Goal: Use online tool/utility: Use online tool/utility

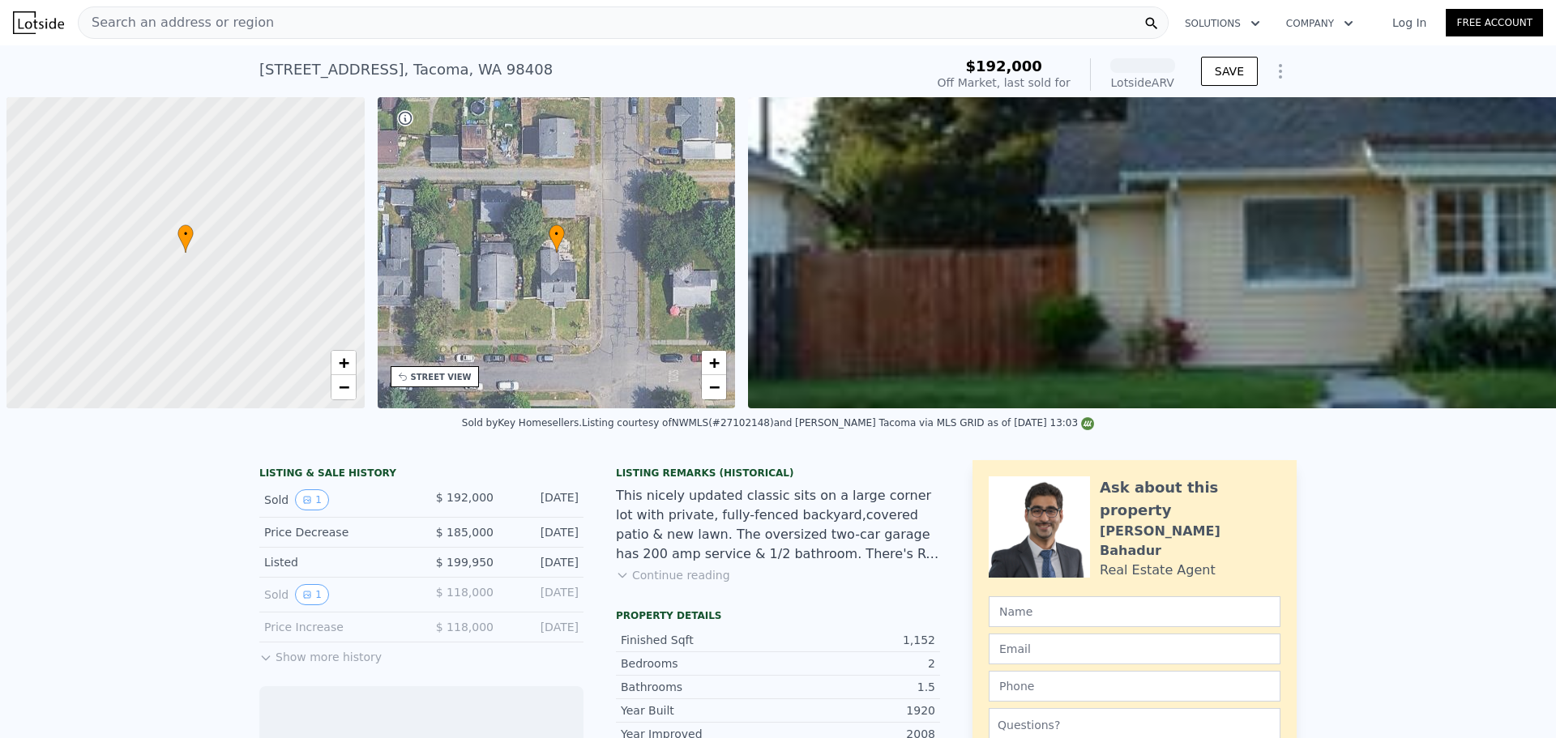
scroll to position [0, 6]
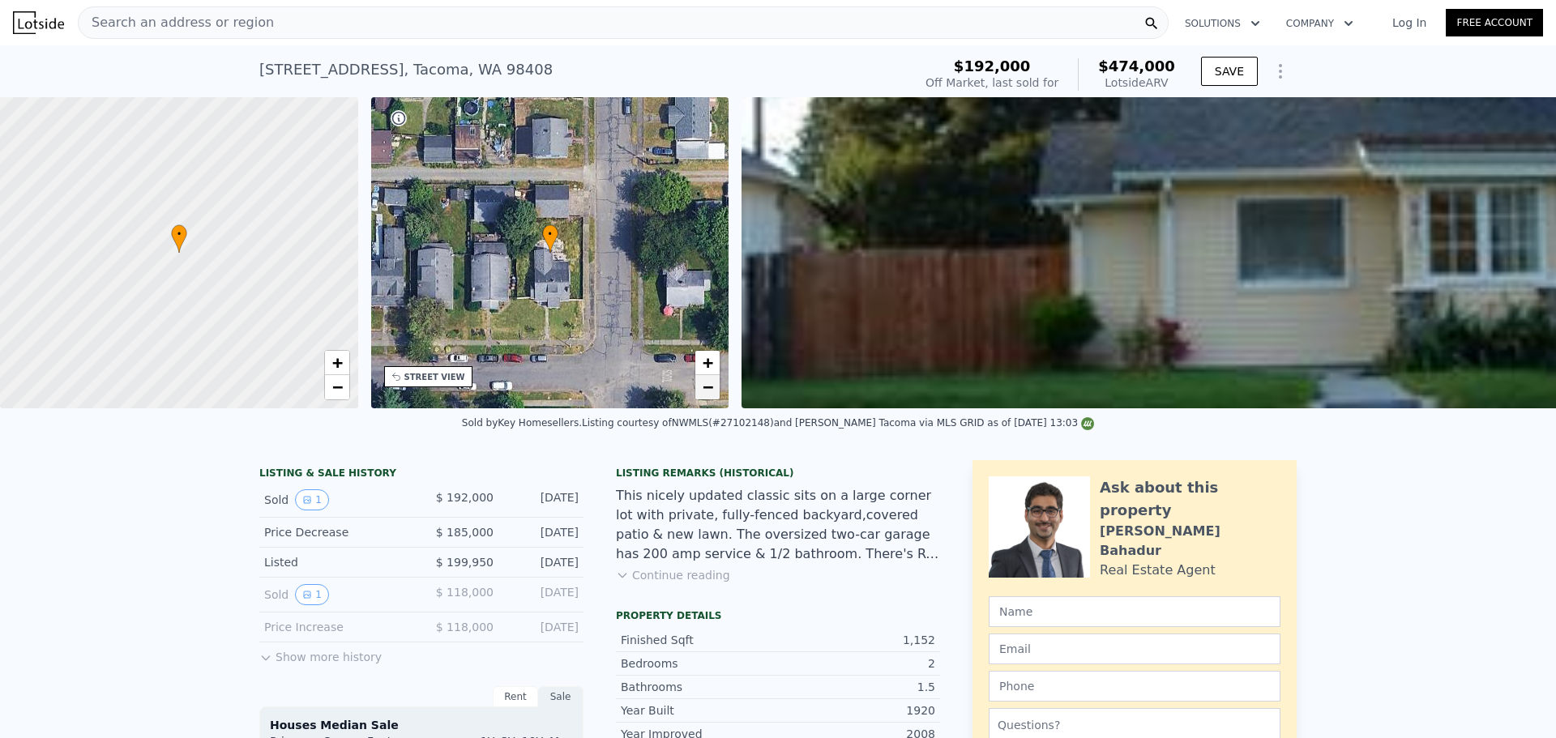
click at [707, 392] on span "−" at bounding box center [708, 387] width 11 height 20
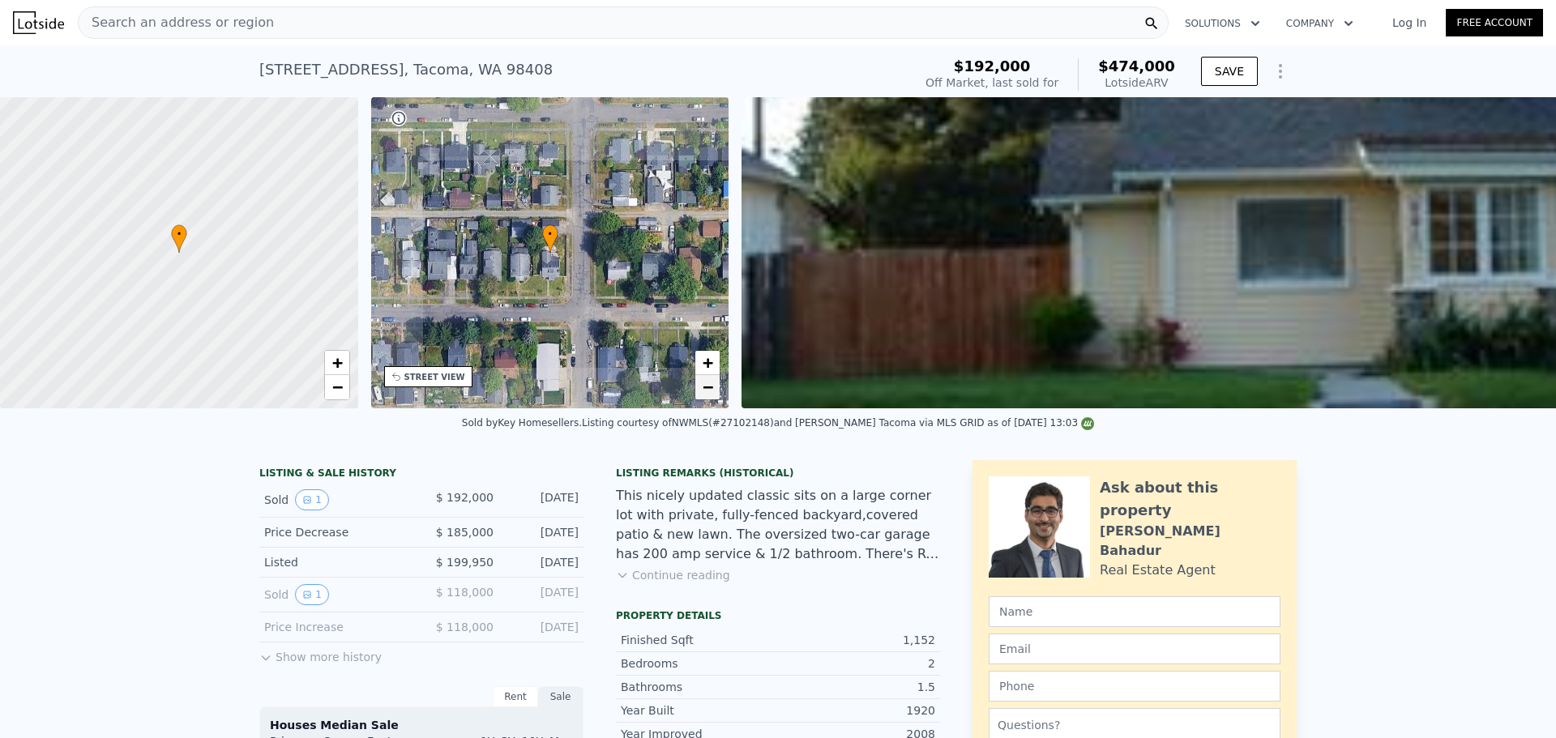
click at [707, 392] on span "−" at bounding box center [708, 387] width 11 height 20
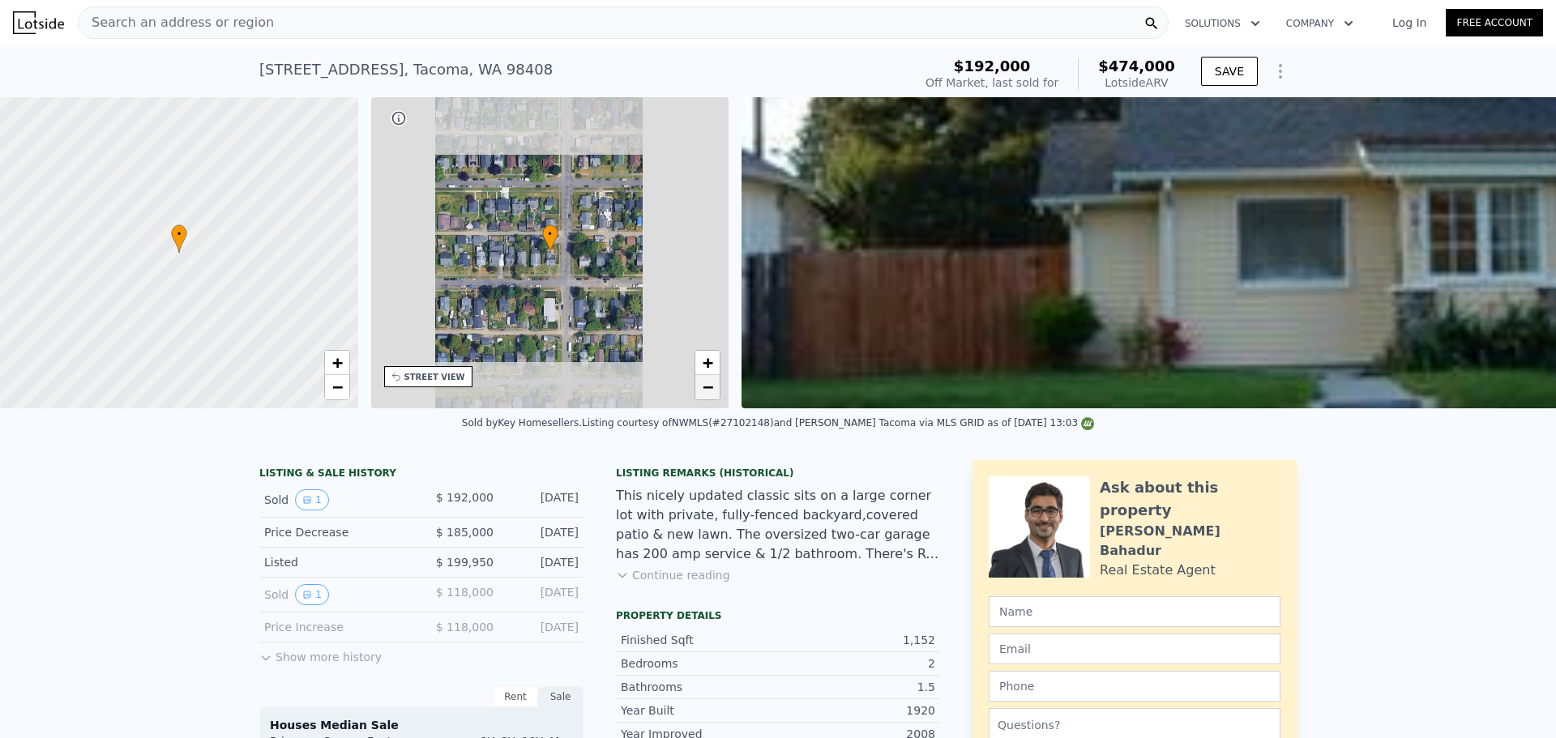
click at [707, 392] on span "−" at bounding box center [708, 387] width 11 height 20
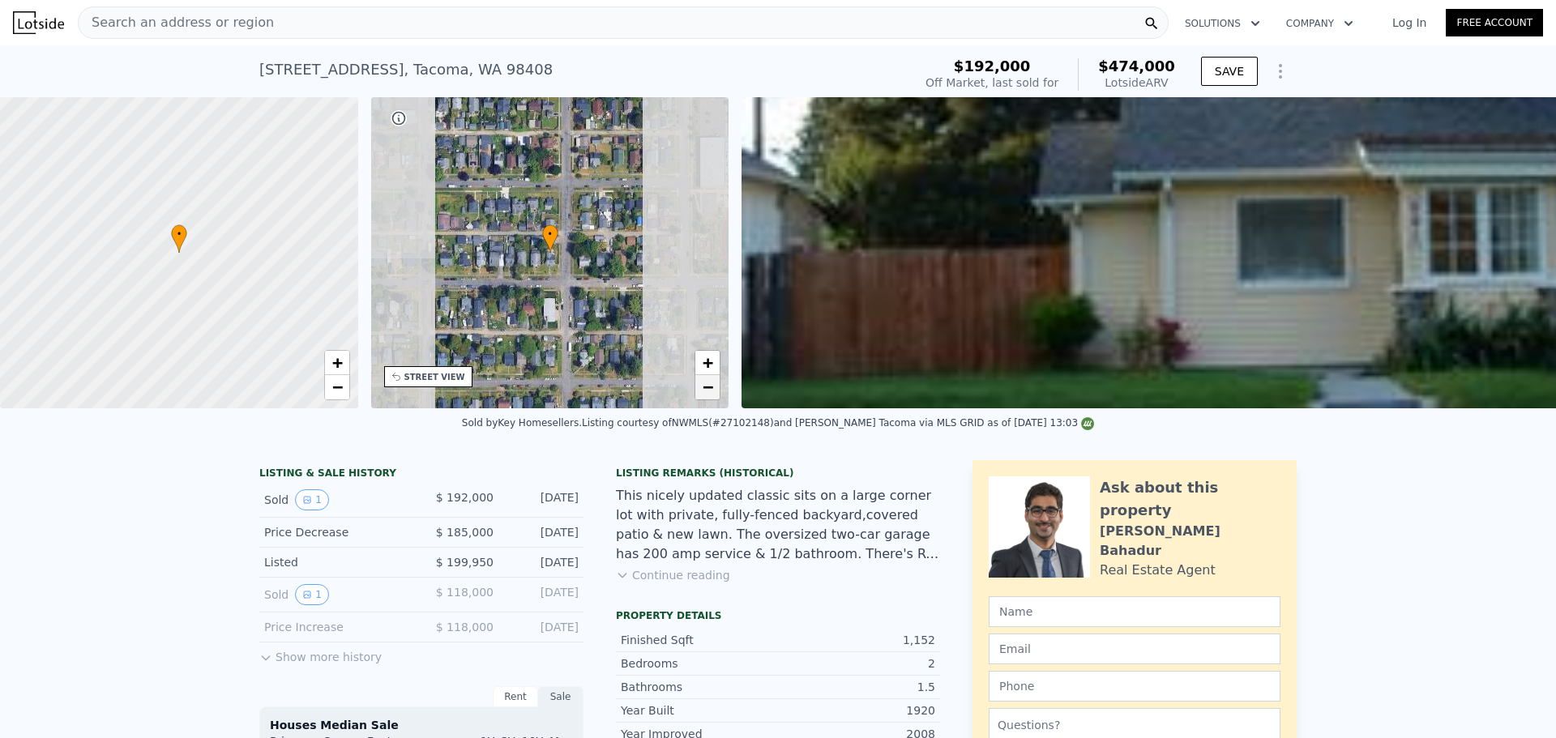
click at [707, 392] on span "−" at bounding box center [708, 387] width 11 height 20
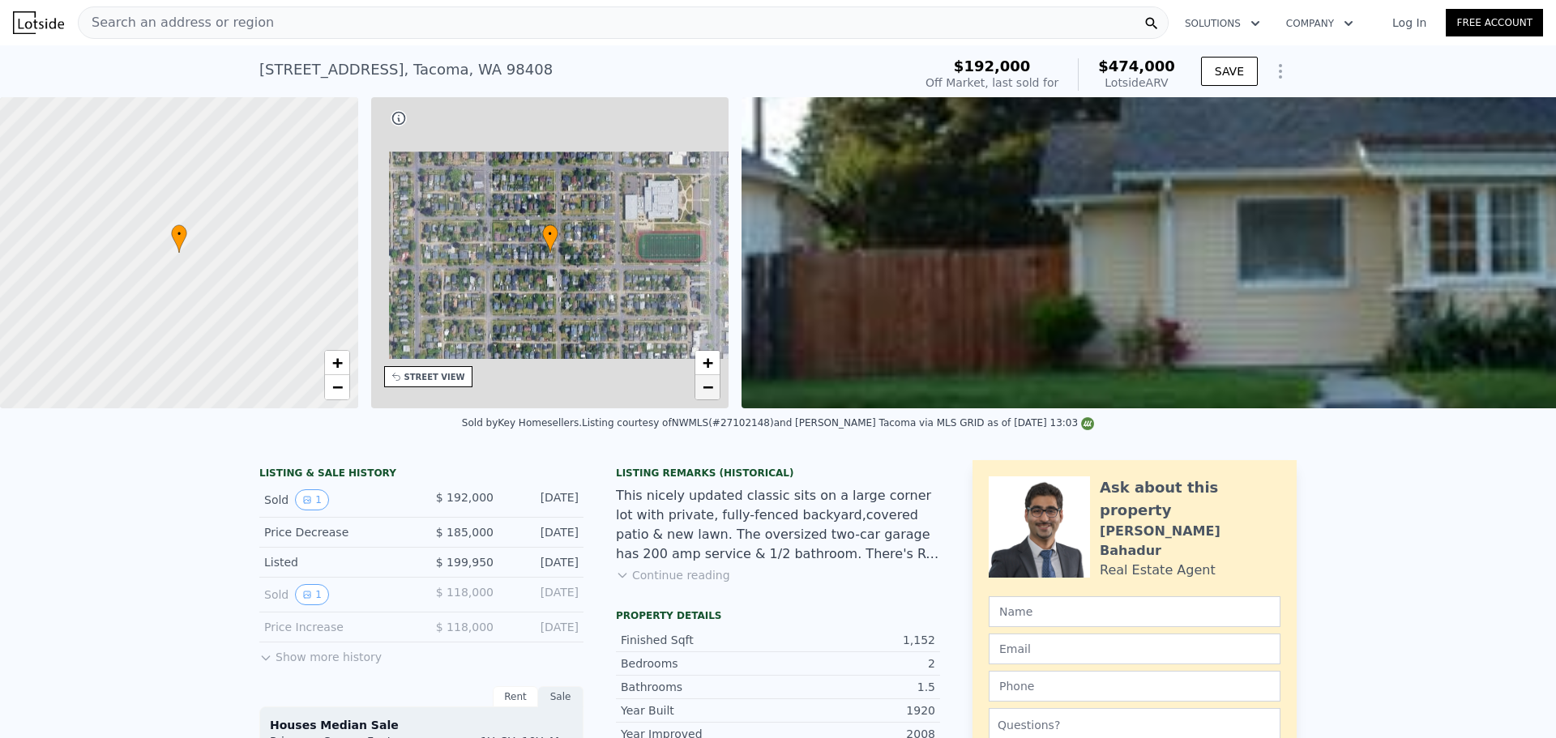
click at [707, 392] on span "−" at bounding box center [708, 387] width 11 height 20
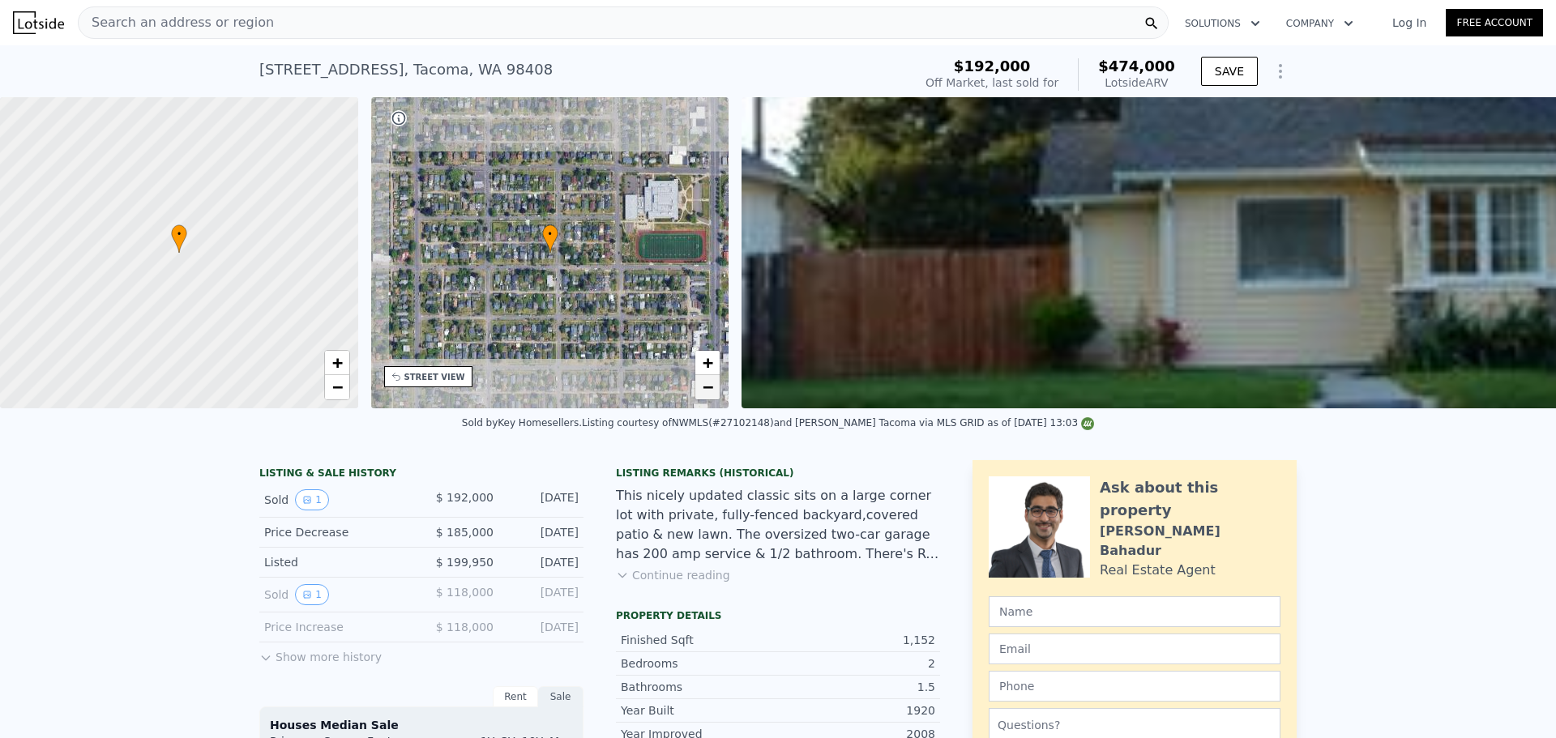
click at [707, 392] on span "−" at bounding box center [708, 387] width 11 height 20
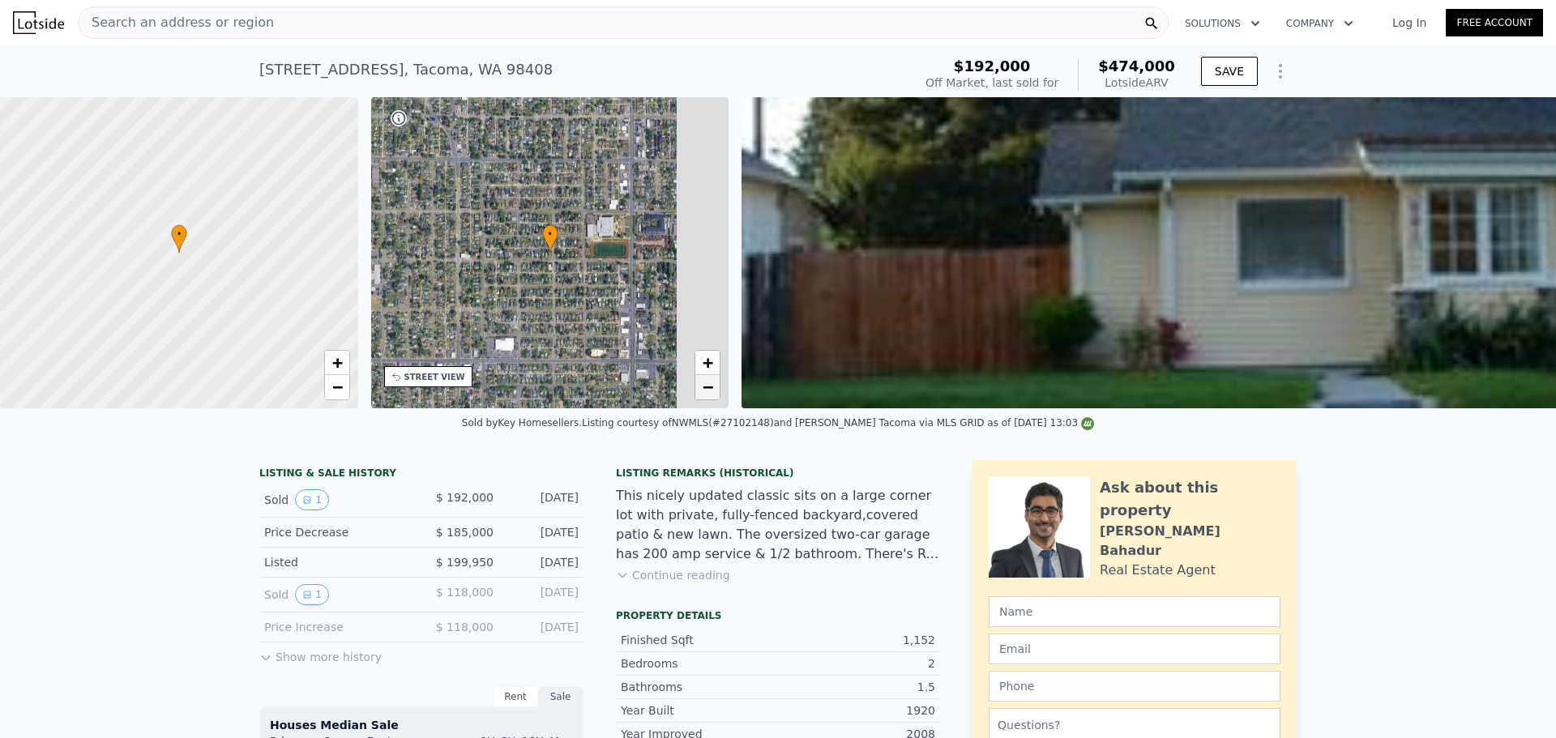
click at [707, 392] on span "−" at bounding box center [708, 387] width 11 height 20
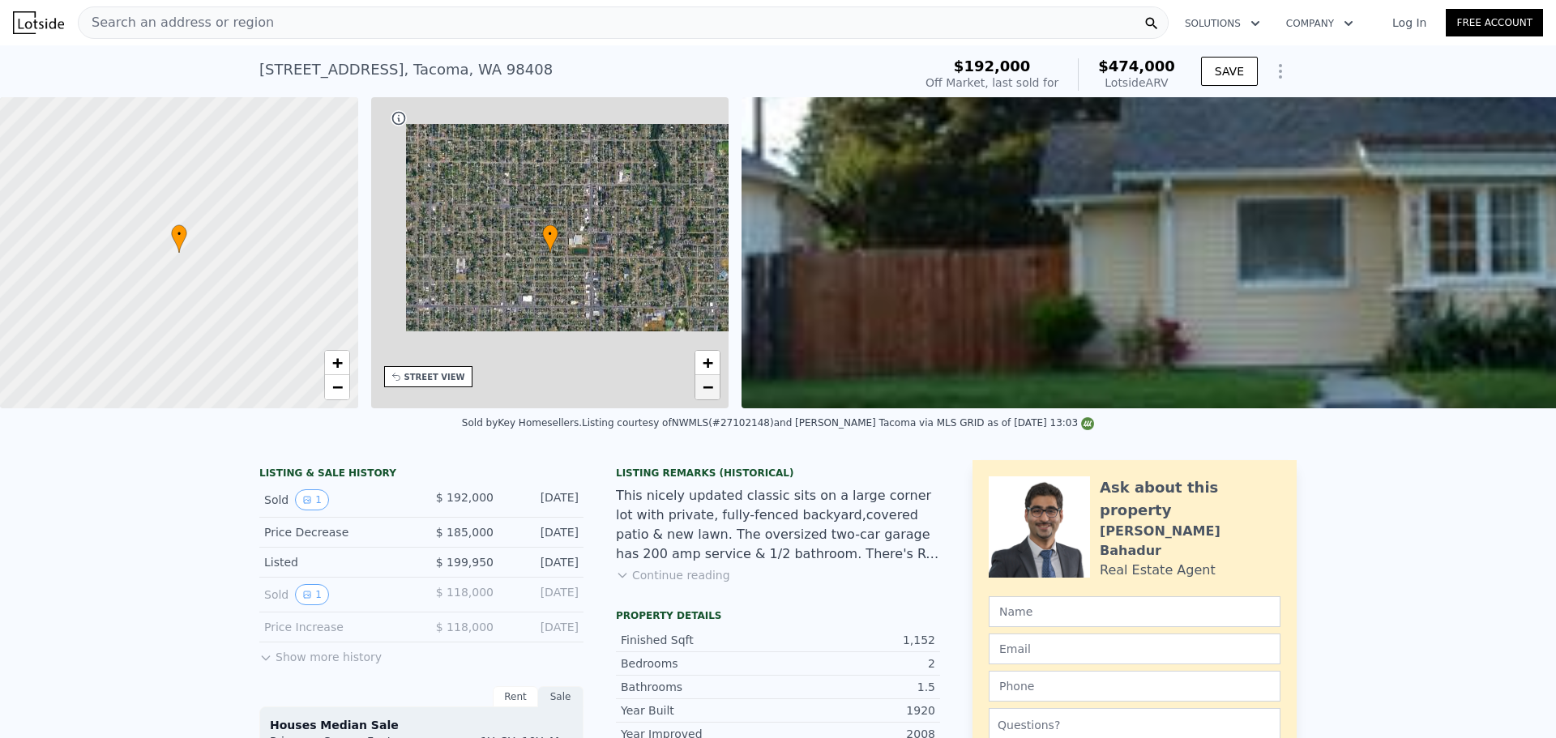
click at [707, 392] on span "−" at bounding box center [708, 387] width 11 height 20
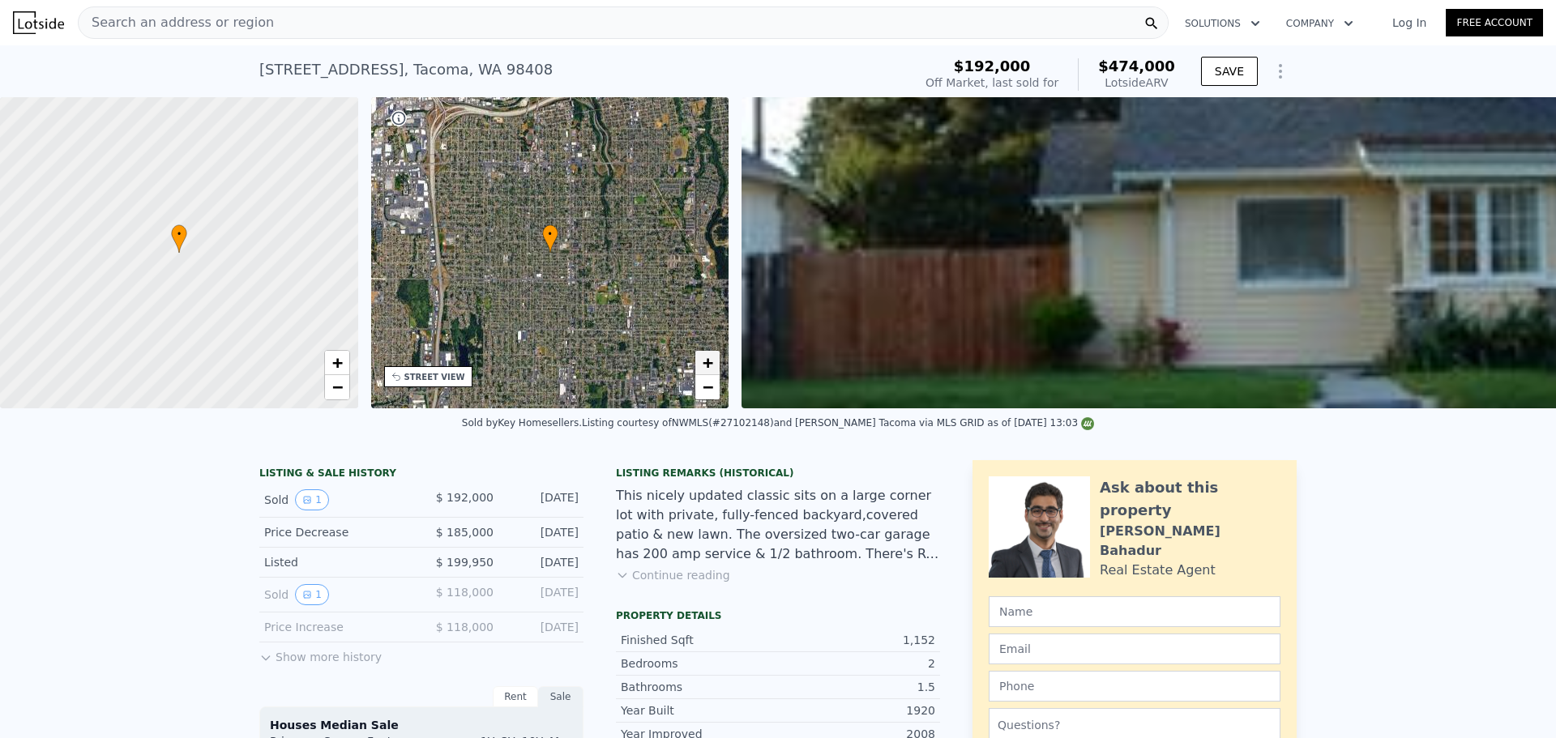
click at [707, 361] on span "+" at bounding box center [708, 363] width 11 height 20
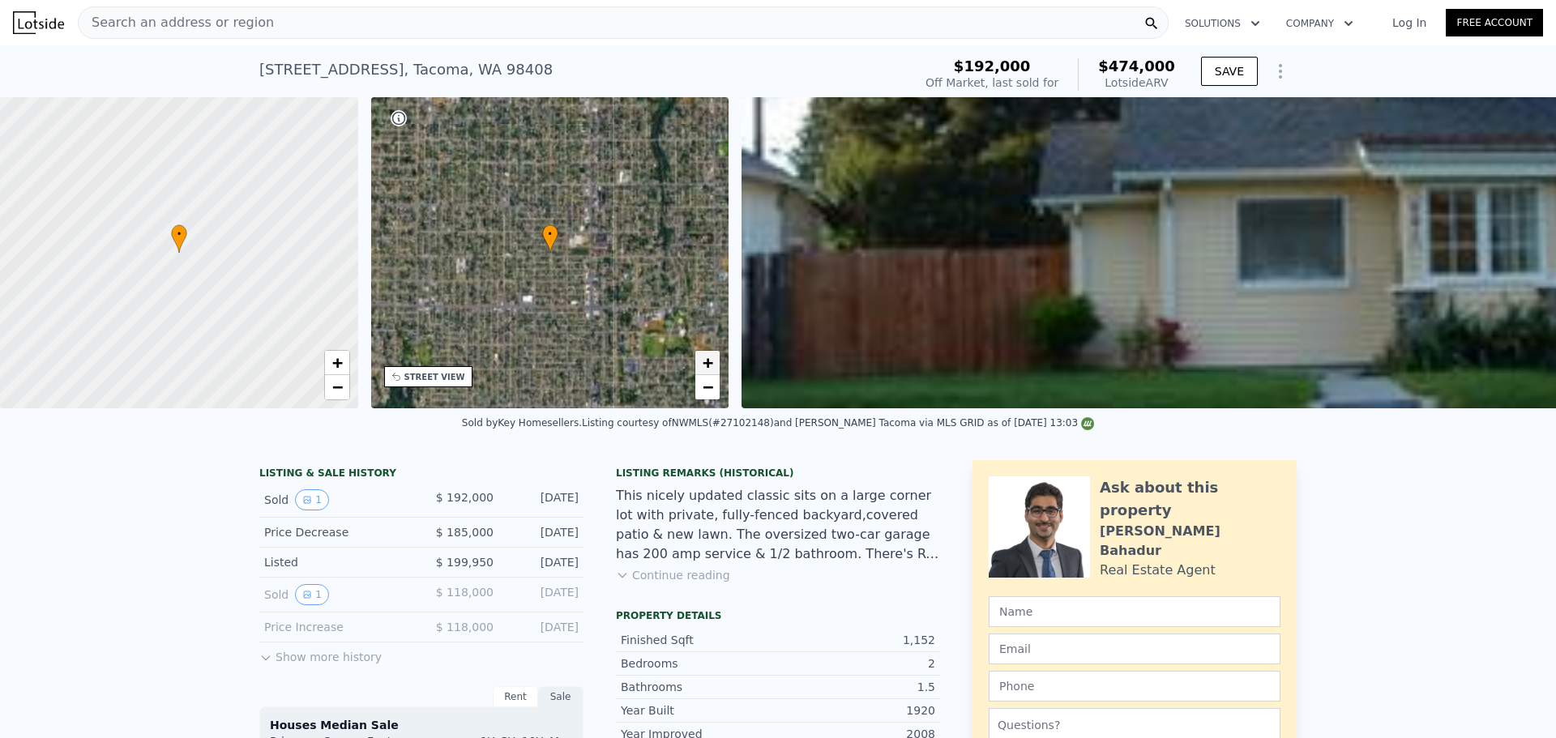
click at [707, 361] on span "+" at bounding box center [708, 363] width 11 height 20
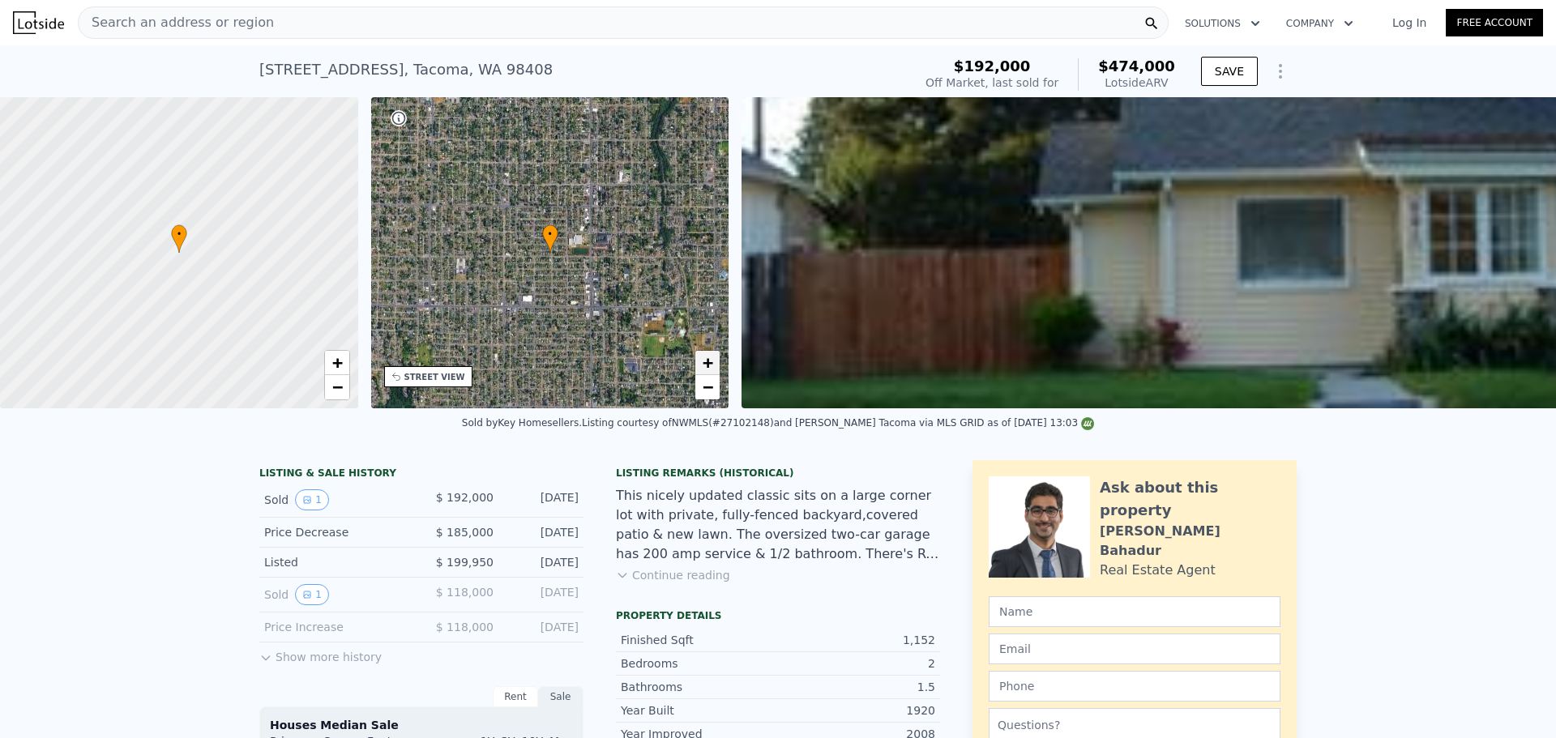
click at [707, 361] on span "+" at bounding box center [708, 363] width 11 height 20
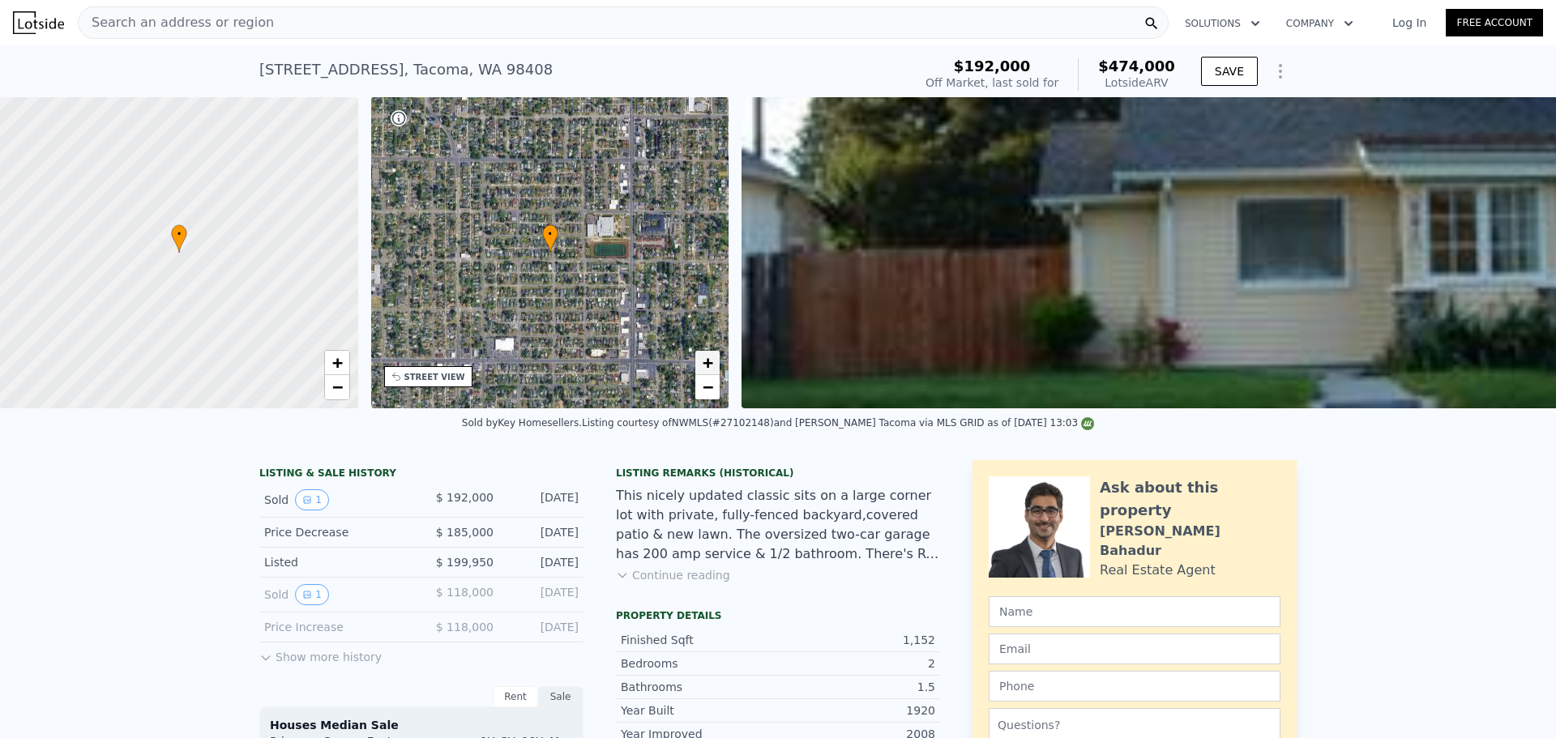
click at [707, 361] on span "+" at bounding box center [708, 363] width 11 height 20
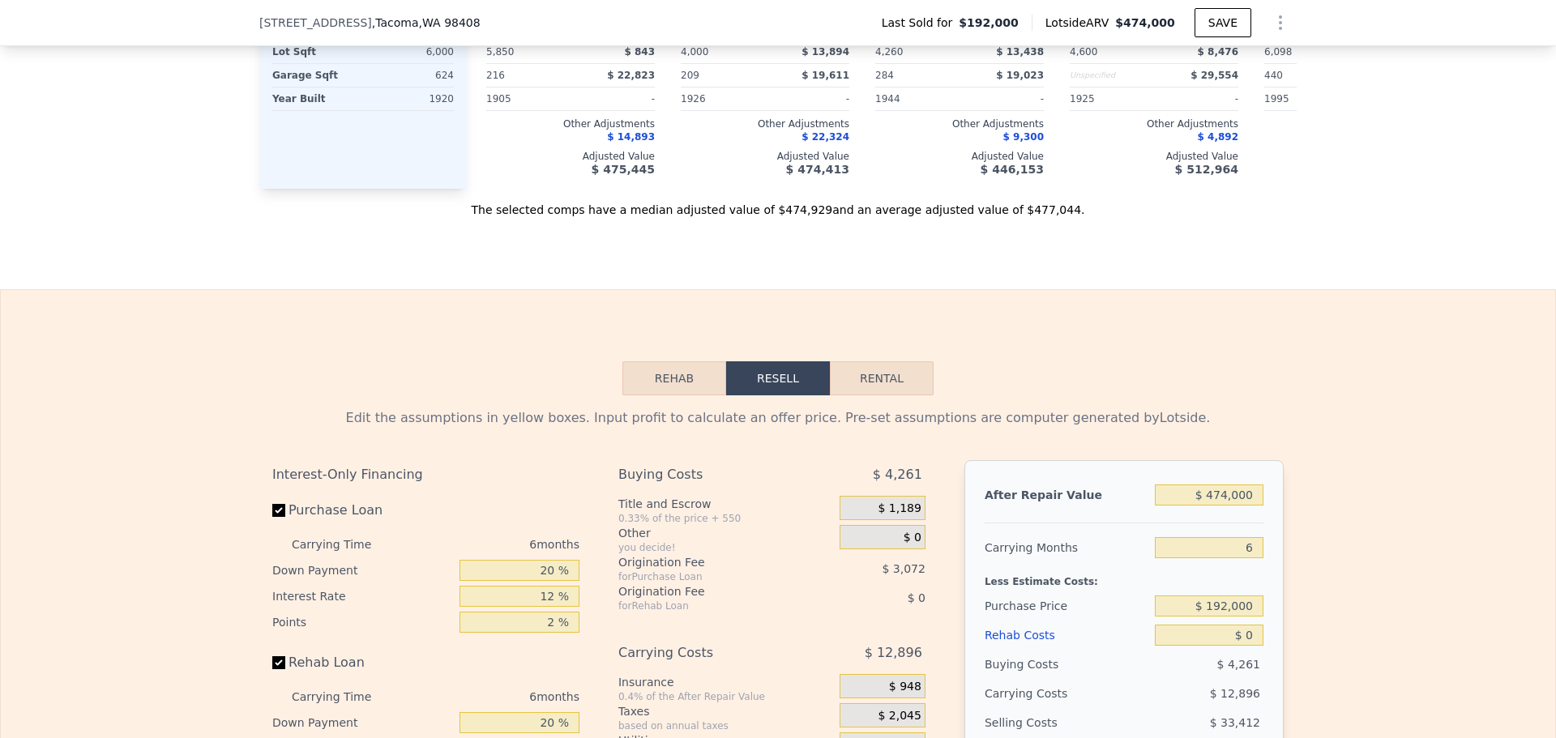
scroll to position [2426, 0]
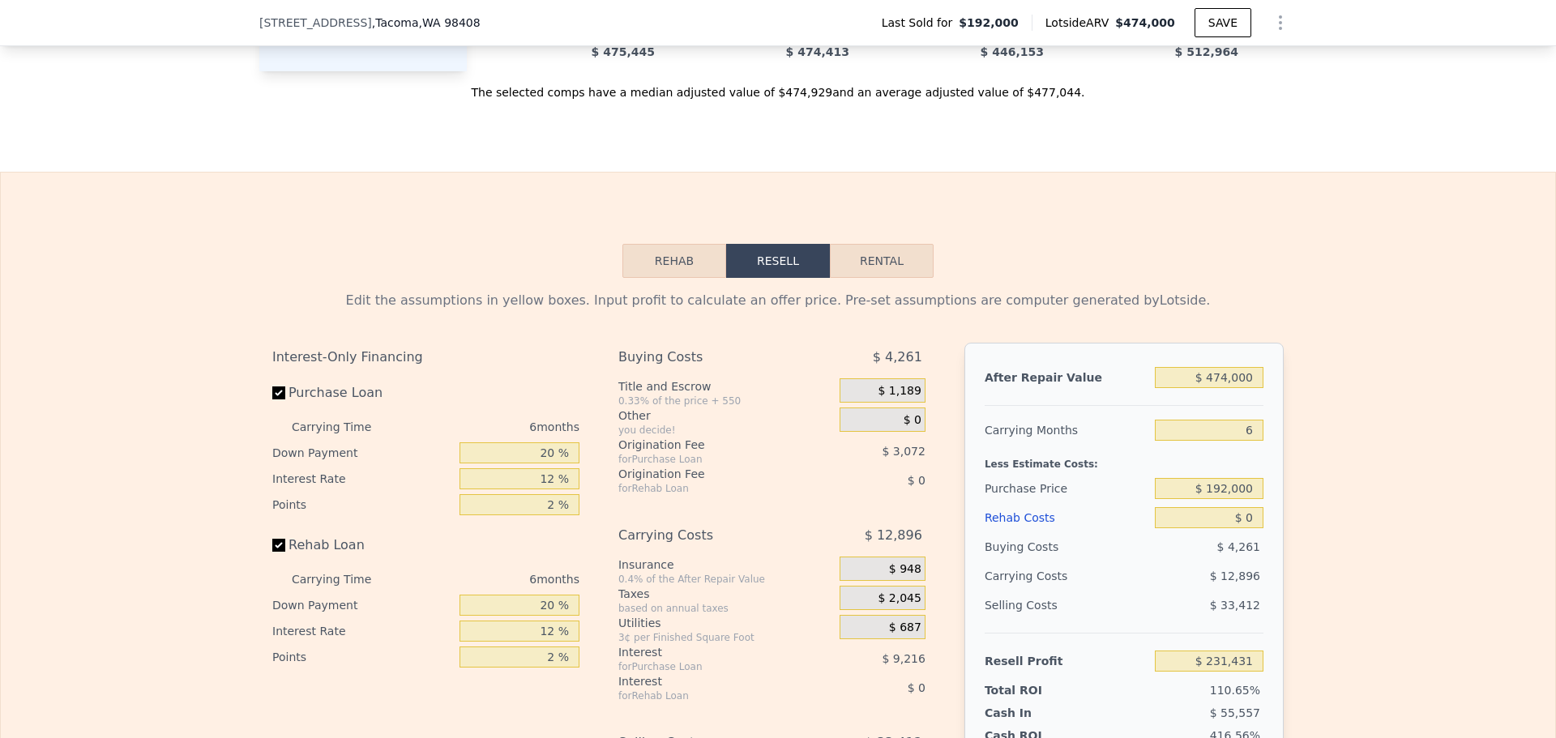
click at [1239, 500] on div "$ 192,000" at bounding box center [1209, 488] width 109 height 29
click at [1237, 499] on input "$ 192,000" at bounding box center [1209, 488] width 109 height 21
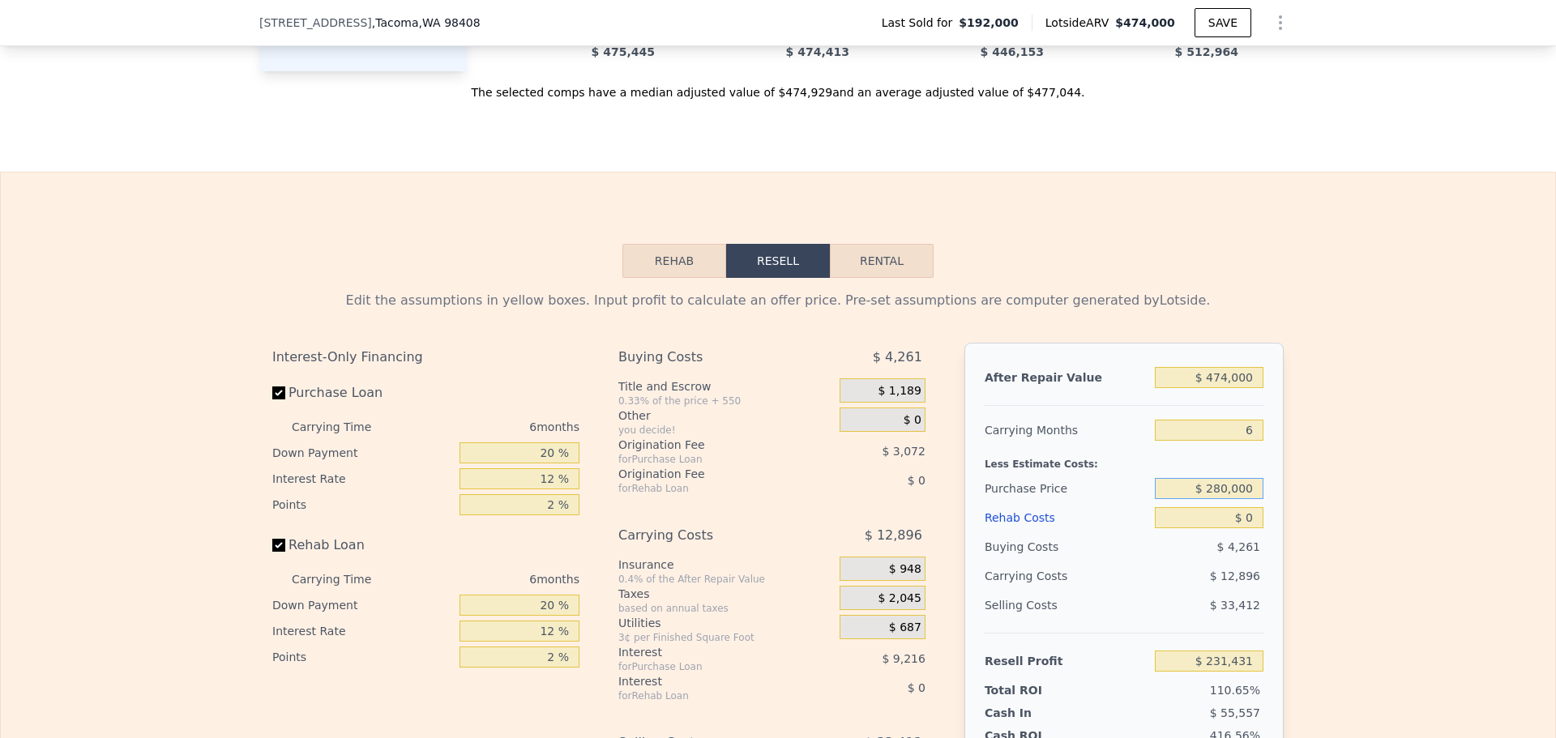
type input "$ 280,000"
click at [1243, 441] on input "6" at bounding box center [1209, 430] width 109 height 21
type input "$ 137,506"
click at [1243, 441] on input "6" at bounding box center [1209, 430] width 109 height 21
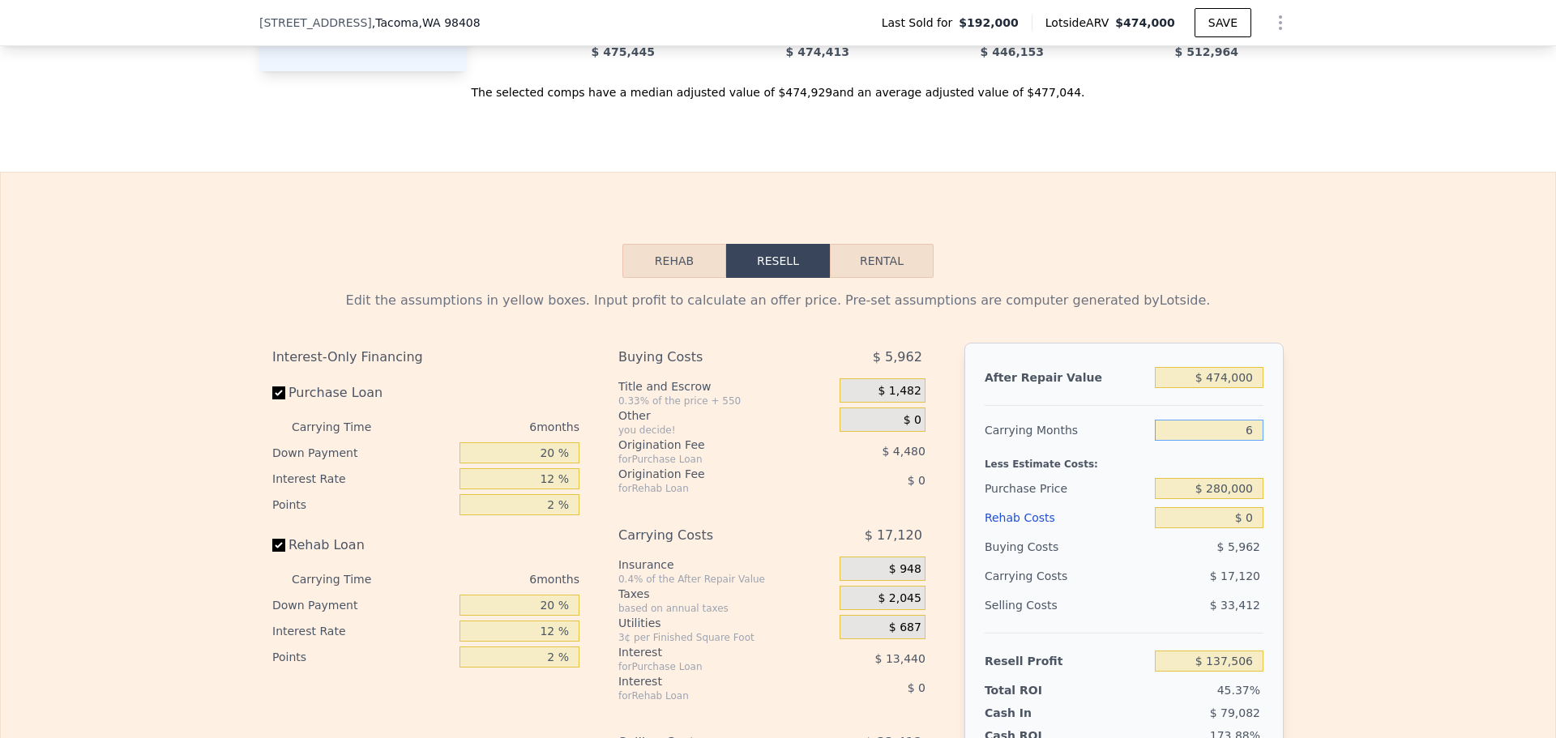
type input "4"
type input "$ 143,213"
type input "4"
click at [1127, 532] on div "Rehab Costs" at bounding box center [1067, 517] width 164 height 29
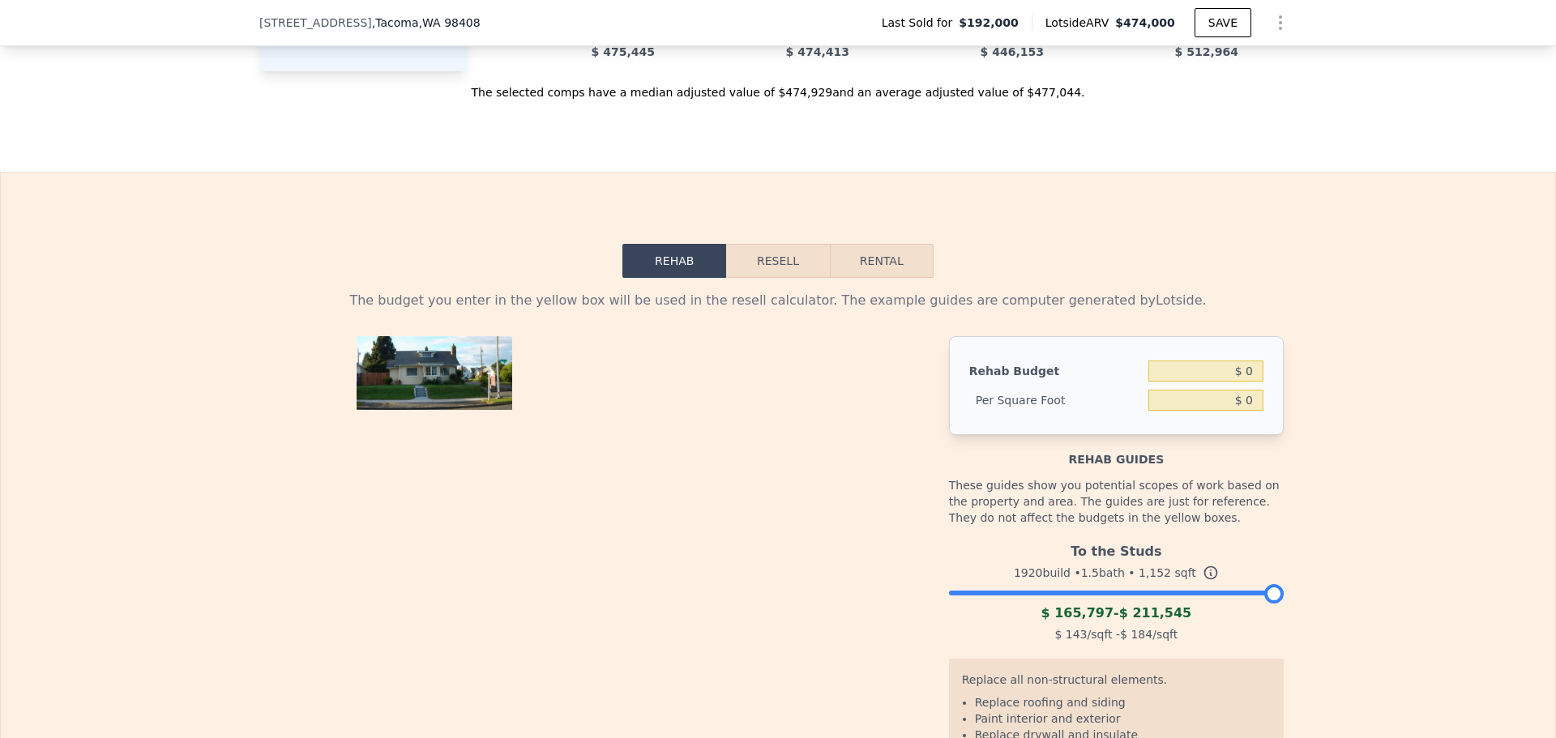
click at [734, 278] on button "Resell" at bounding box center [777, 261] width 103 height 34
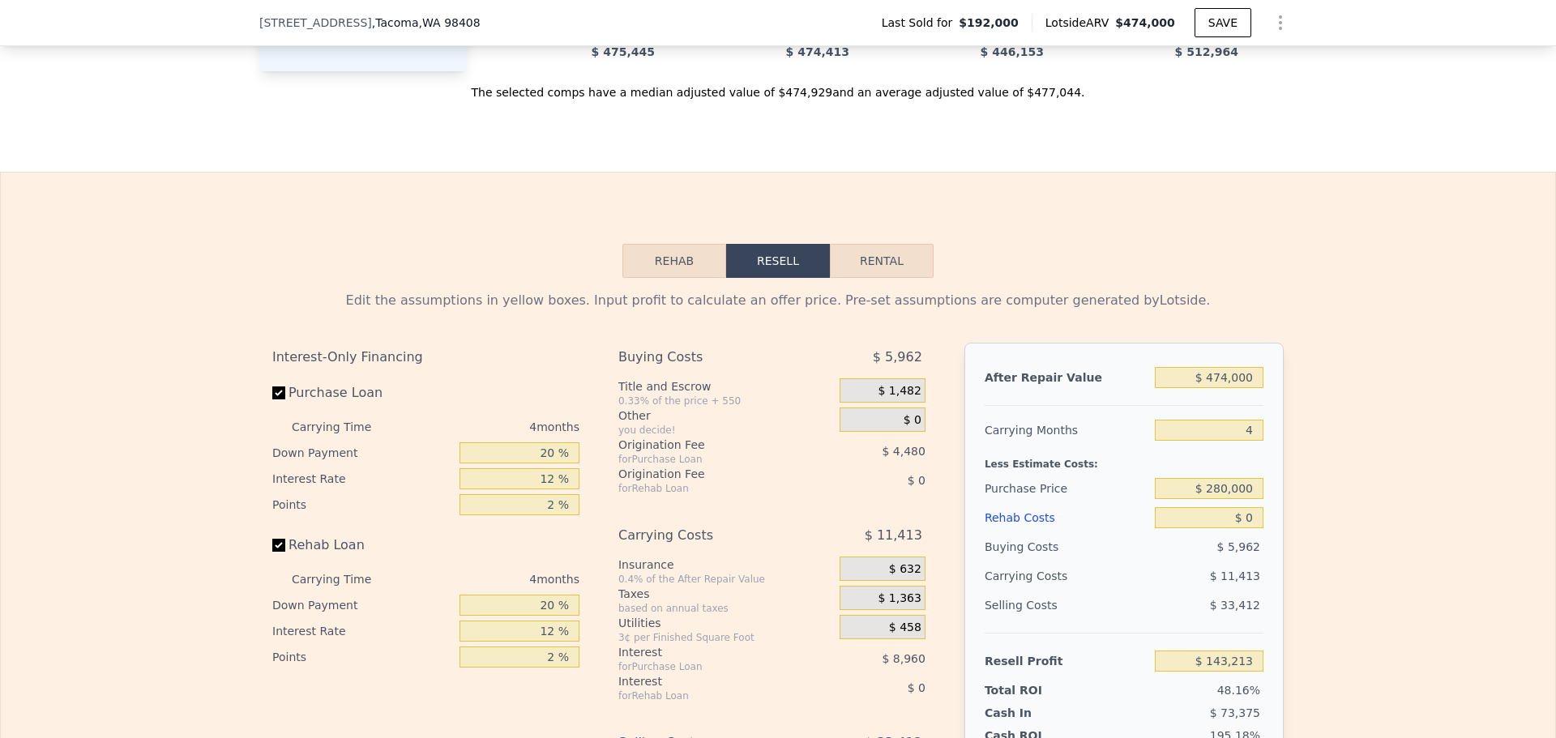
scroll to position [2696, 0]
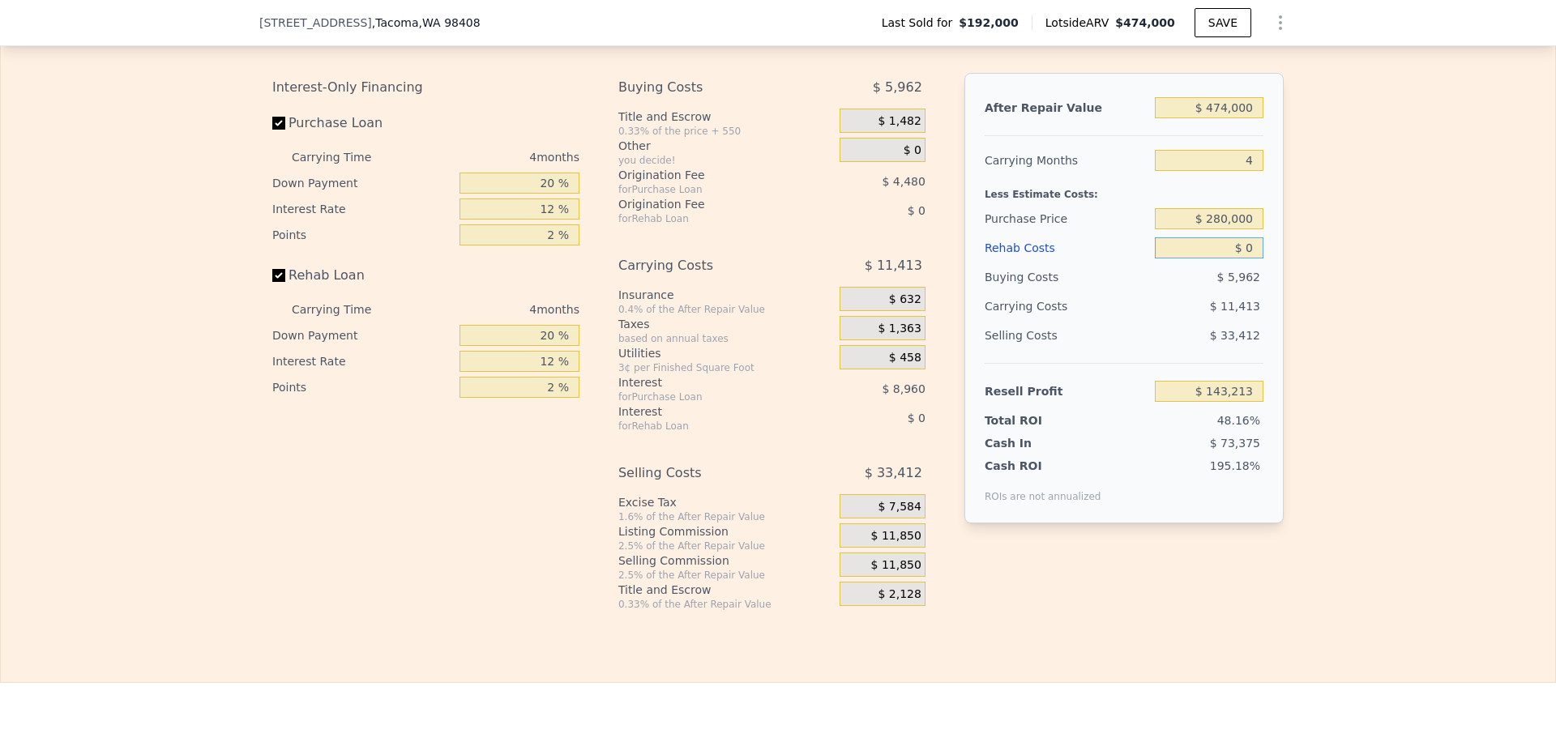
click at [1247, 259] on input "$ 0" at bounding box center [1209, 247] width 109 height 21
click at [1246, 259] on input "$ 0" at bounding box center [1209, 247] width 109 height 21
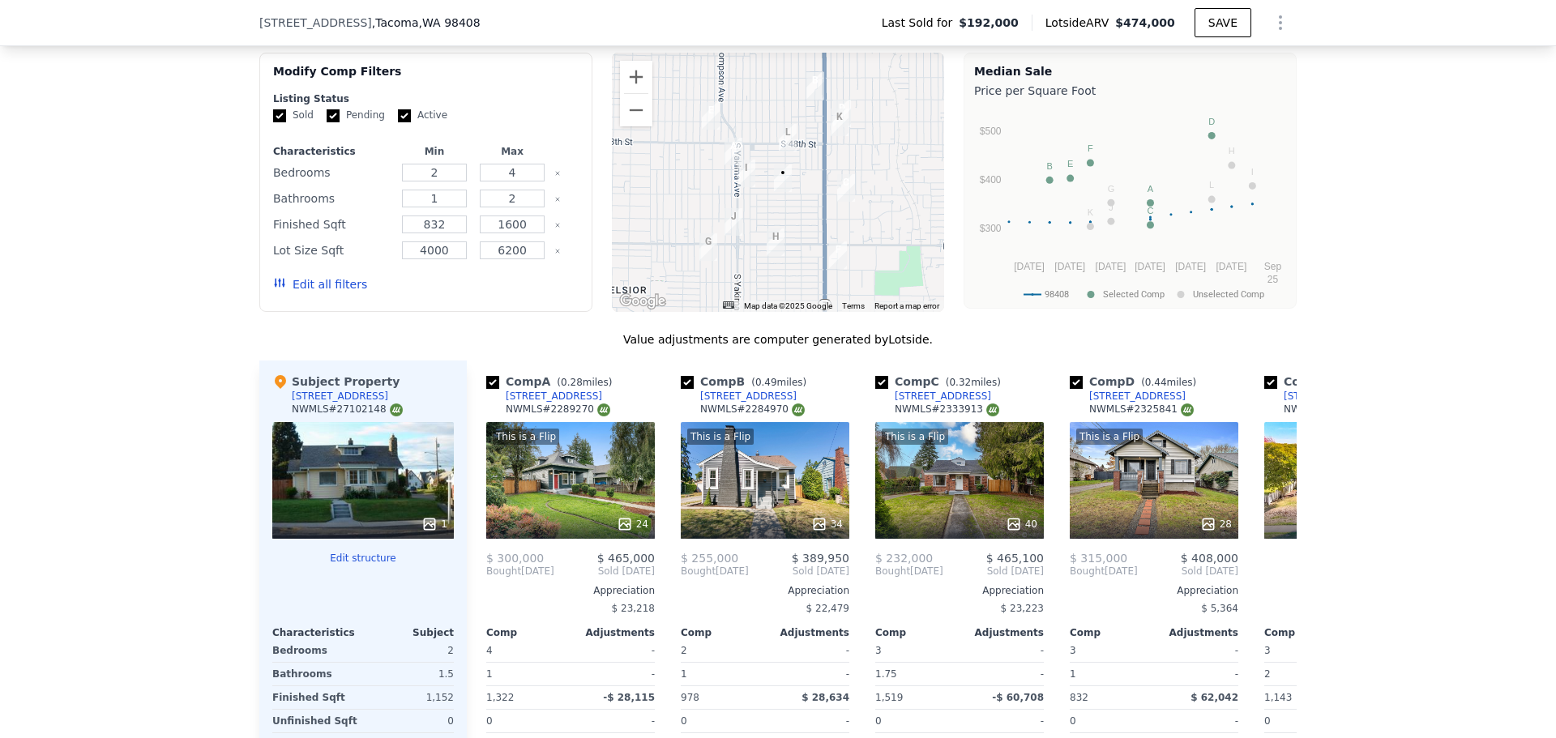
scroll to position [1885, 0]
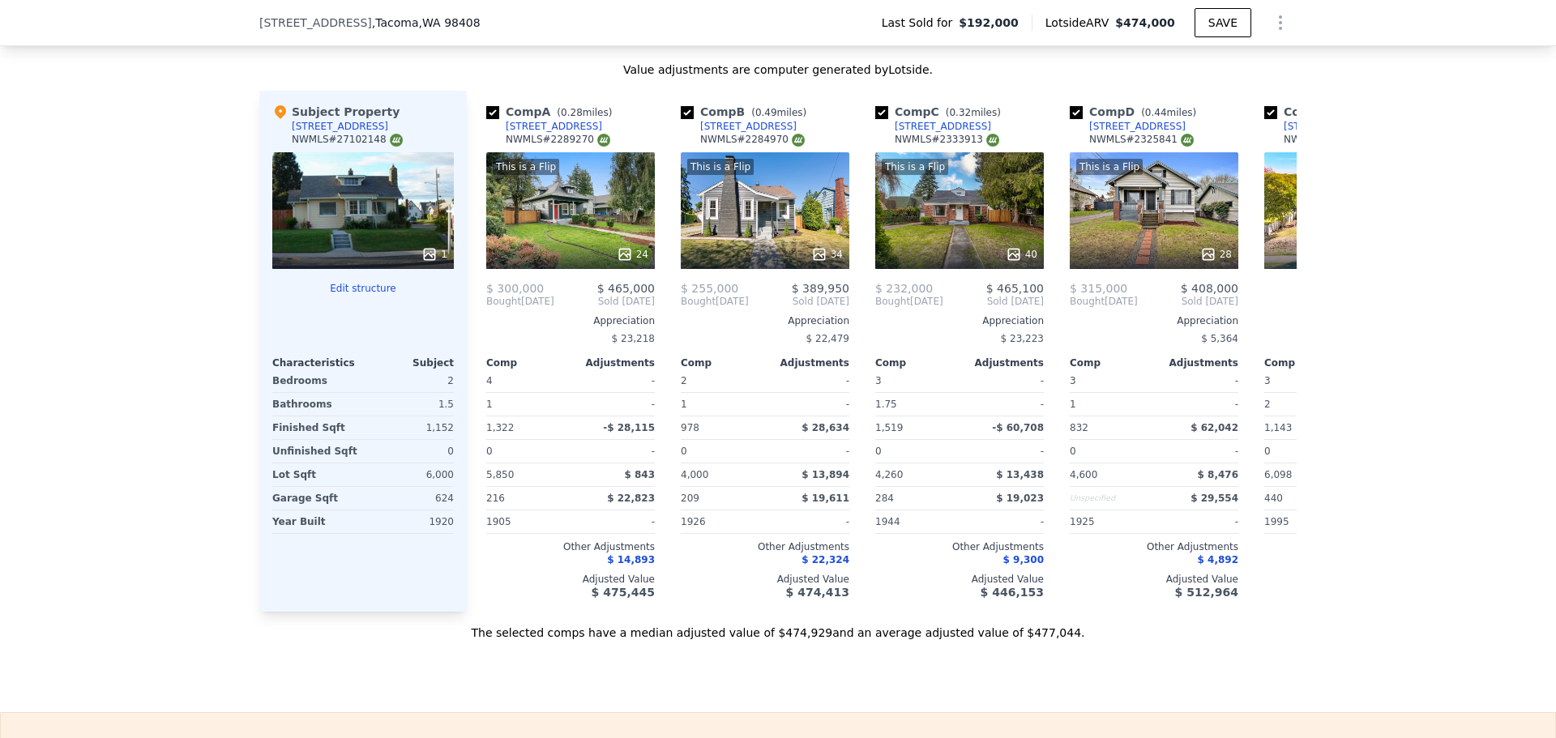
click at [383, 463] on div "0" at bounding box center [410, 451] width 88 height 23
drag, startPoint x: 375, startPoint y: 463, endPoint x: 212, endPoint y: 456, distance: 163.9
click at [212, 456] on div "We found 12 sales that match your search Listings provided by NWMLS Filters Map…" at bounding box center [778, 176] width 1556 height 930
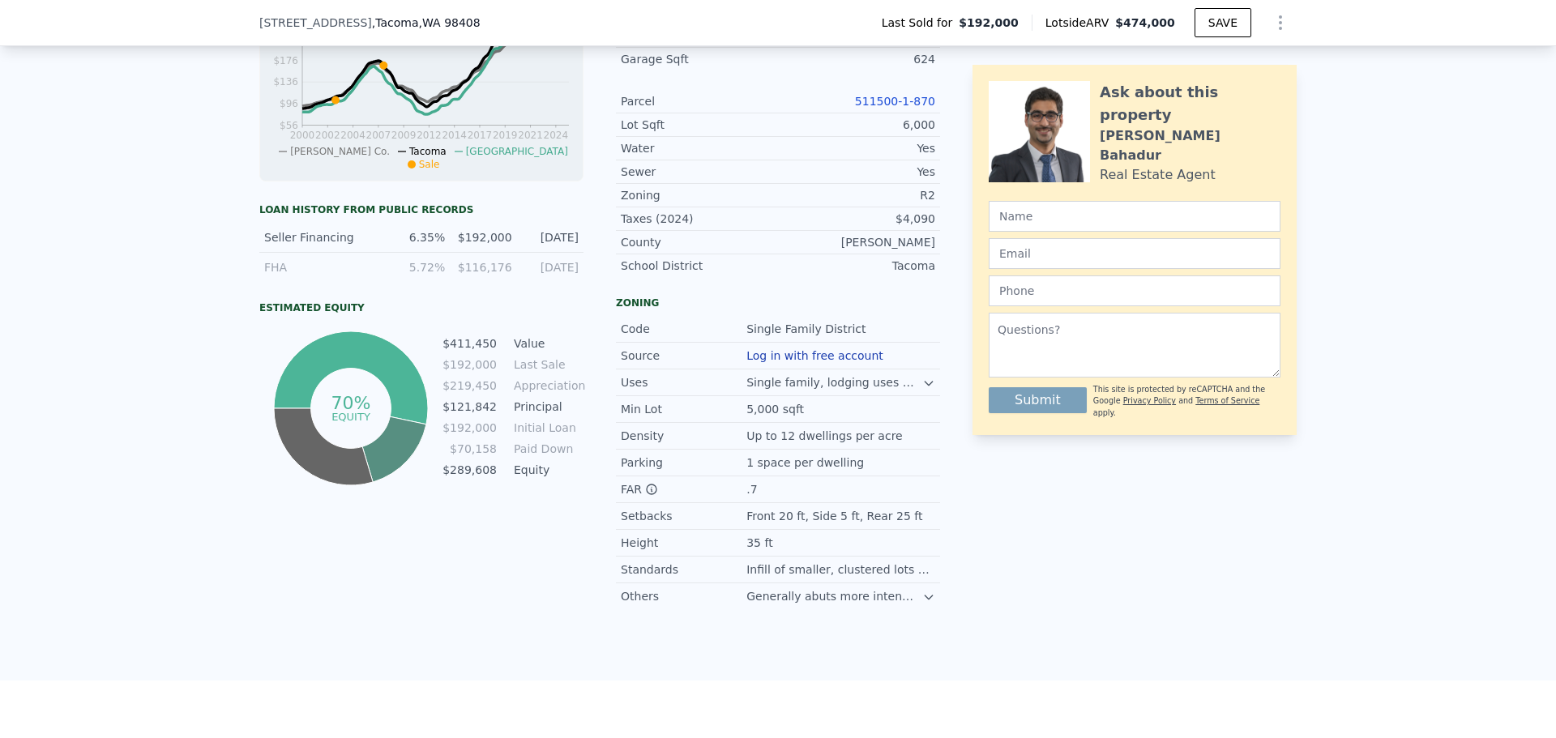
scroll to position [805, 0]
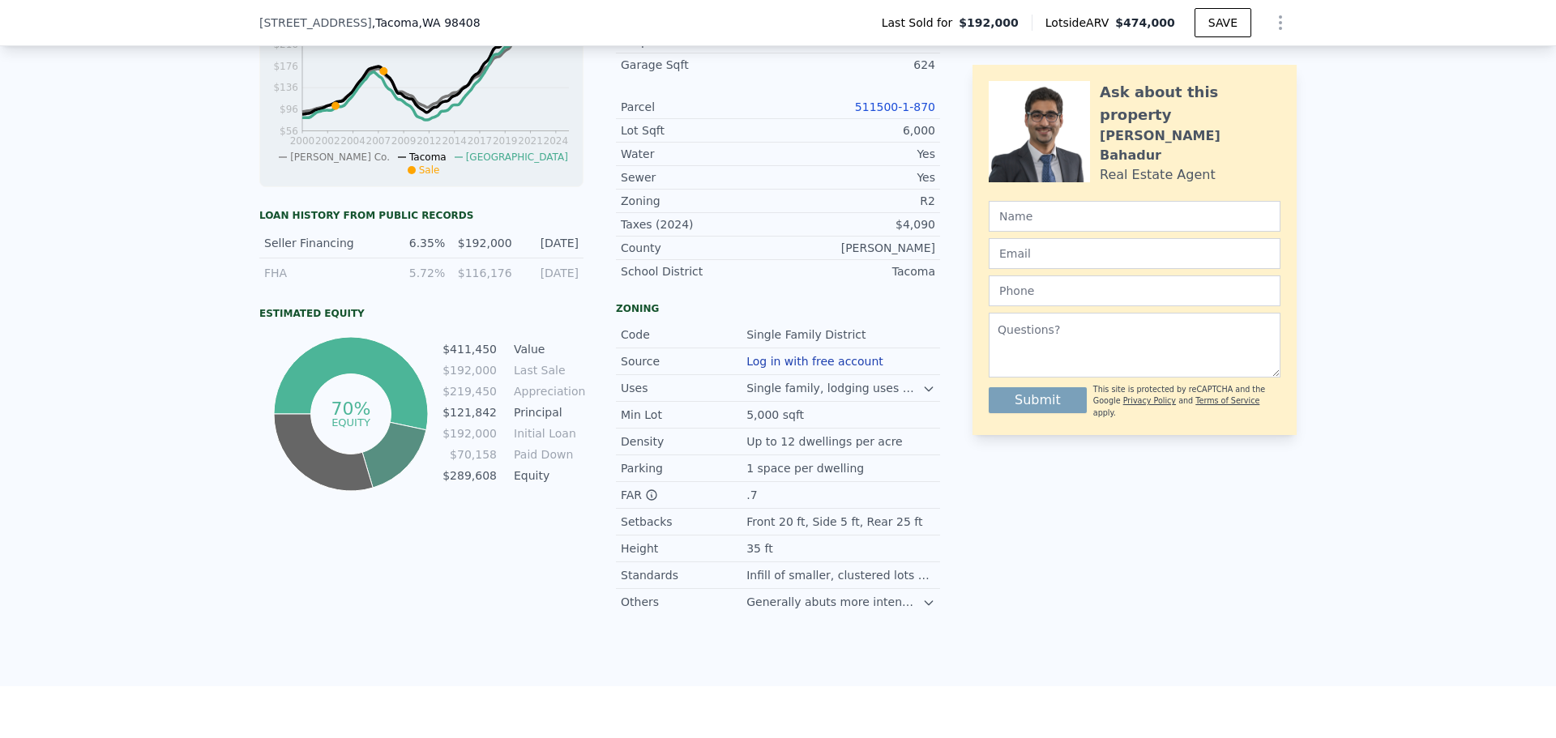
click at [901, 113] on link "511500-1-870" at bounding box center [895, 107] width 80 height 13
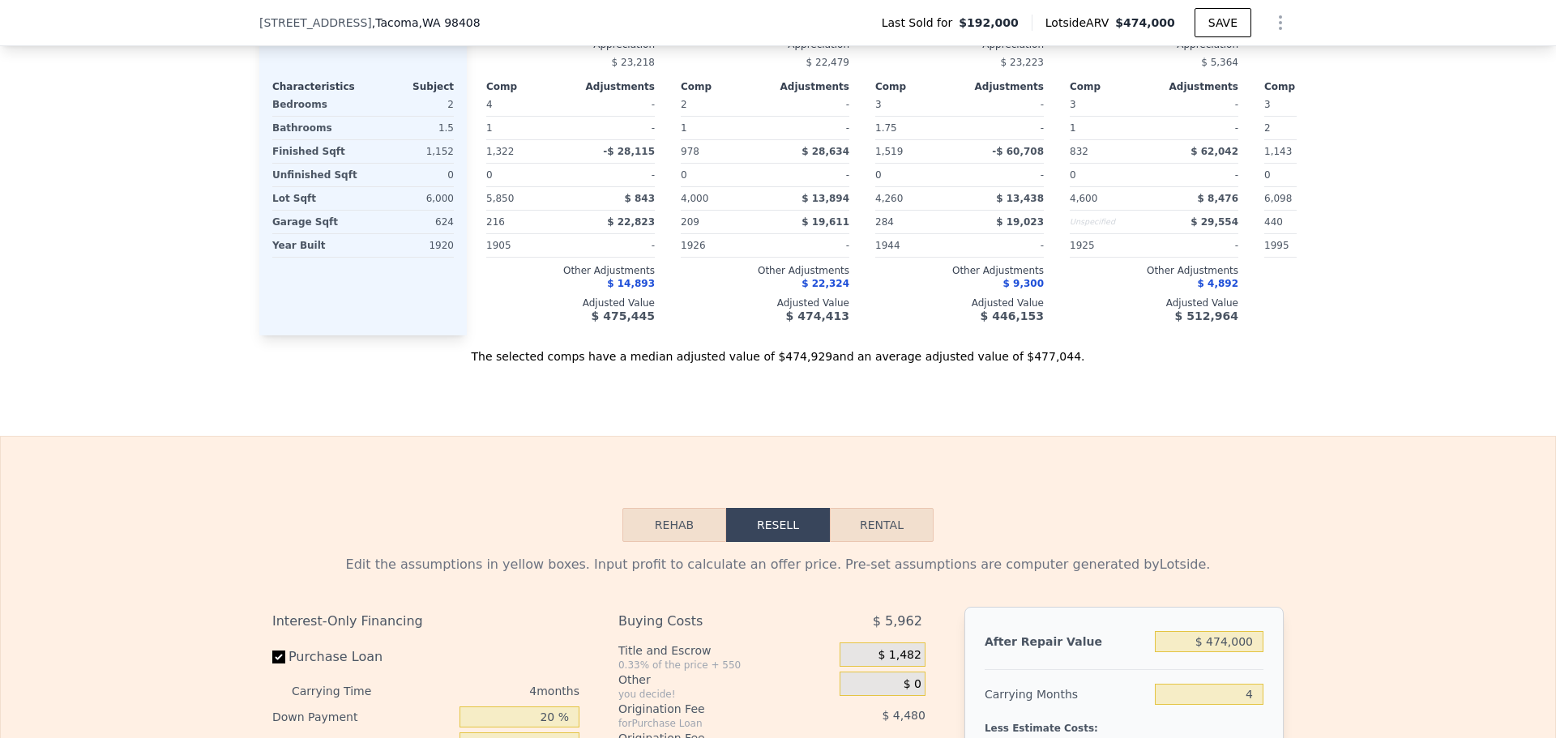
scroll to position [2701, 0]
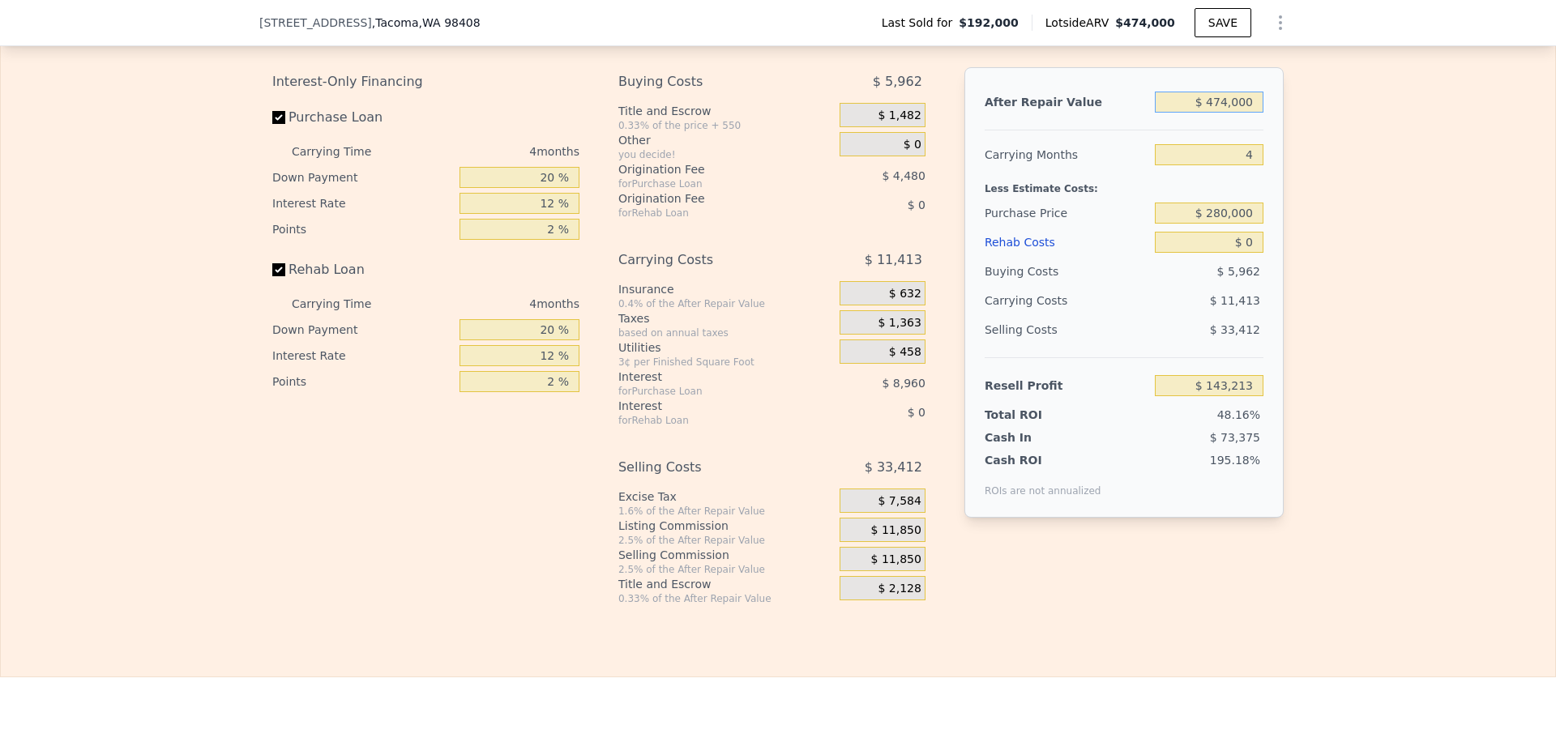
click at [1235, 113] on input "$ 474,000" at bounding box center [1209, 102] width 109 height 21
type input "$ 399,999"
type input "$ 74,441"
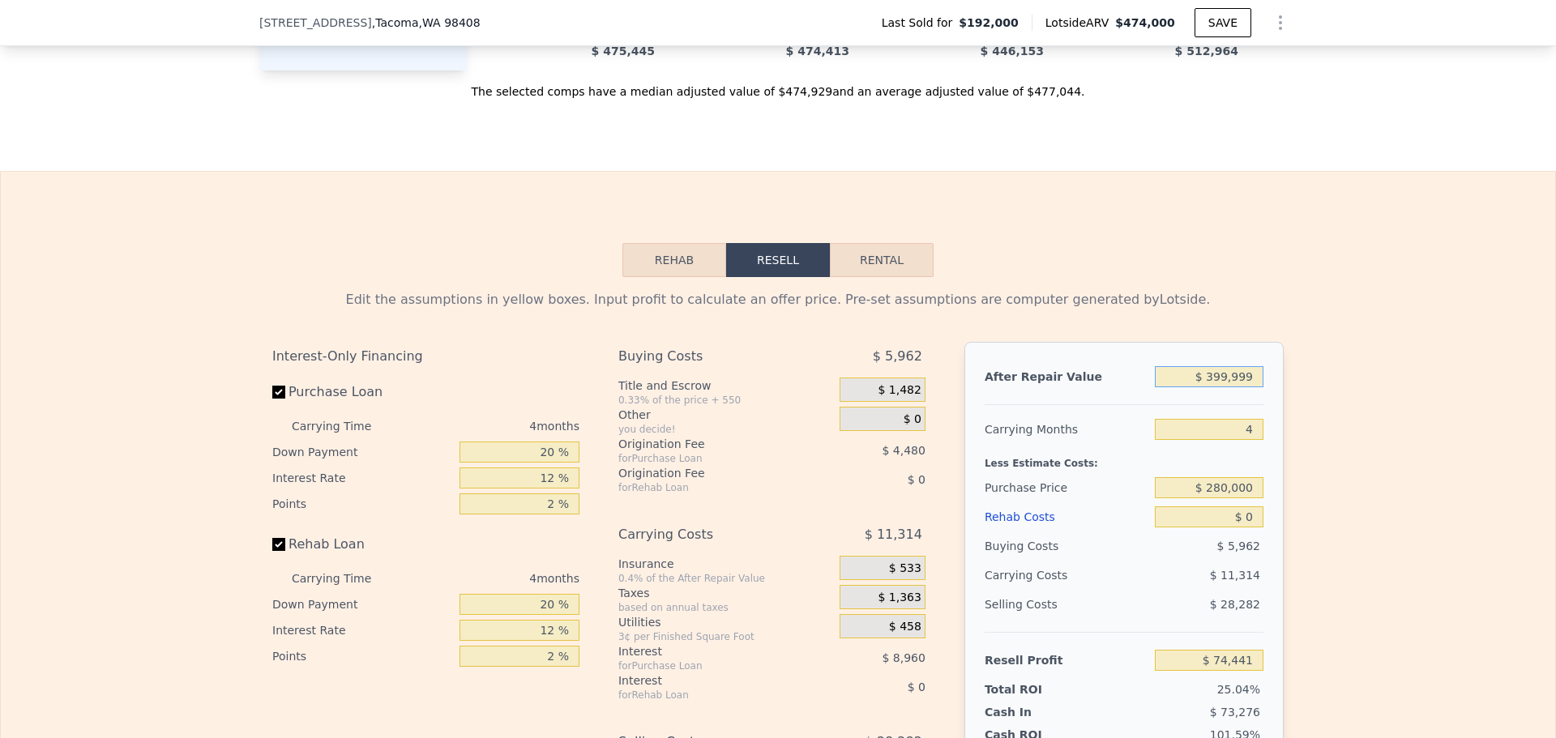
scroll to position [2432, 0]
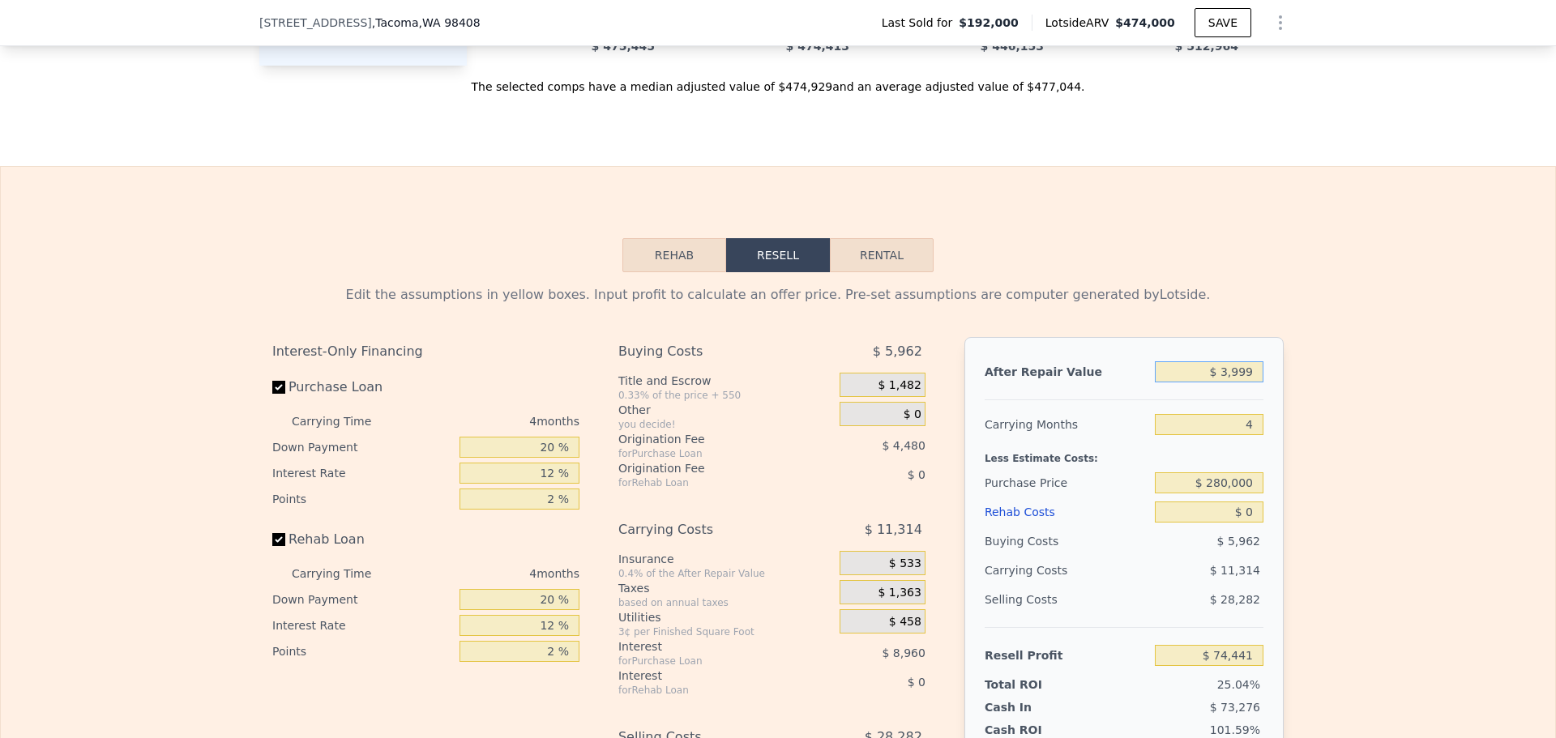
type input "$ 399"
type input "-$ 296,922"
type input "$ 399,000"
type input "$ 73,512"
type input "$ 399,000"
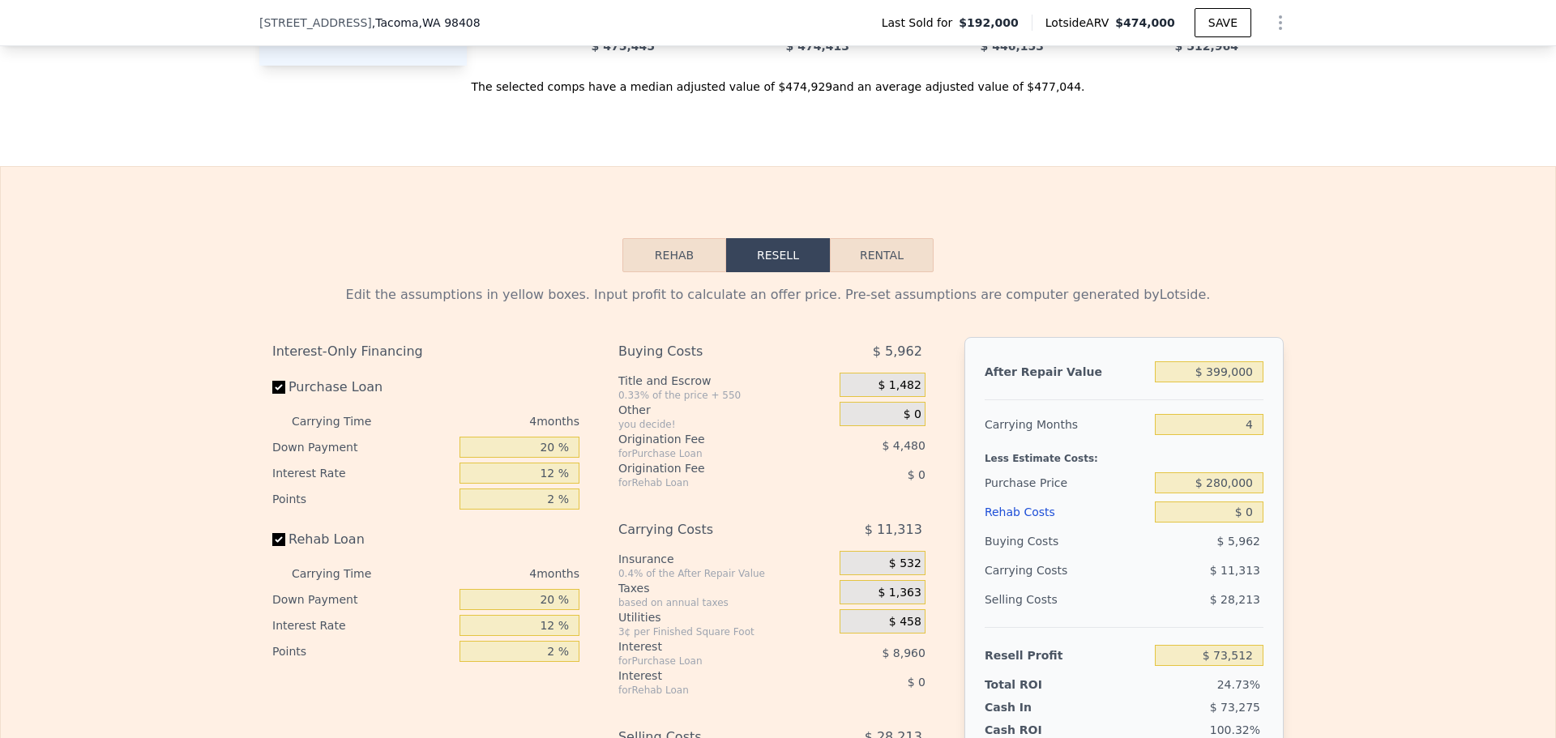
click at [1148, 286] on div "Rehab Resell Rental Edit the assumptions in yellow boxes. Input profit to calcu…" at bounding box center [778, 556] width 1556 height 781
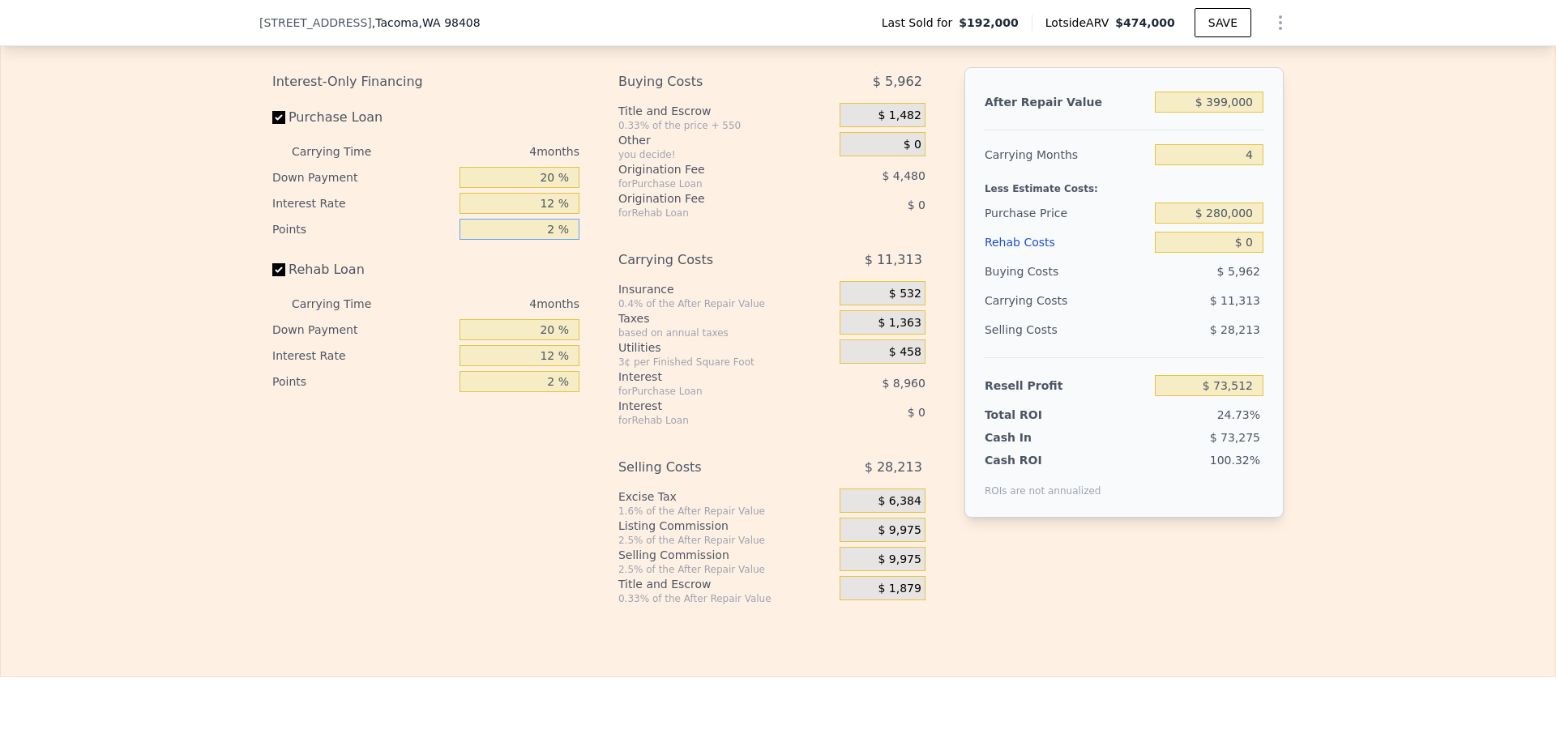
click at [511, 240] on input "2 %" at bounding box center [520, 229] width 120 height 21
type input "1 %"
type input "$ 75,752"
type input "1 %"
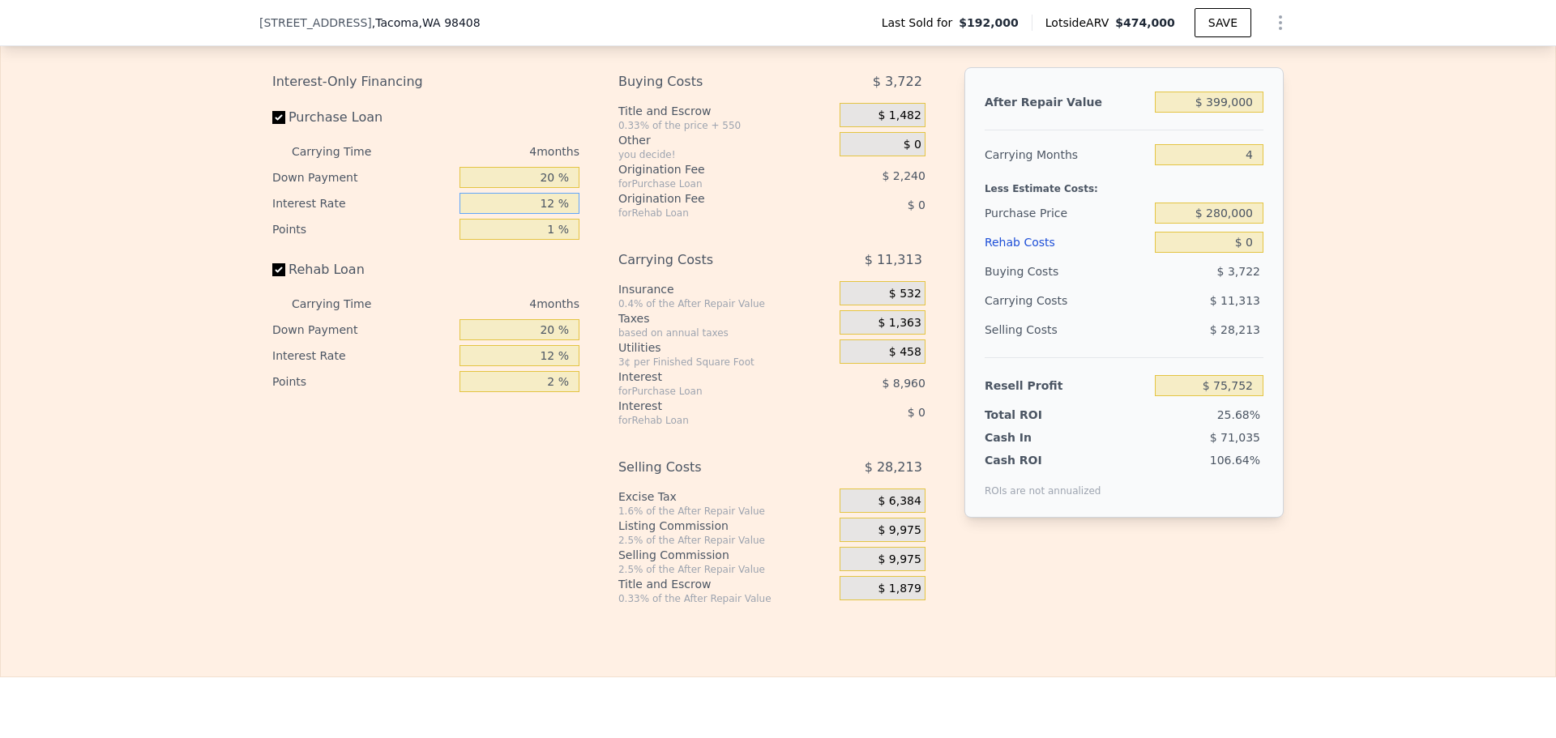
click at [515, 214] on input "12 %" at bounding box center [520, 203] width 120 height 21
drag, startPoint x: 415, startPoint y: 20, endPoint x: 226, endPoint y: 24, distance: 188.9
click at [226, 24] on div "[STREET_ADDRESS] Last Sold for $192,000 Lotside ARV $474,000 SAVE" at bounding box center [778, 23] width 1556 height 46
copy div "[STREET_ADDRESS]"
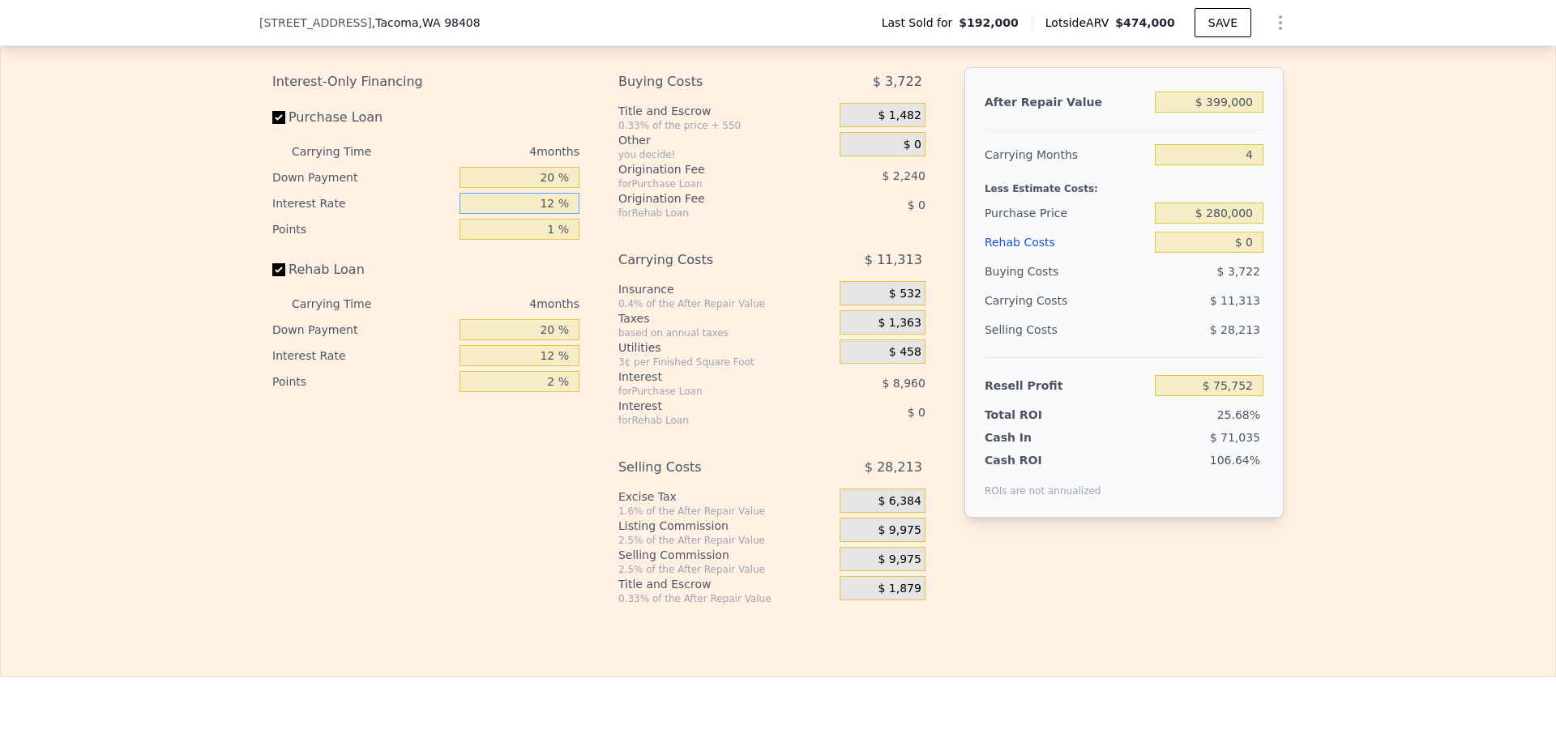
click at [538, 214] on input "12 %" at bounding box center [520, 203] width 120 height 21
type input "10 %"
type input "$ 77,244"
type input "$ 474,000"
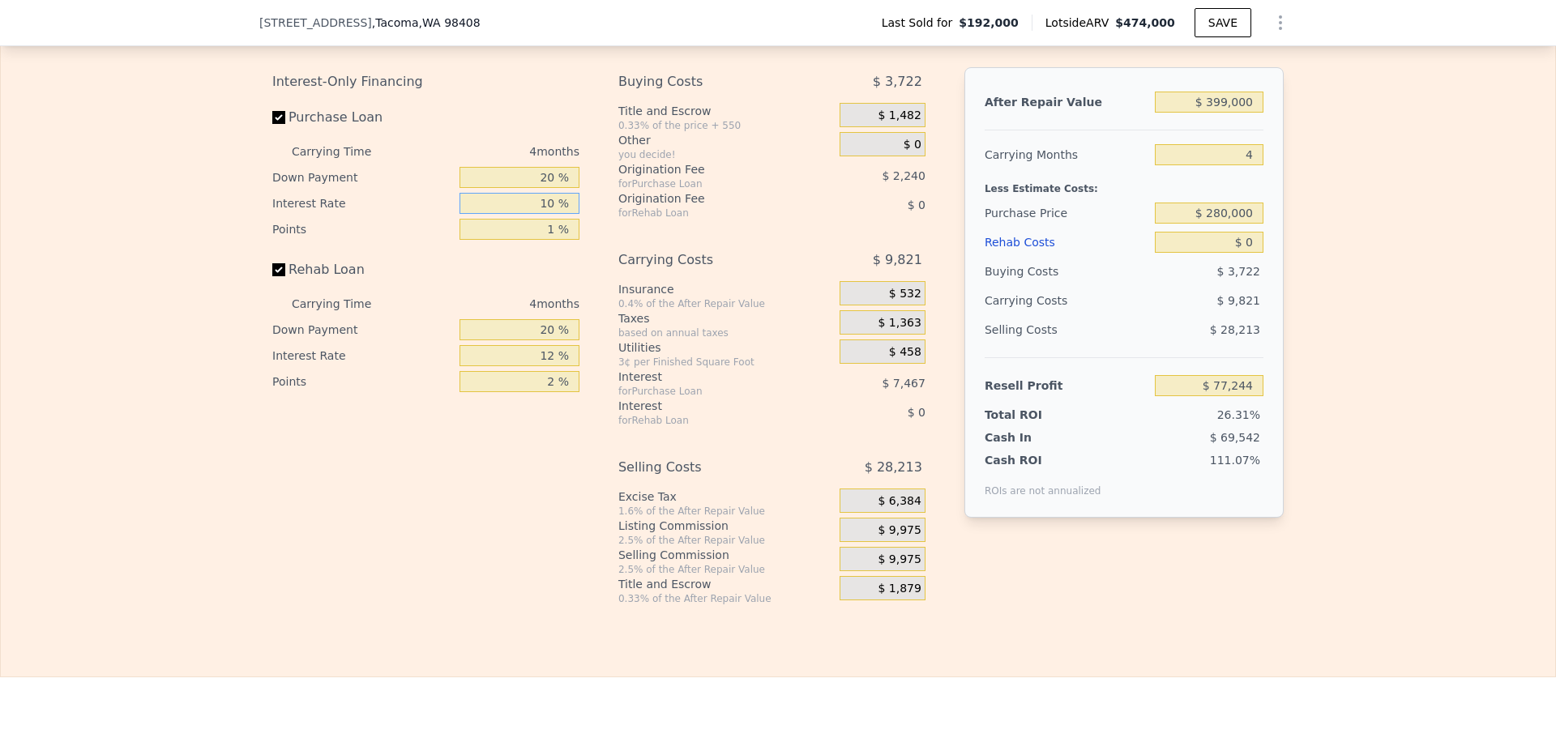
type input "6"
type input "$ 231,431"
type input "10 %"
click at [541, 188] on input "20 %" at bounding box center [520, 177] width 120 height 21
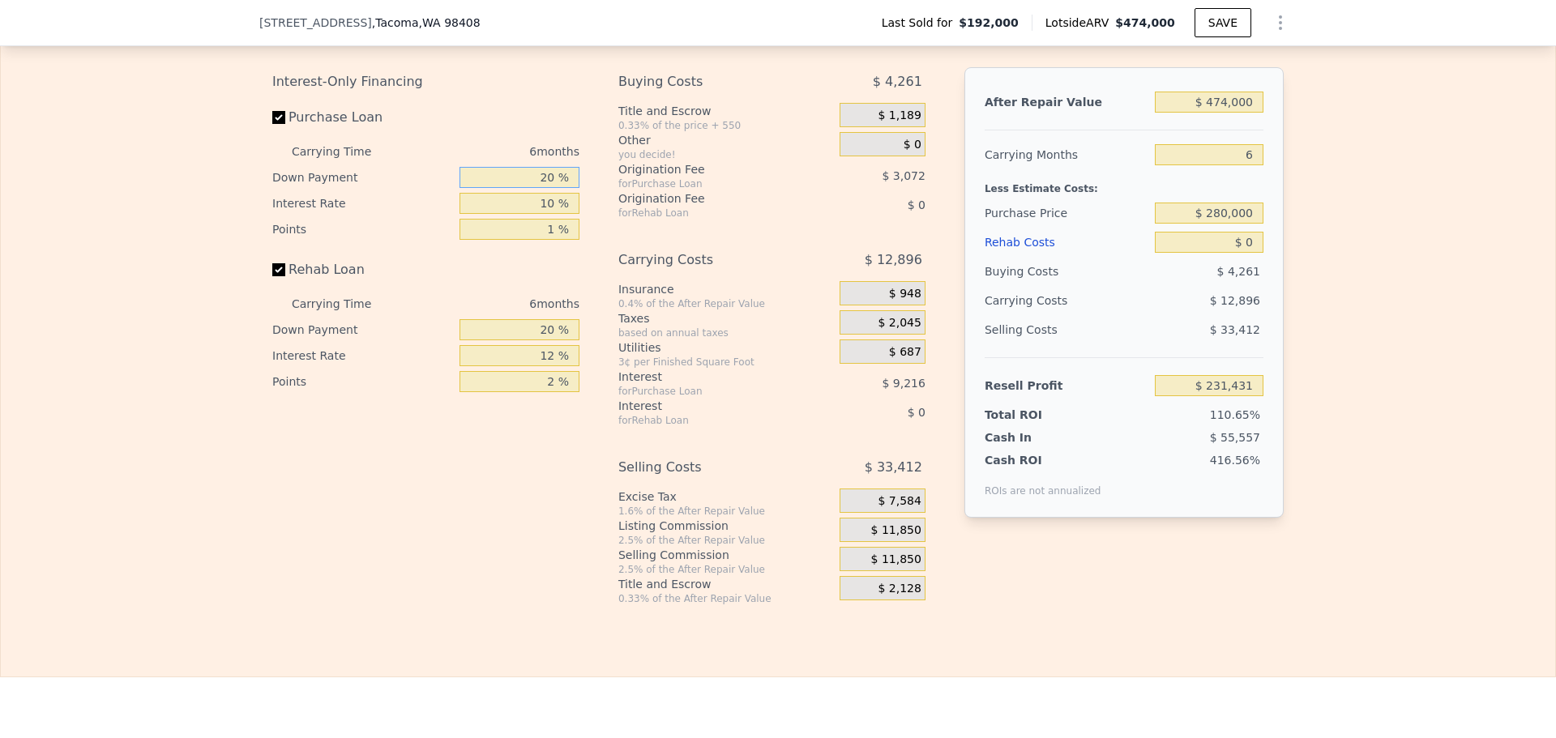
click at [541, 188] on input "20 %" at bounding box center [520, 177] width 120 height 21
type input "10 %"
type input "$ 229,895"
type input "10 %"
click at [1236, 113] on input "$ 474,000" at bounding box center [1209, 102] width 109 height 21
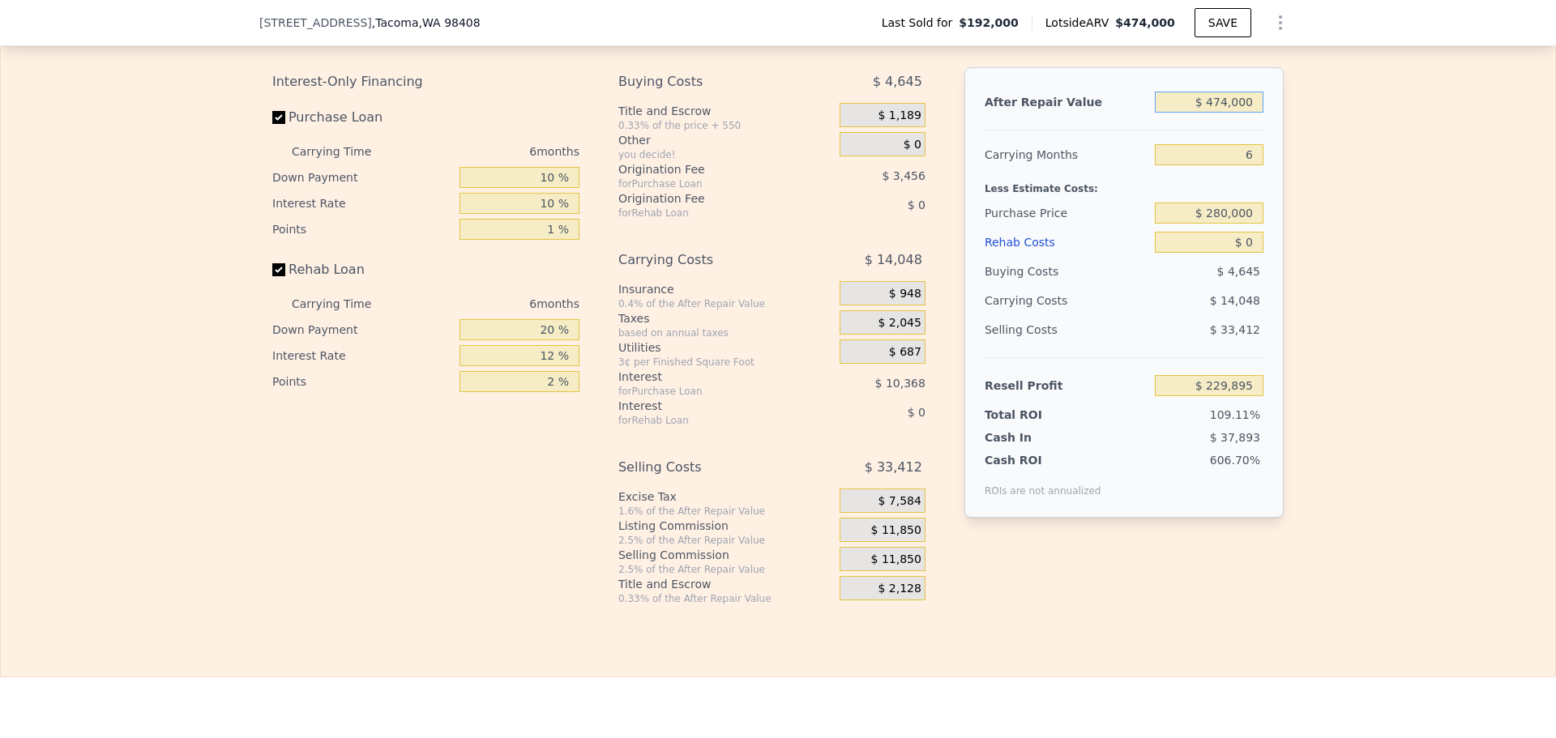
click at [1236, 113] on input "$ 474,000" at bounding box center [1209, 102] width 109 height 21
type input "$ 39,999"
type input "-$ 173,149"
type input "$ 3"
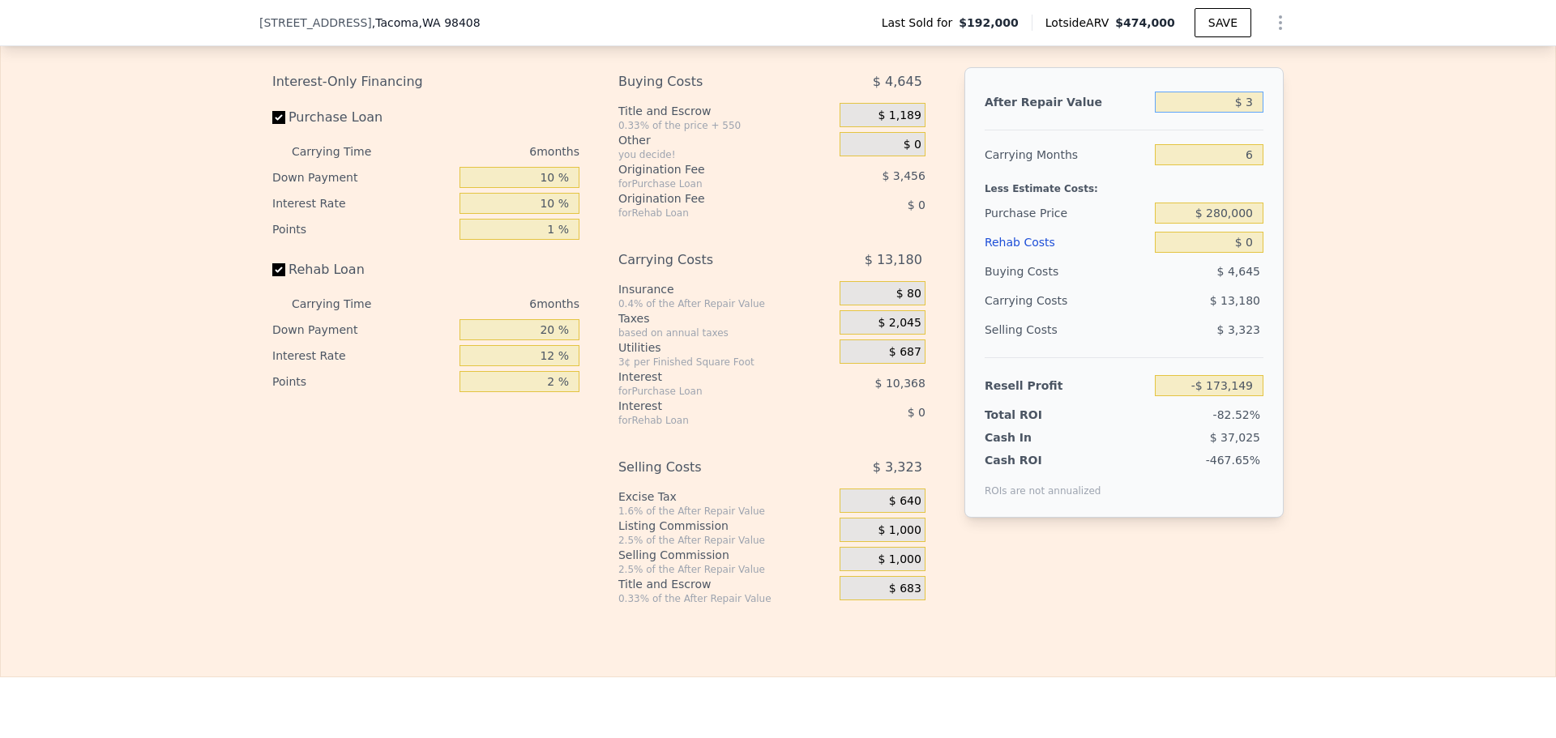
type input "-$ 210,292"
type input "$ 493"
type input "-$ 209,837"
type input "$ 3"
type input "-$ 210,292"
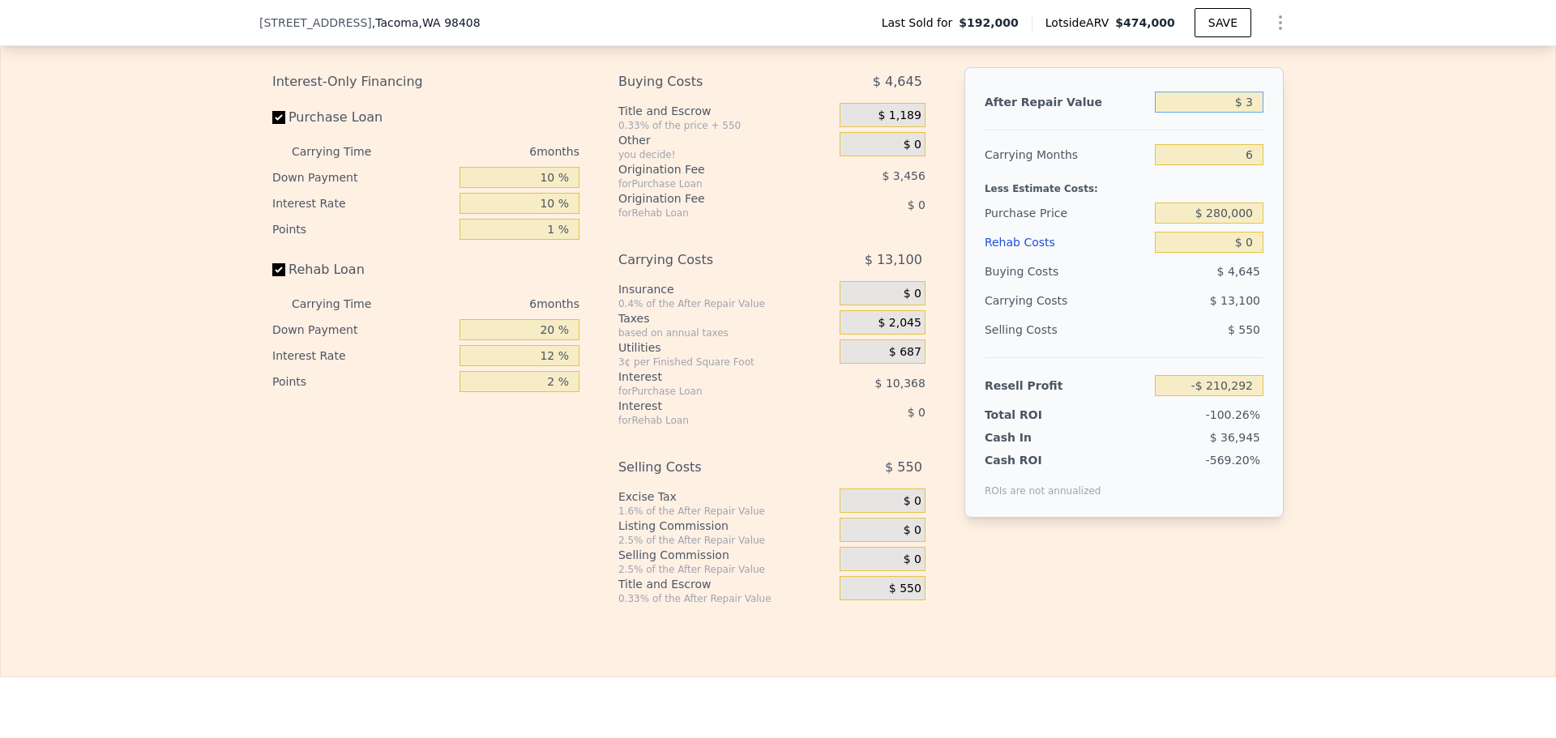
click at [1236, 113] on input "$ 3" at bounding box center [1209, 102] width 109 height 21
drag, startPoint x: 1247, startPoint y: 131, endPoint x: 1207, endPoint y: 132, distance: 39.7
click at [1207, 113] on input "$ 3" at bounding box center [1209, 102] width 109 height 21
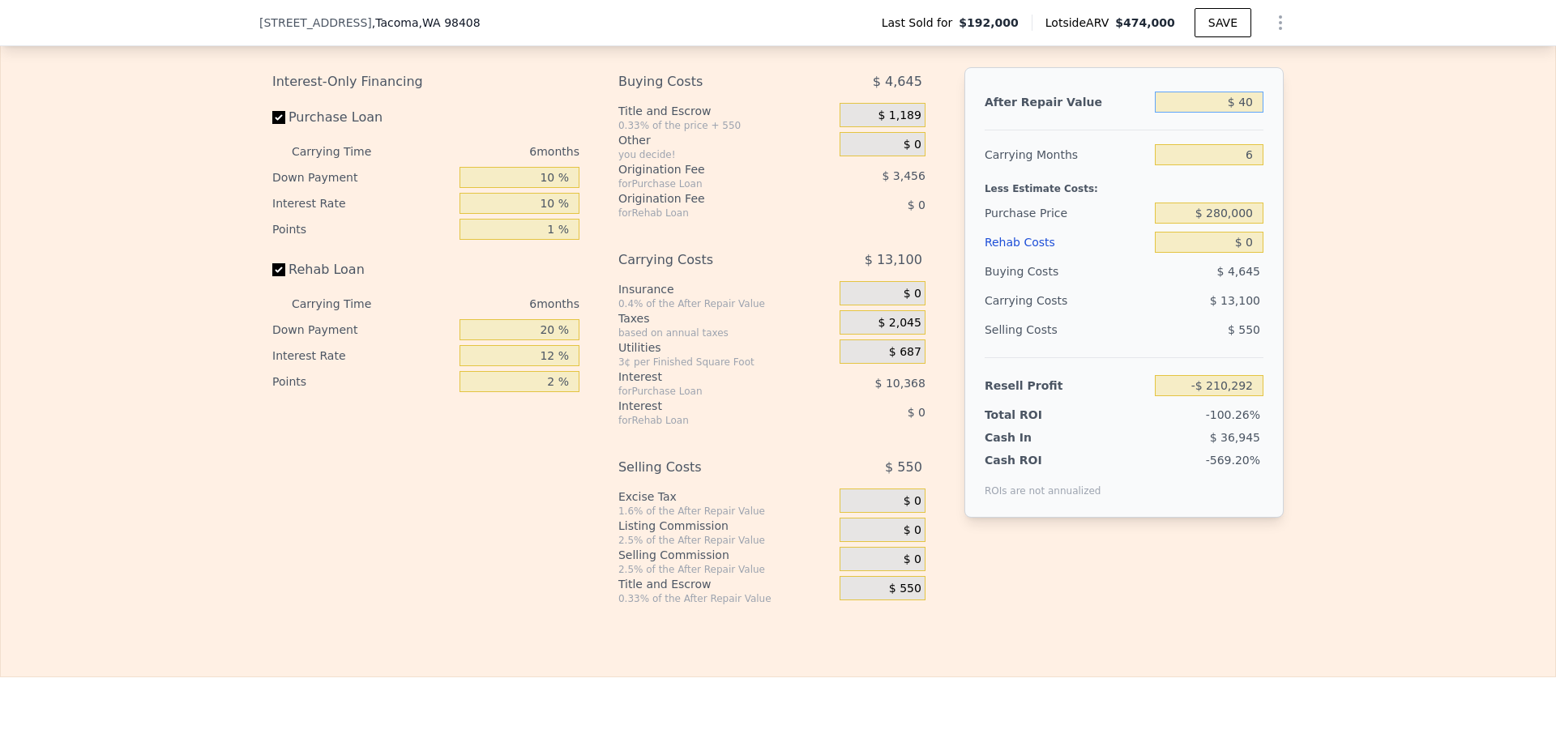
type input "$ 400"
type input "-$ 209,923"
type input "$ 400,000"
type input "$ 161,173"
type input "$ 400,000"
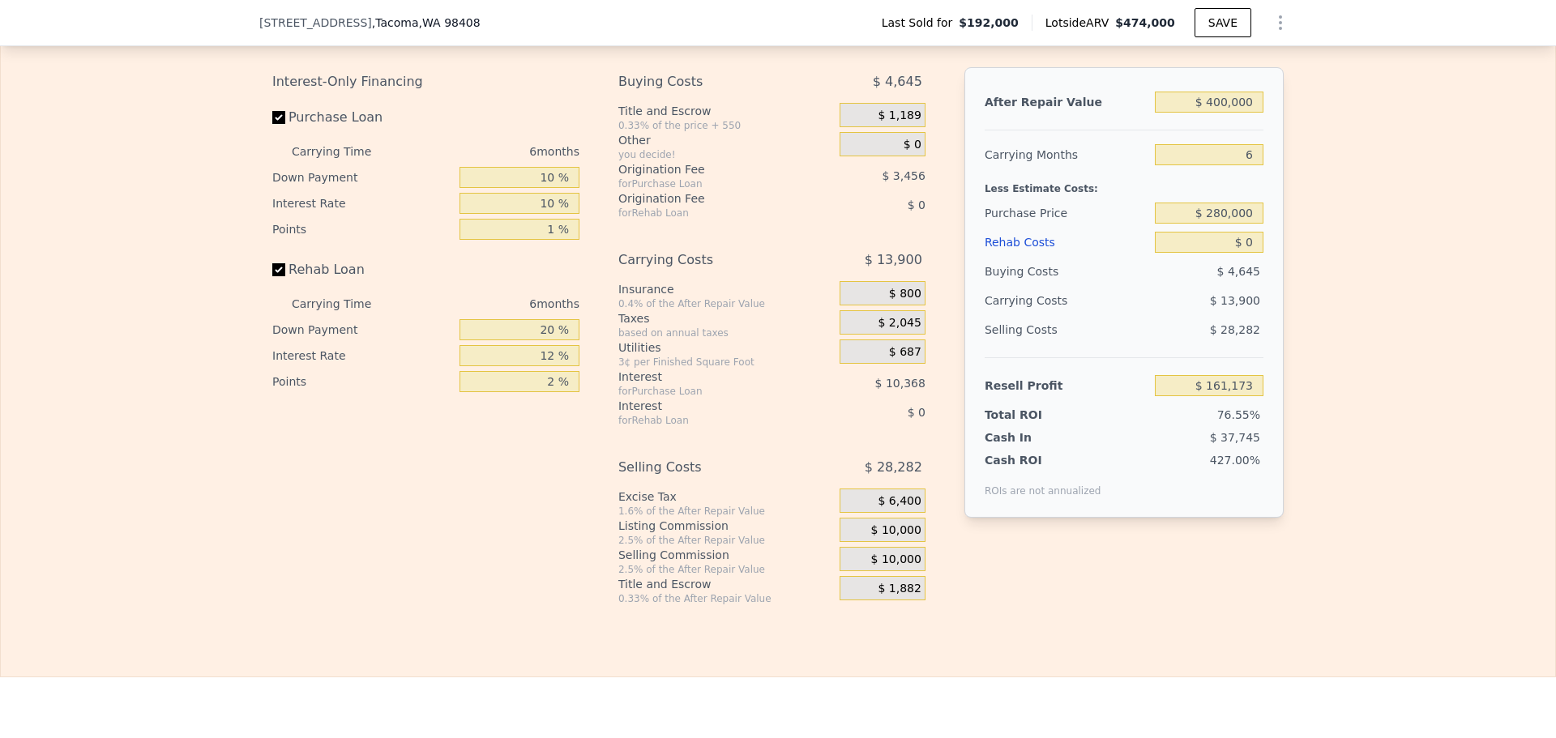
click at [1247, 169] on div "6" at bounding box center [1209, 154] width 109 height 29
click at [1245, 165] on input "6" at bounding box center [1209, 154] width 109 height 21
click at [1244, 165] on input "6" at bounding box center [1209, 154] width 109 height 21
type input "4"
type input "$ 165,807"
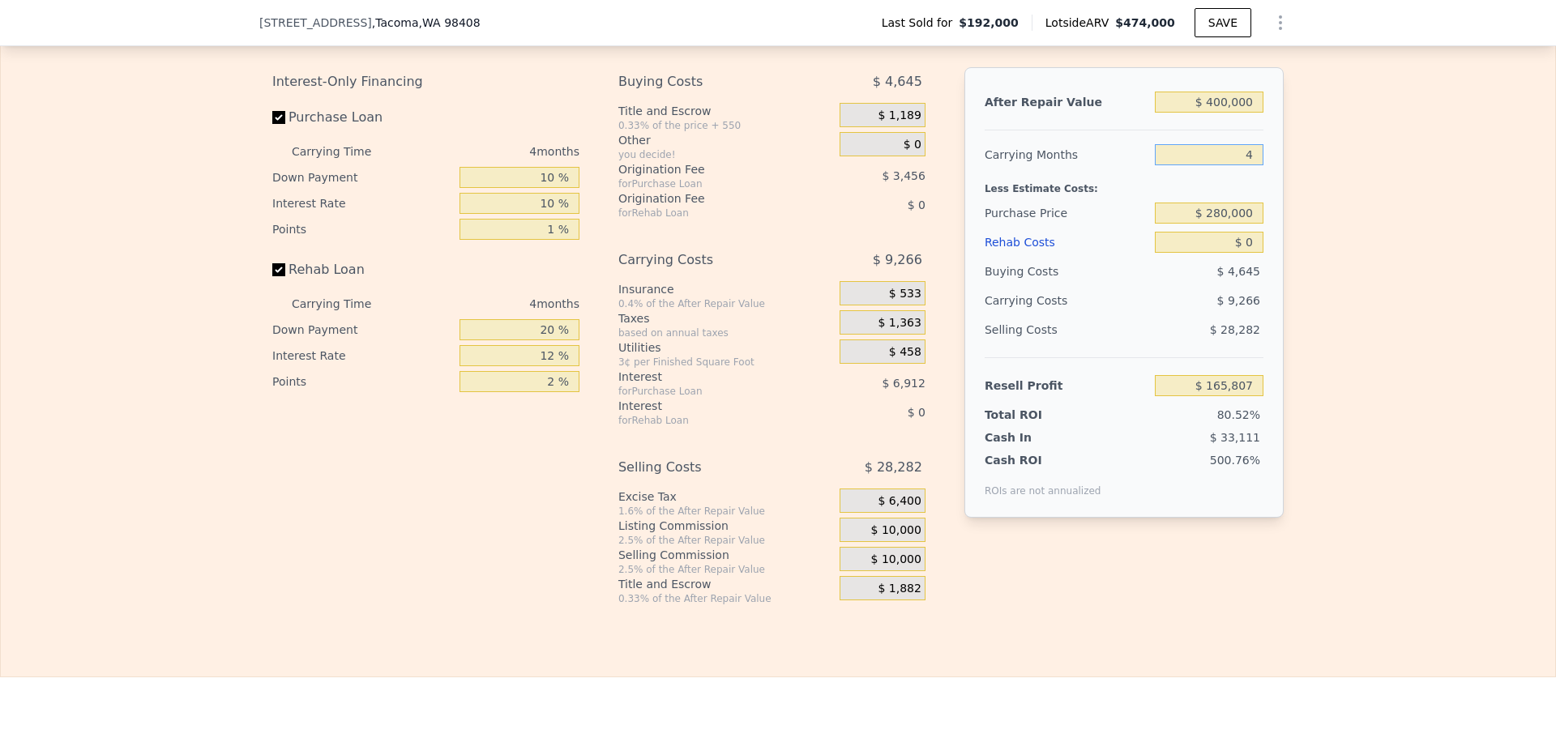
type input "4"
click at [1231, 224] on input "$ 280,000" at bounding box center [1209, 213] width 109 height 21
click at [1228, 253] on input "$ 0" at bounding box center [1209, 242] width 109 height 21
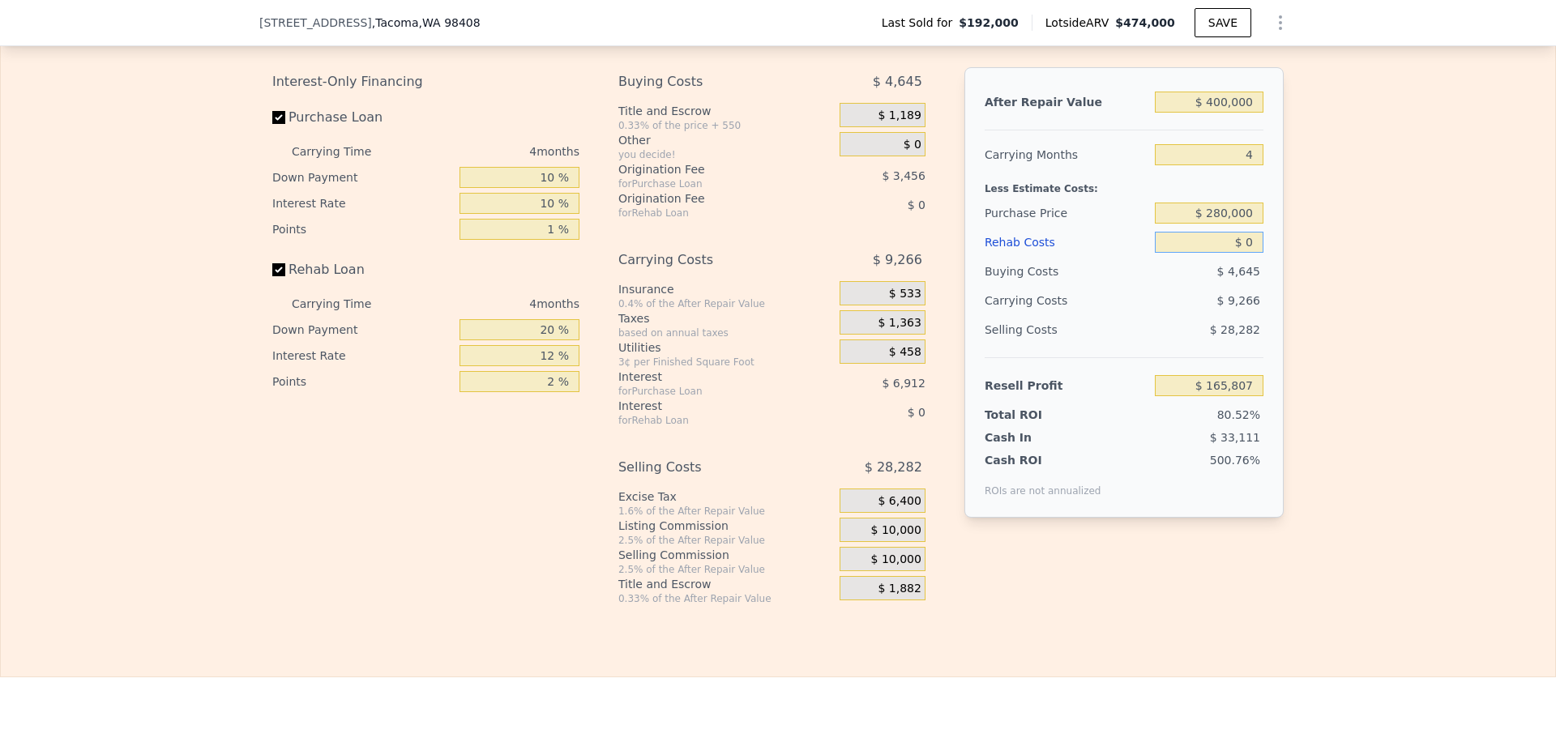
type input "$ 72,762"
click at [1228, 253] on input "$ 0" at bounding box center [1209, 242] width 109 height 21
click at [1093, 314] on div "$ 12,434" at bounding box center [1178, 300] width 171 height 29
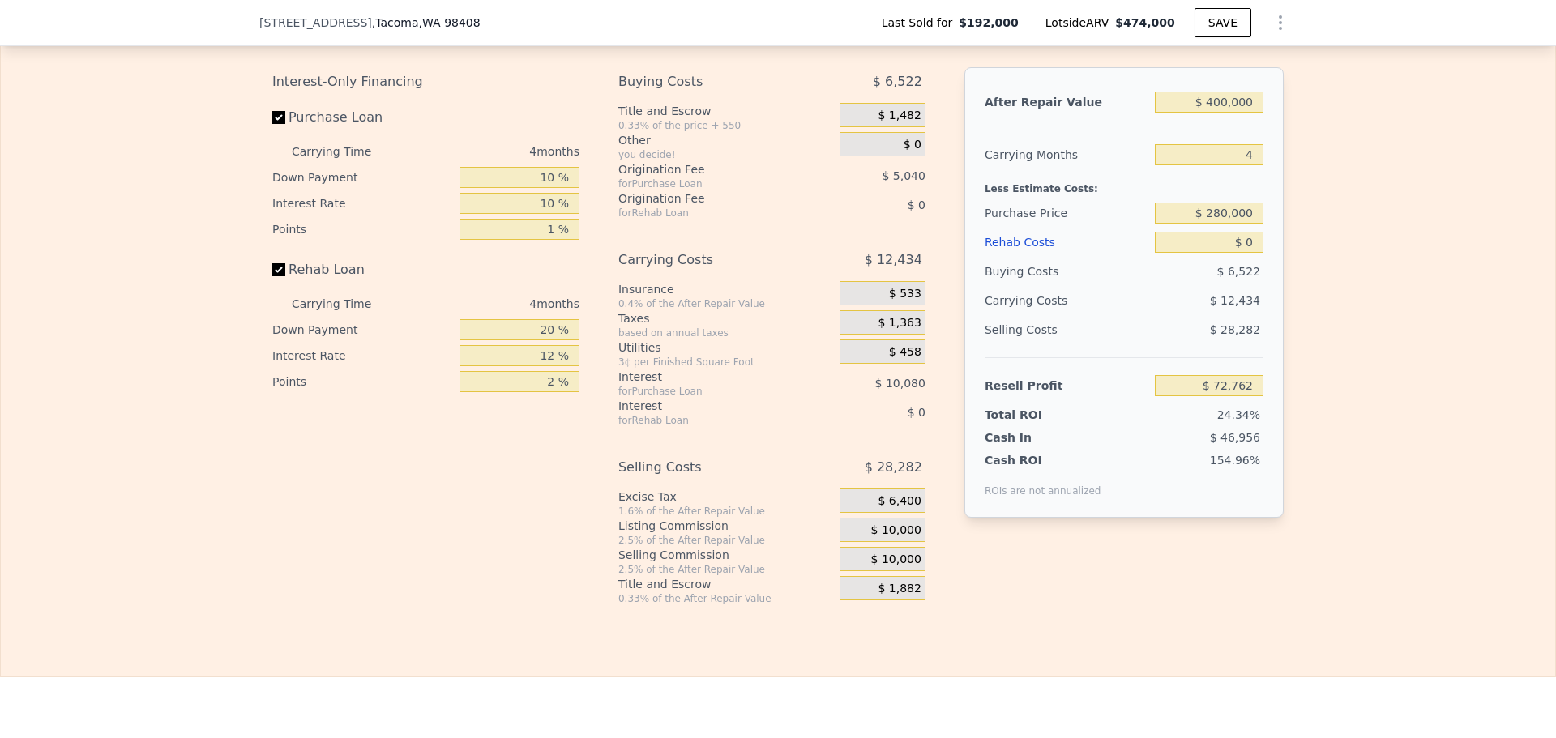
click at [904, 538] on span "$ 10,000" at bounding box center [896, 531] width 50 height 15
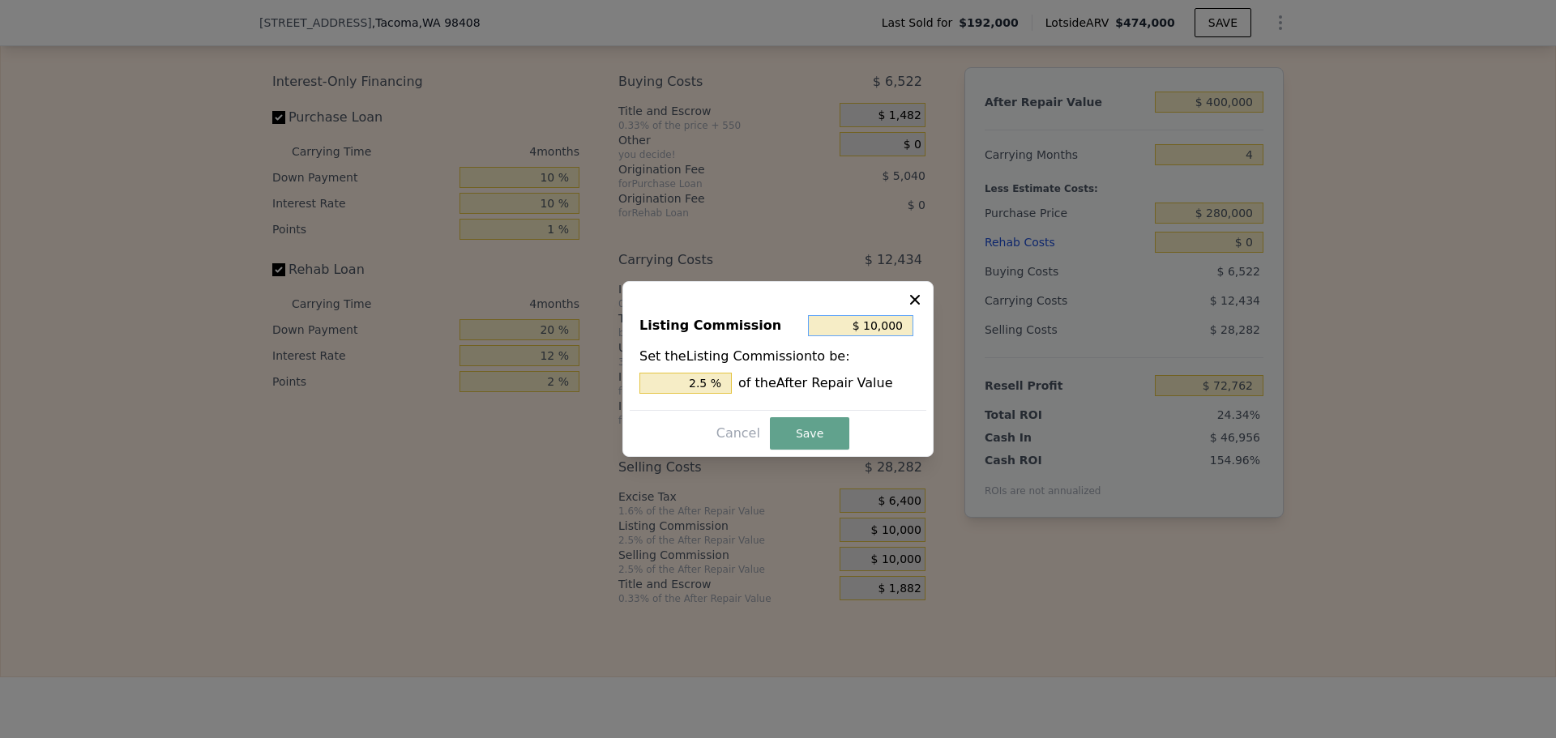
click at [899, 320] on input "$ 10,000" at bounding box center [860, 325] width 105 height 21
type input "$ 1"
type input "0.000 %"
type input "$ 10"
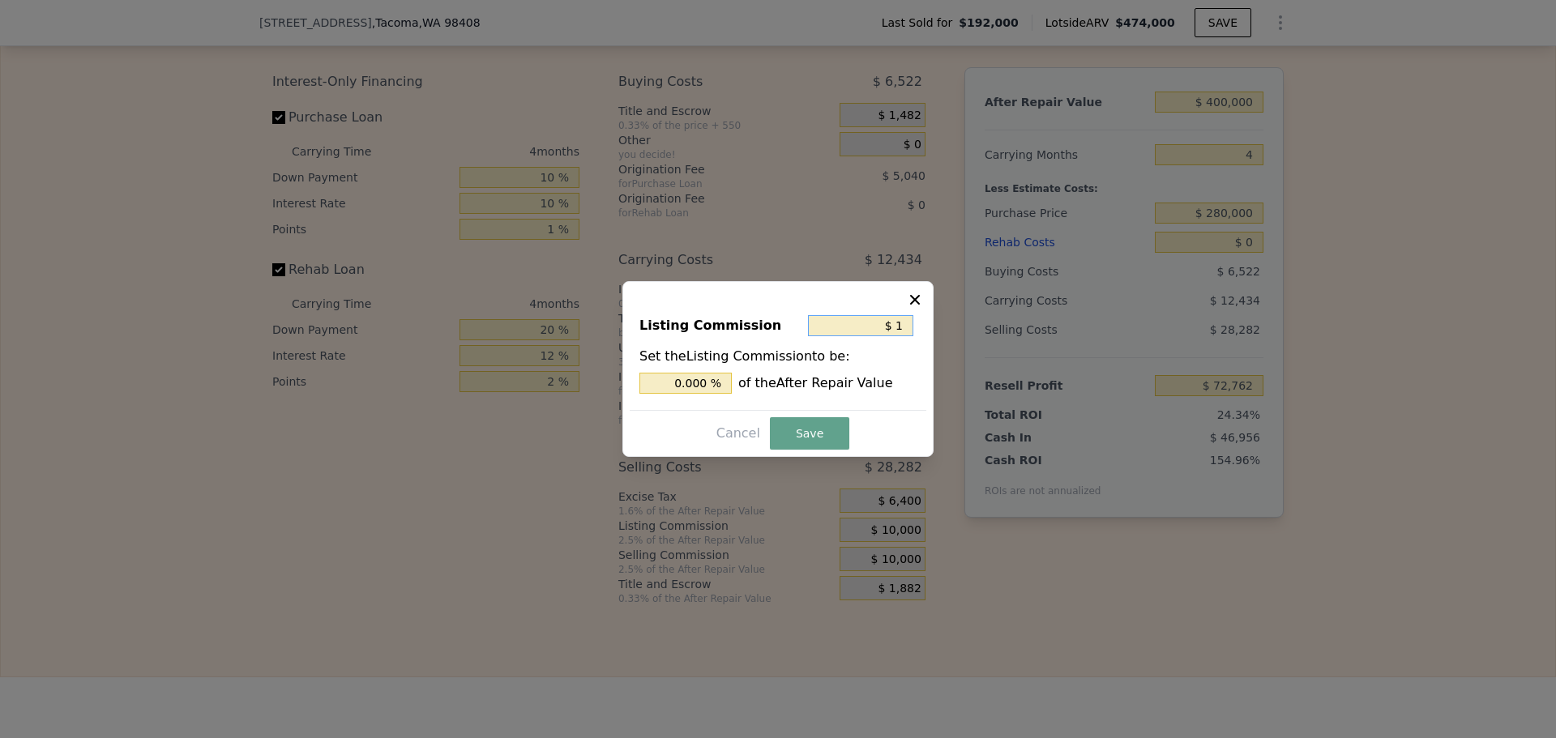
type input "0.003 %"
type input "$ 100"
type input "0.025 %"
type input "$ 1,000"
type input "0.25 %"
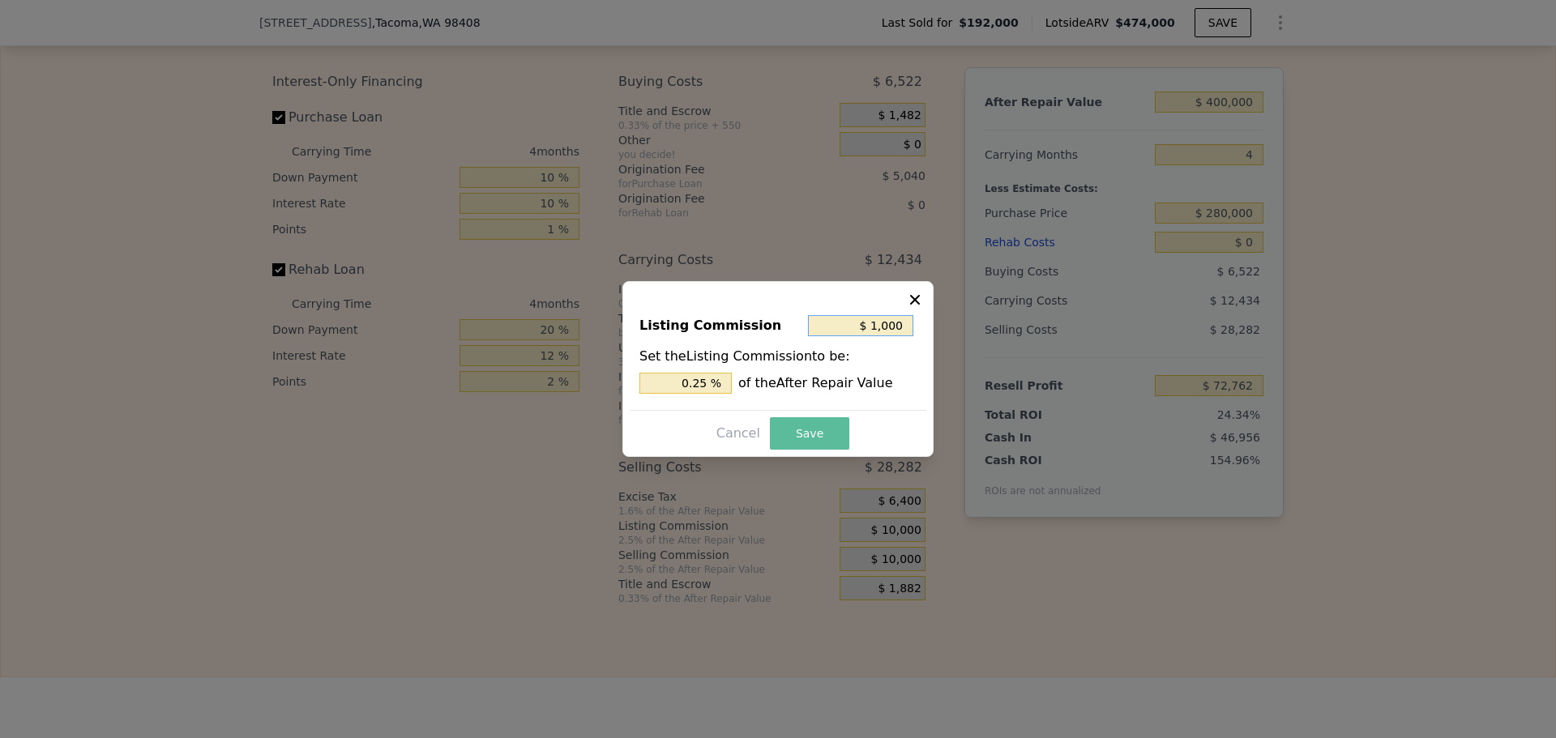
type input "$ 1,000"
click at [830, 433] on button "Save" at bounding box center [809, 433] width 79 height 32
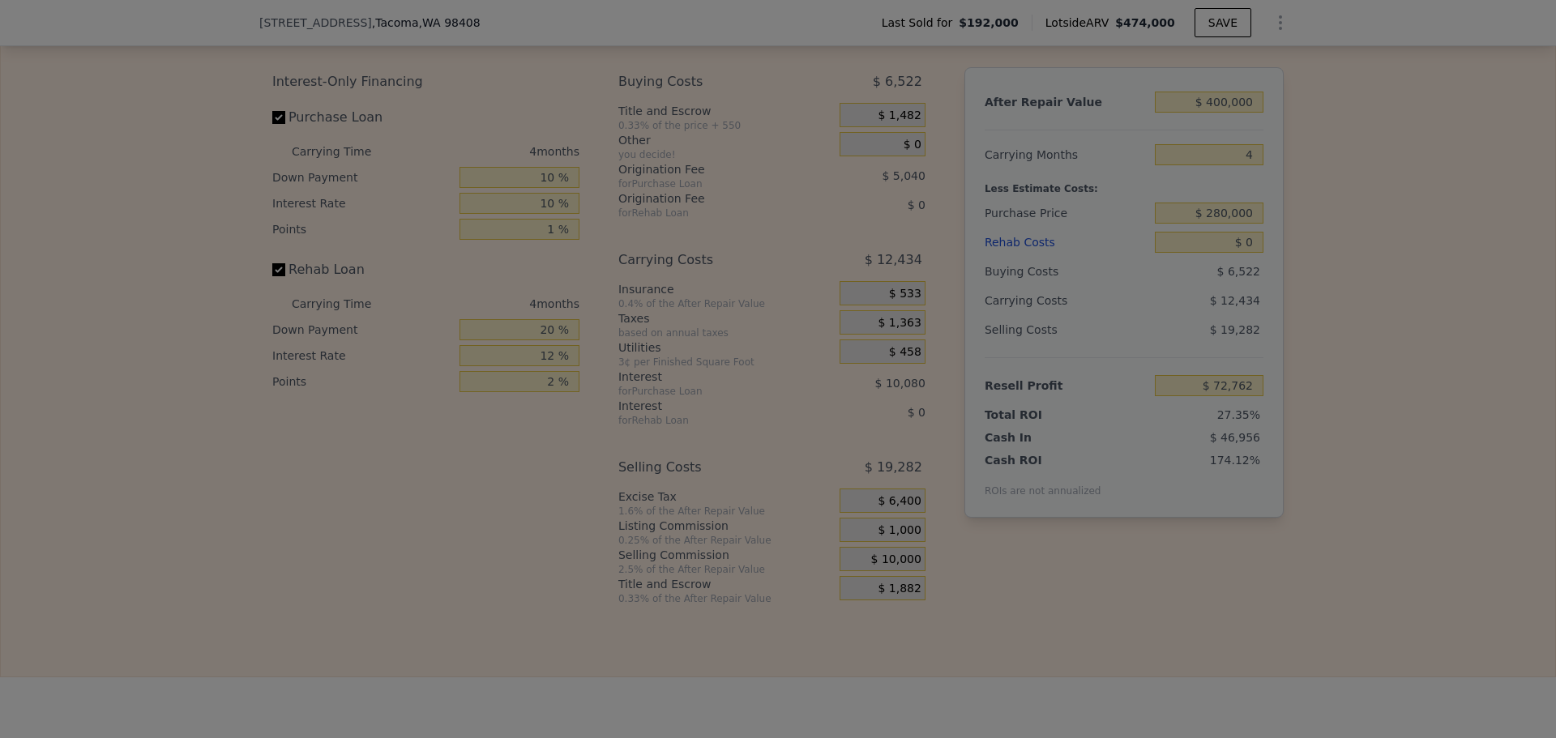
type input "$ 81,762"
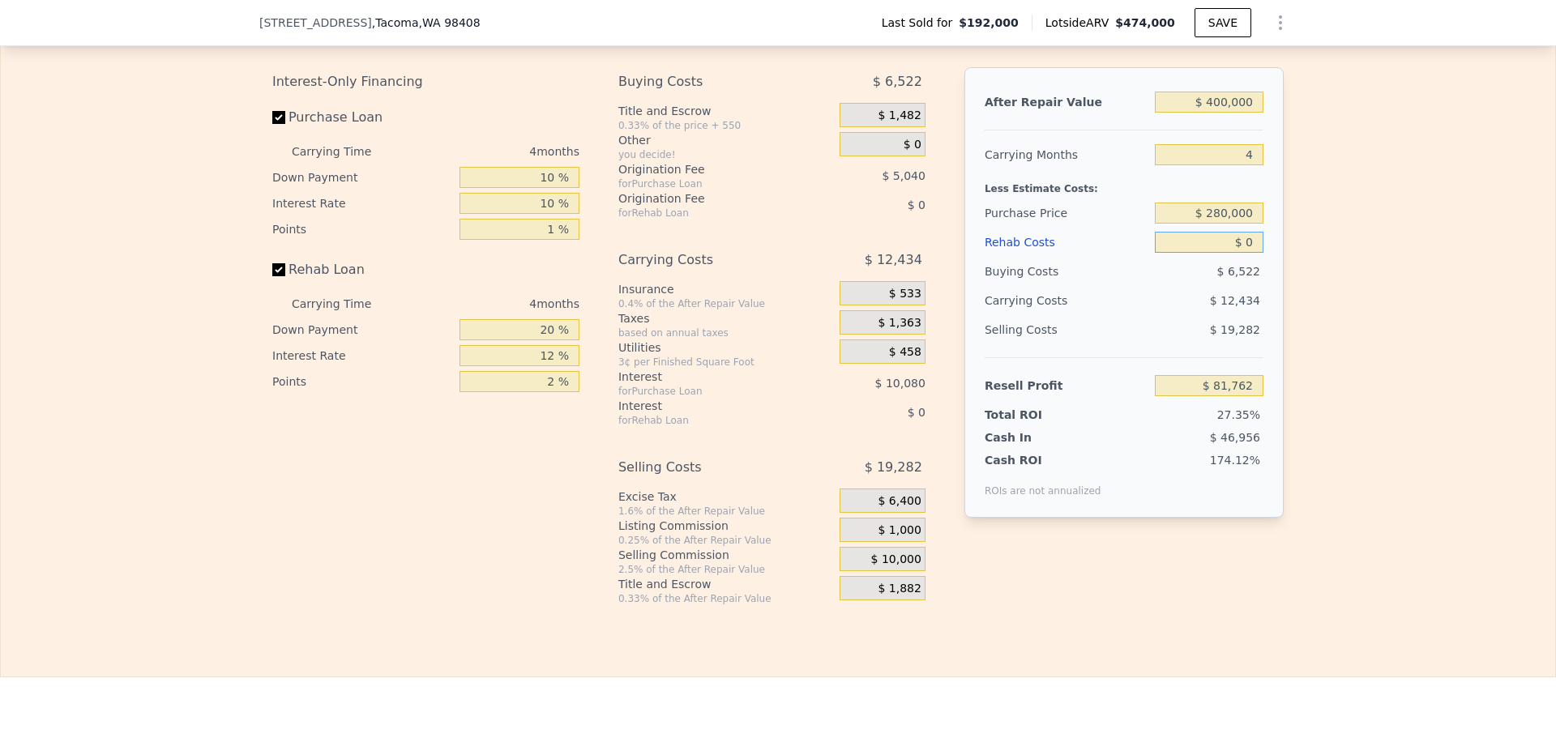
click at [1242, 253] on input "$ 0" at bounding box center [1209, 242] width 109 height 21
type input "$ 474,000"
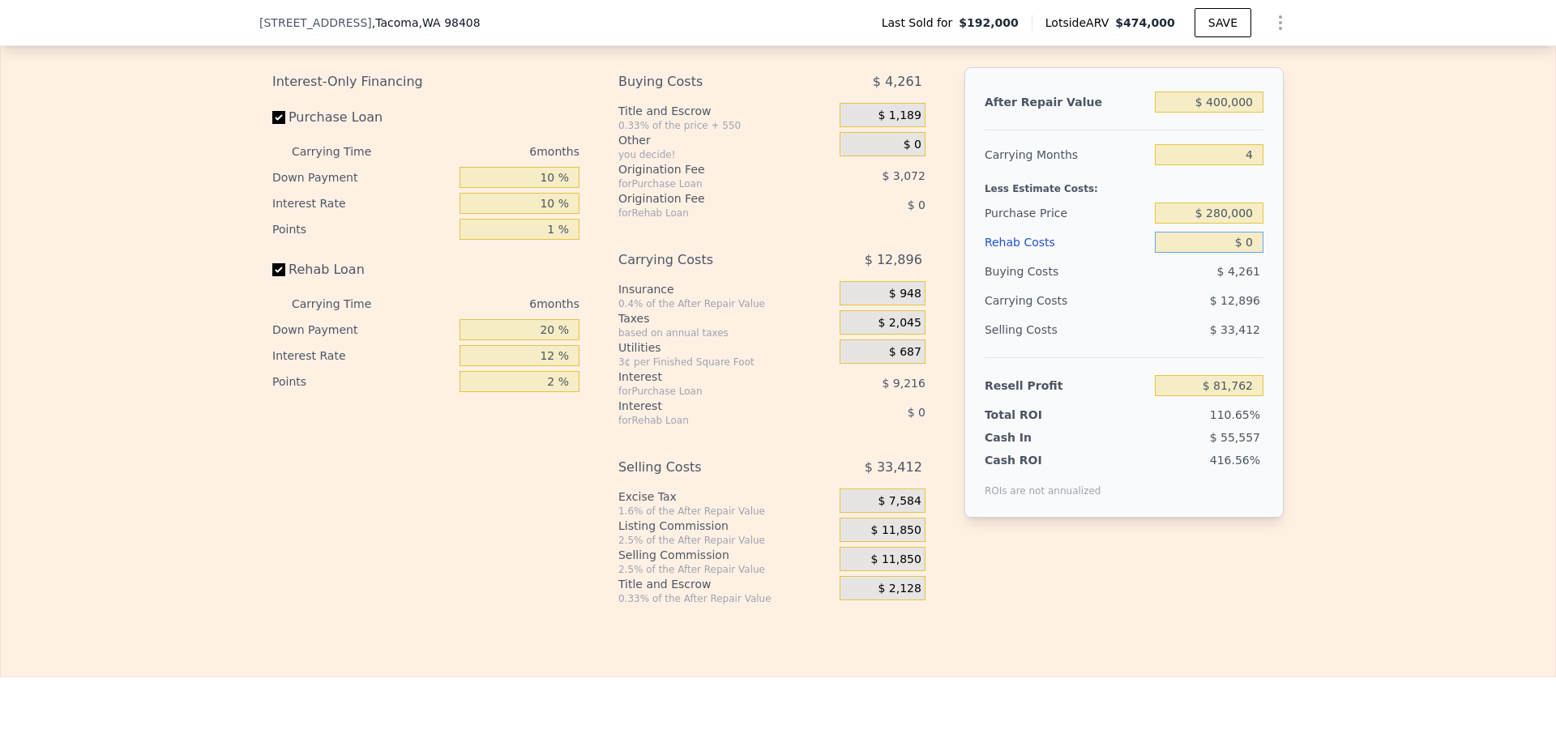
type input "6"
type input "$ 231,431"
type input "$ 1"
type input "$ 231,430"
type input "$ 10"
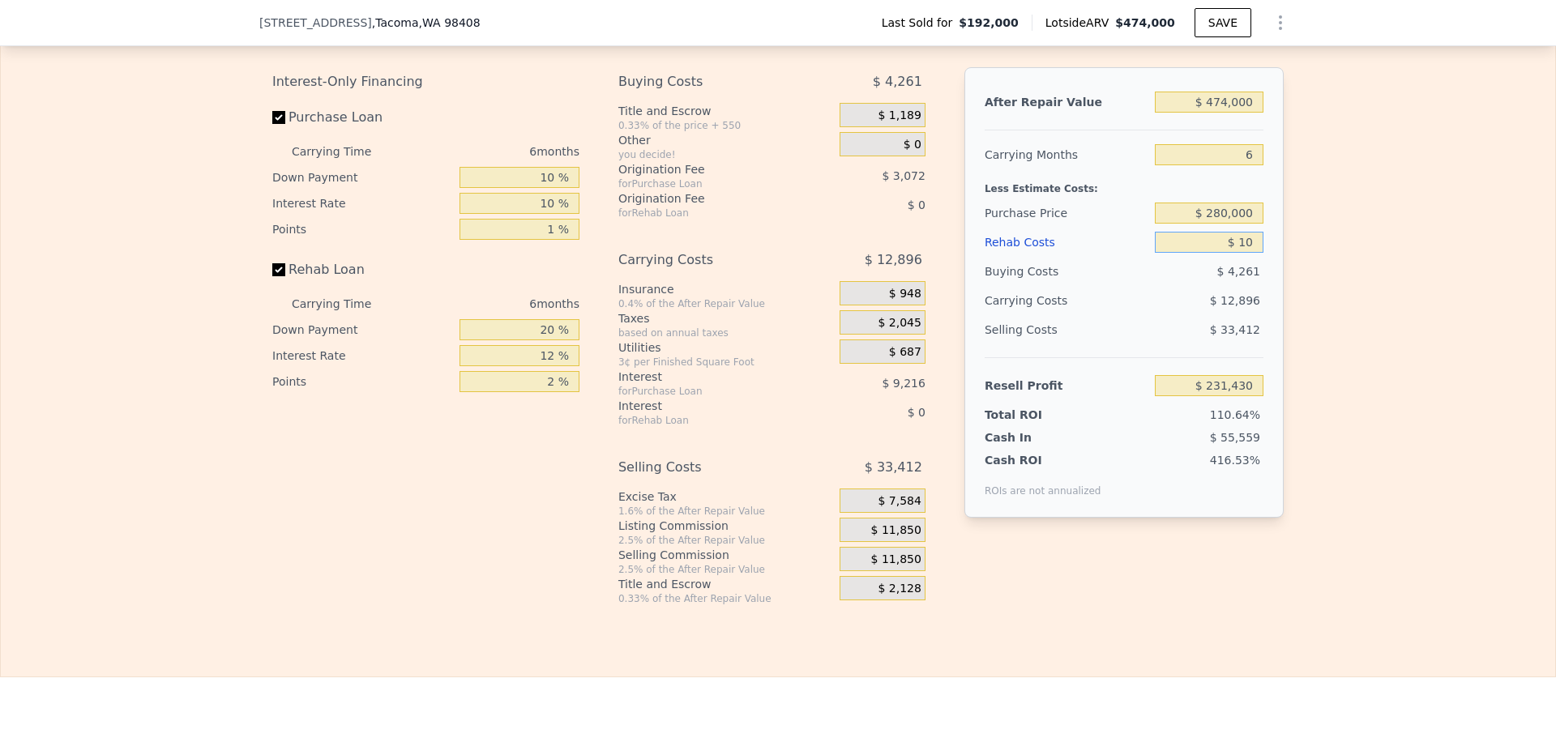
type input "$ 231,421"
type input "$ 100"
type input "$ 231,323"
type input "$ 1,000"
type input "$ 230,367"
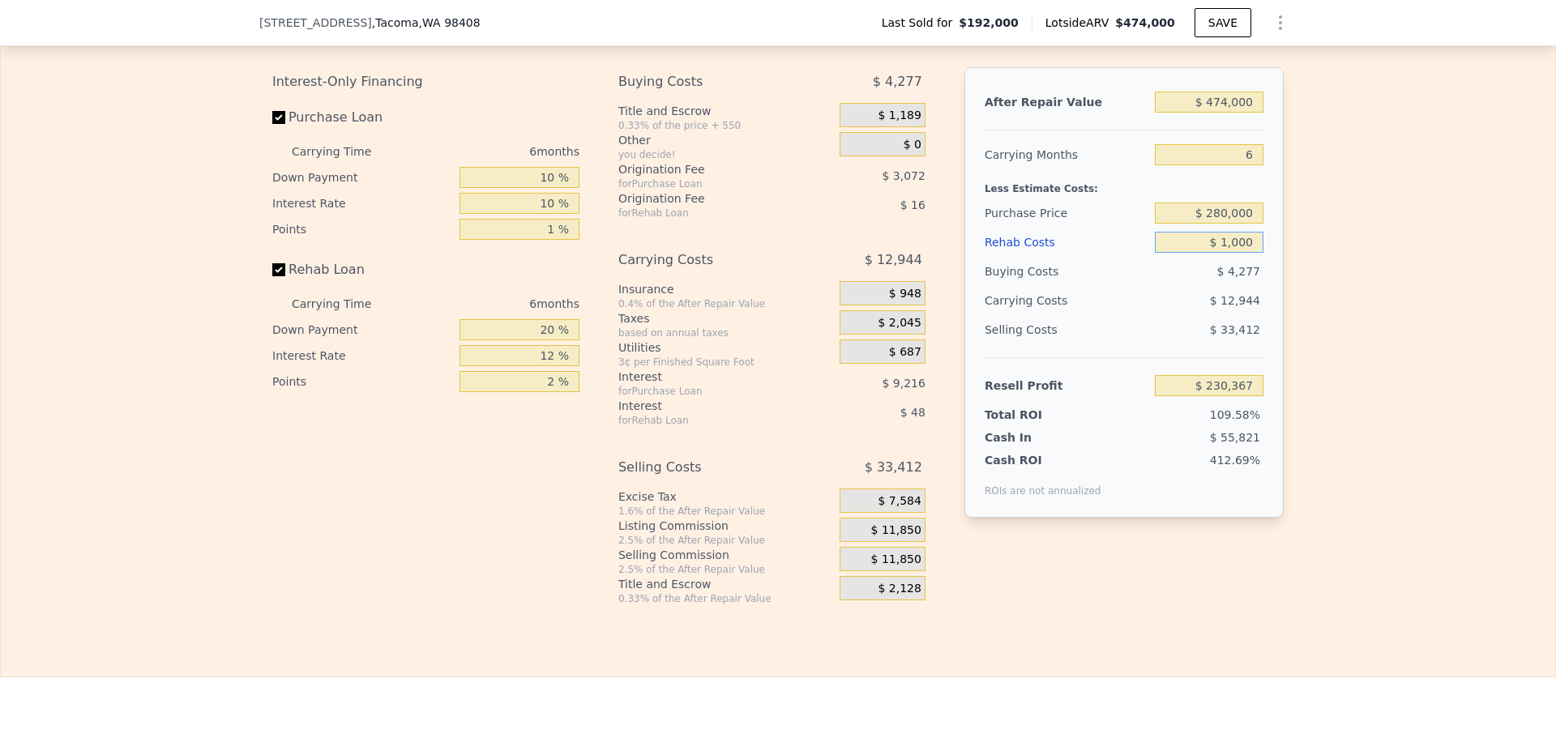
type input "$ 10,000"
type input "$ 220,791"
type input "$ 10,000"
click at [1246, 165] on input "6" at bounding box center [1209, 154] width 109 height 21
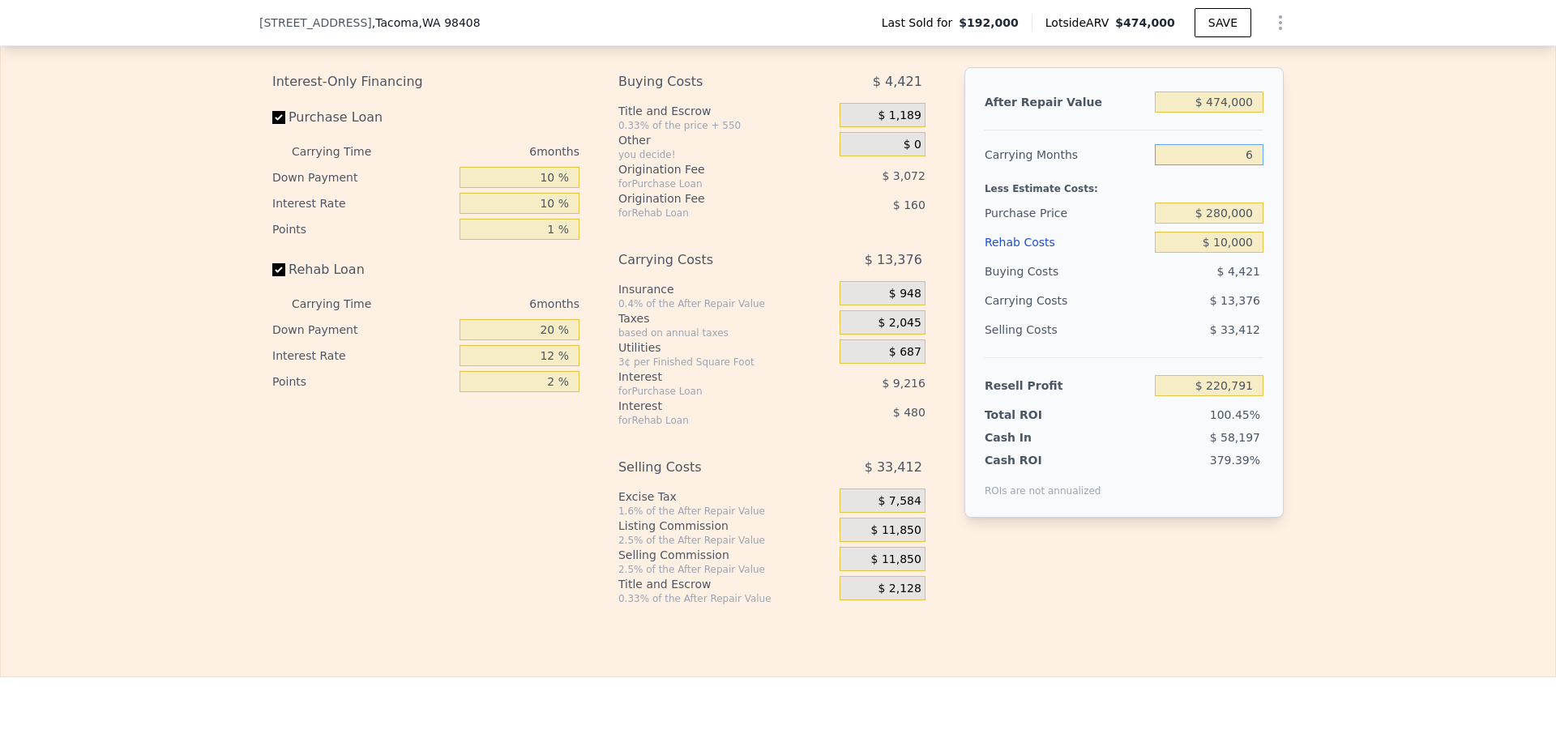
type input "5"
type input "$ 223,020"
type input "5"
click at [1239, 113] on input "$ 474,000" at bounding box center [1209, 102] width 109 height 21
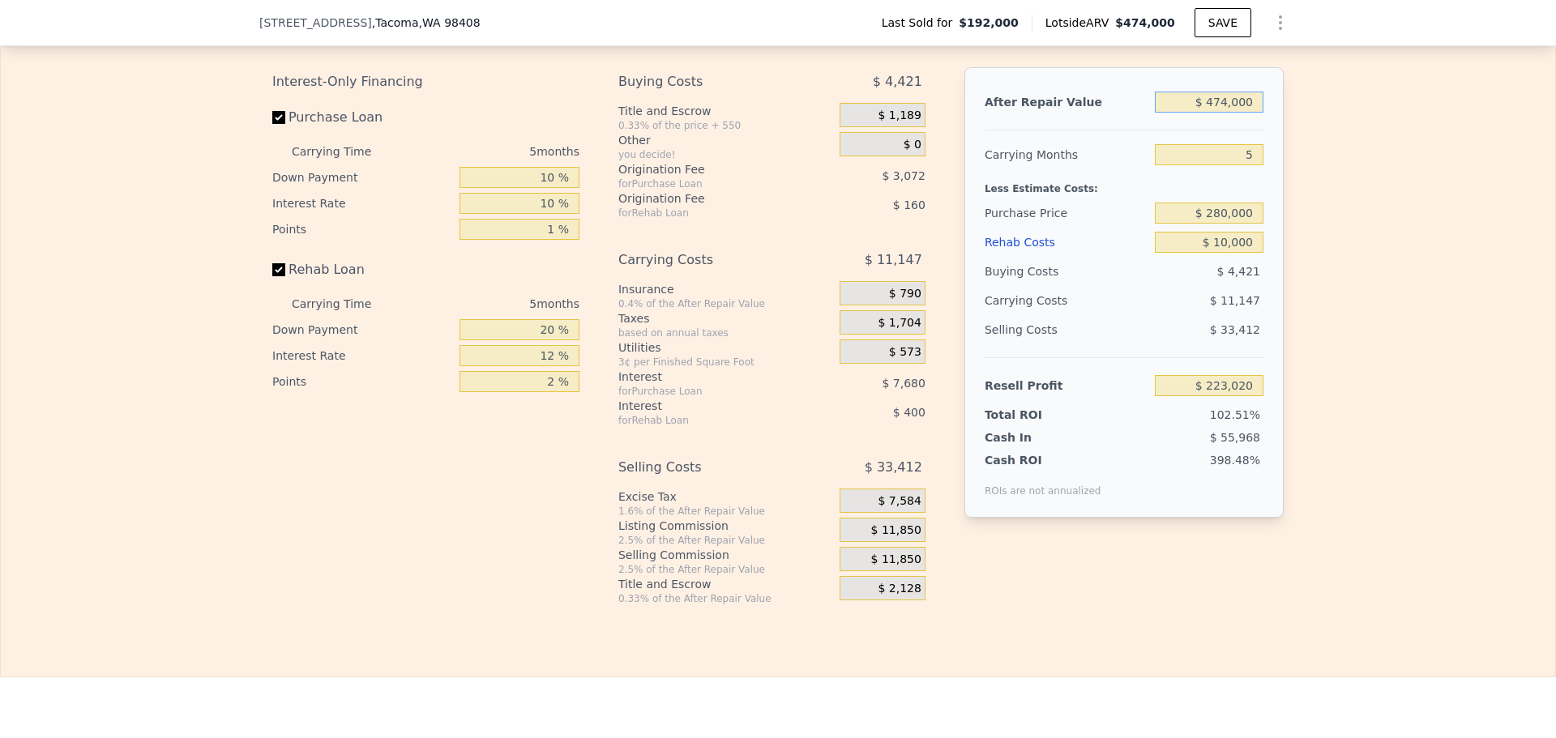
click at [1239, 113] on input "$ 474,000" at bounding box center [1209, 102] width 109 height 21
type input "$ 4"
type input "-$ 217,324"
type input "$ 40"
type input "-$ 217,291"
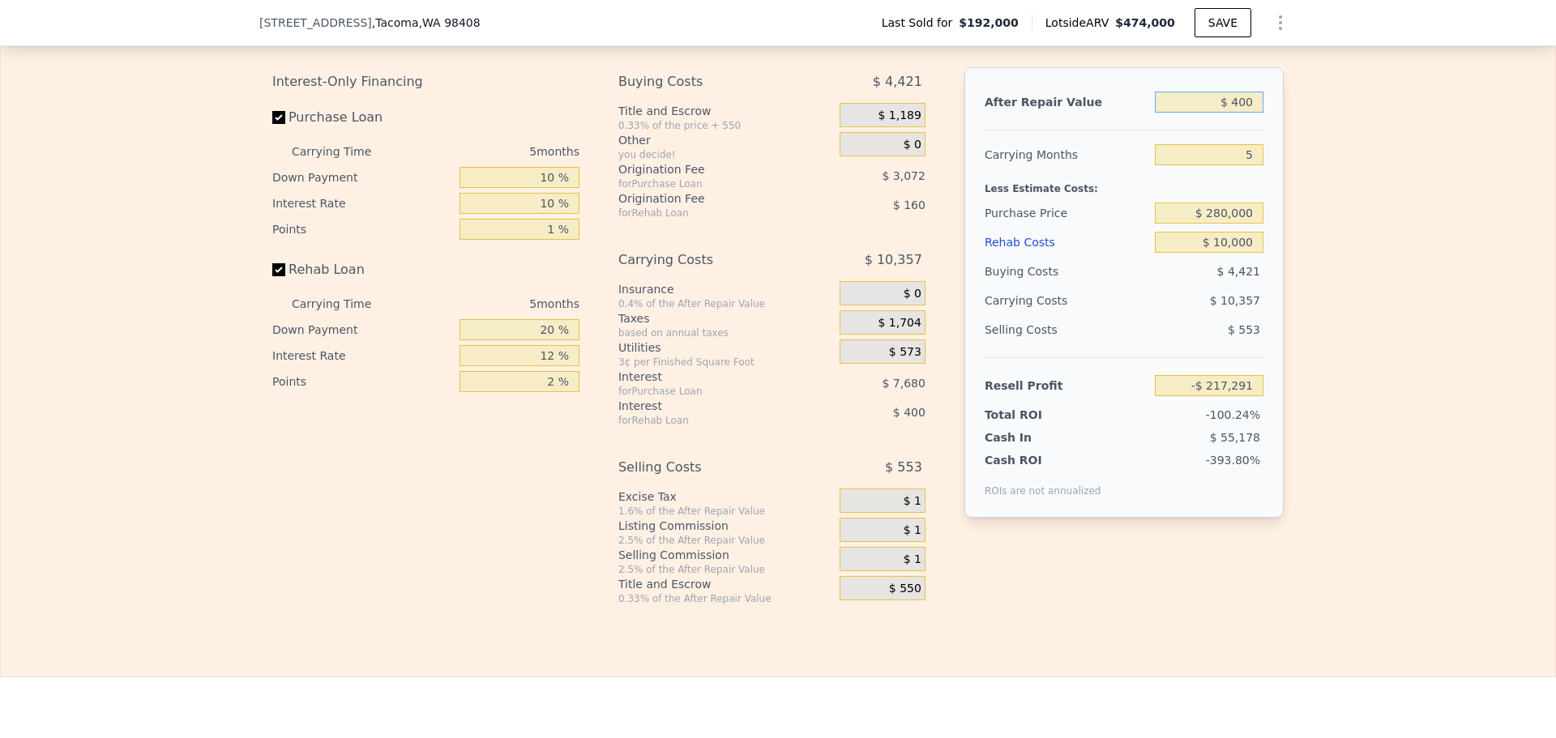
type input "$ 4,000"
type input "-$ 213,612"
type input "$ 40,000"
type input "-$ 180,168"
type input "$ 400,000"
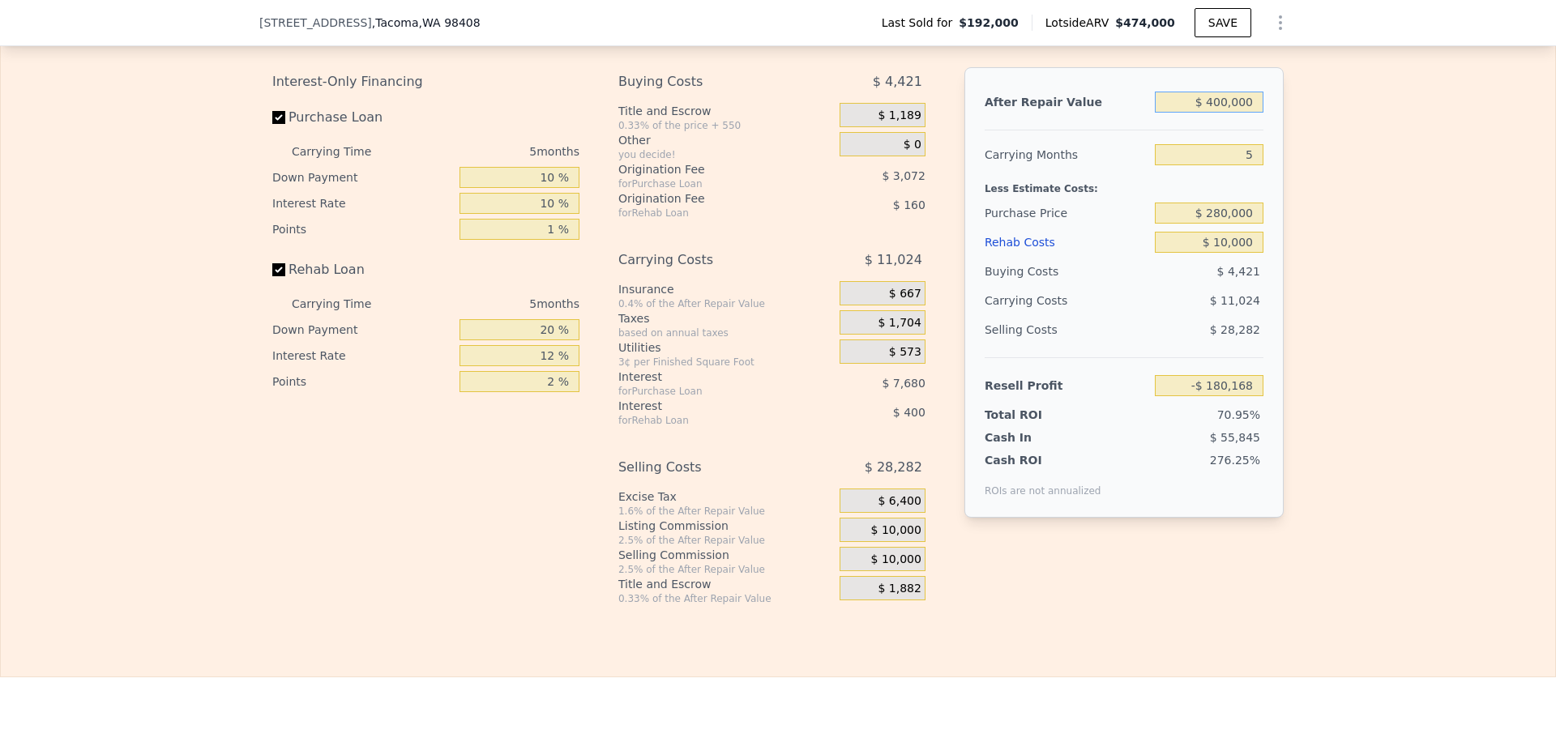
type input "$ 154,273"
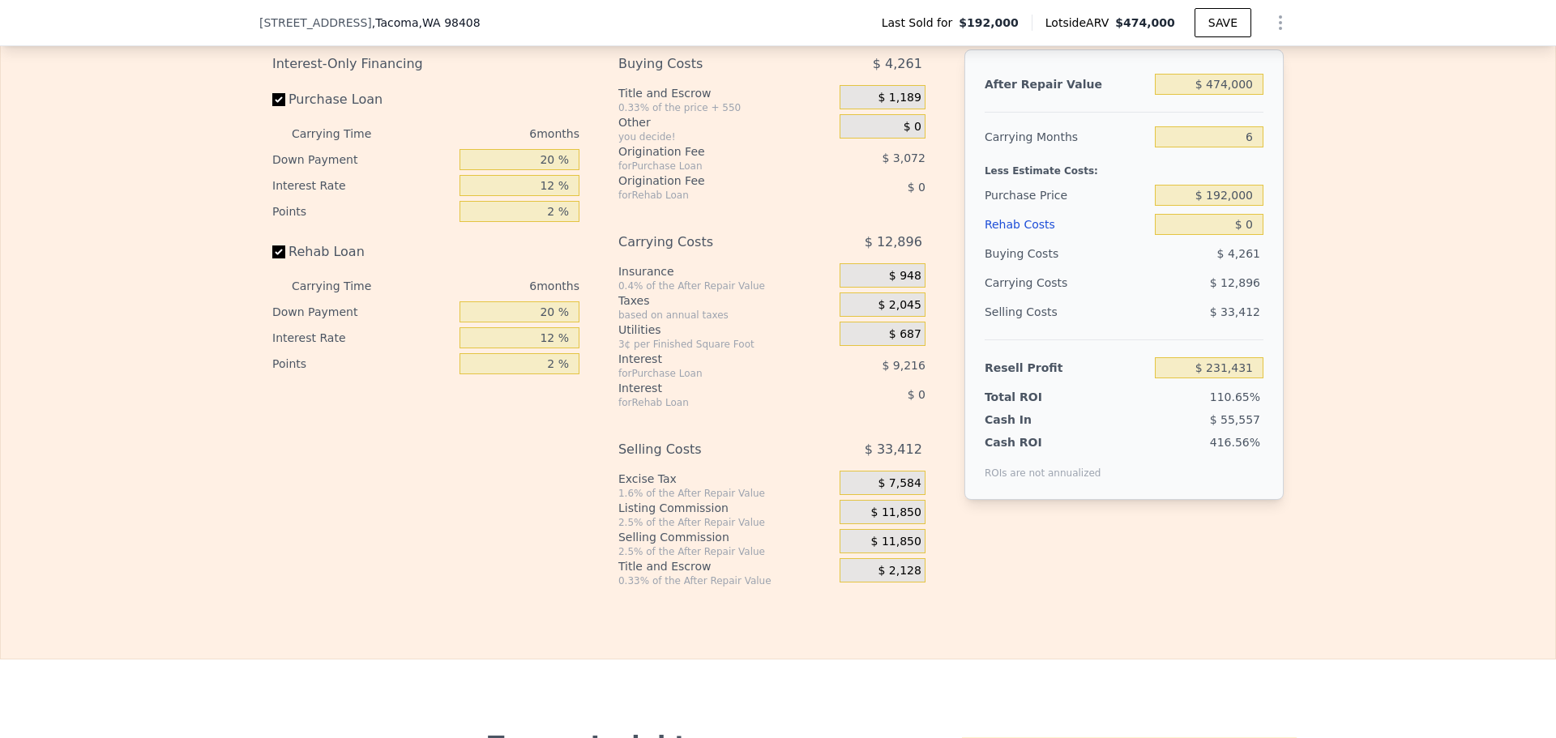
scroll to position [2696, 0]
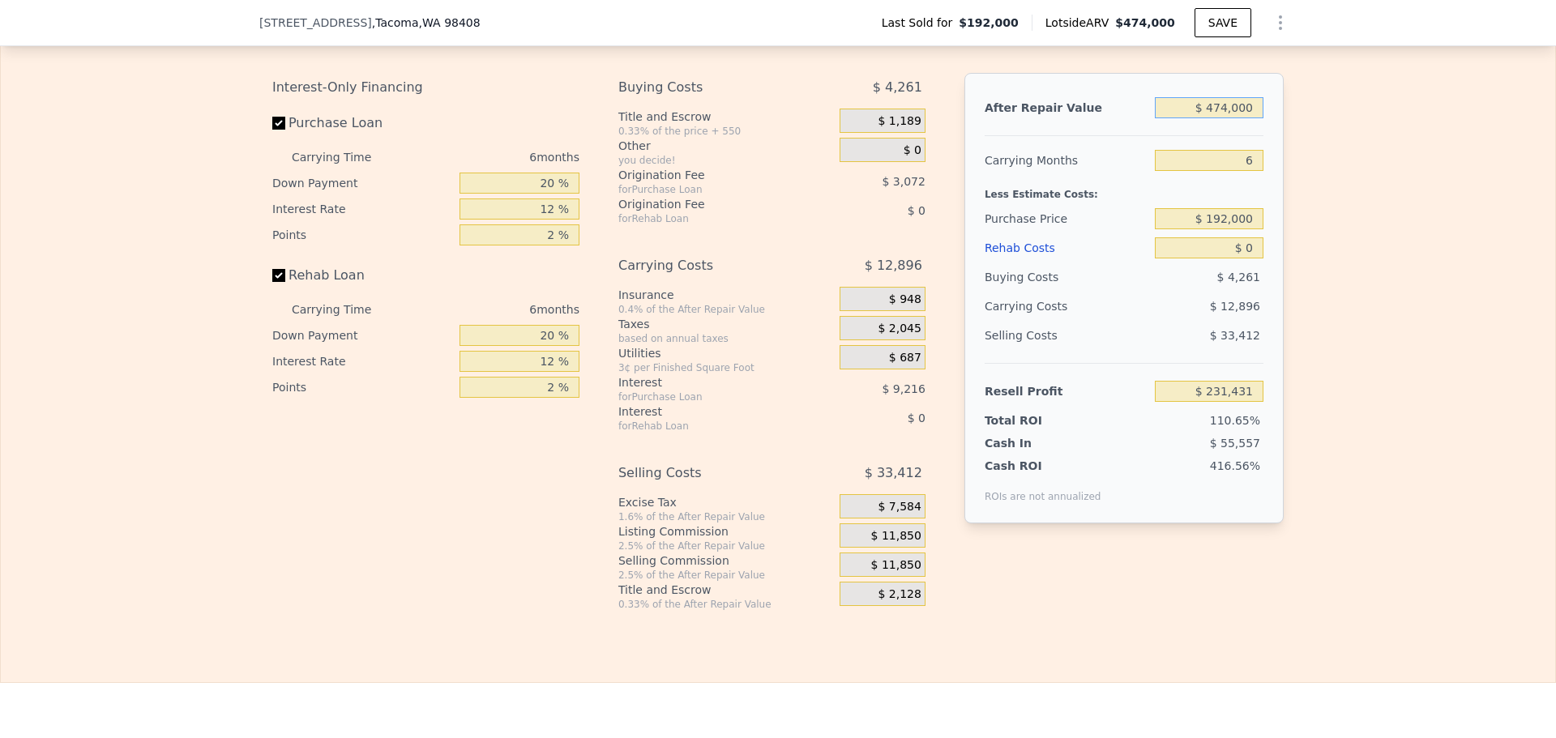
click at [1243, 118] on input "$ 474,000" at bounding box center [1209, 107] width 109 height 21
type input "$ 400,000"
type input "$ 162,709"
type input "$ 400,000"
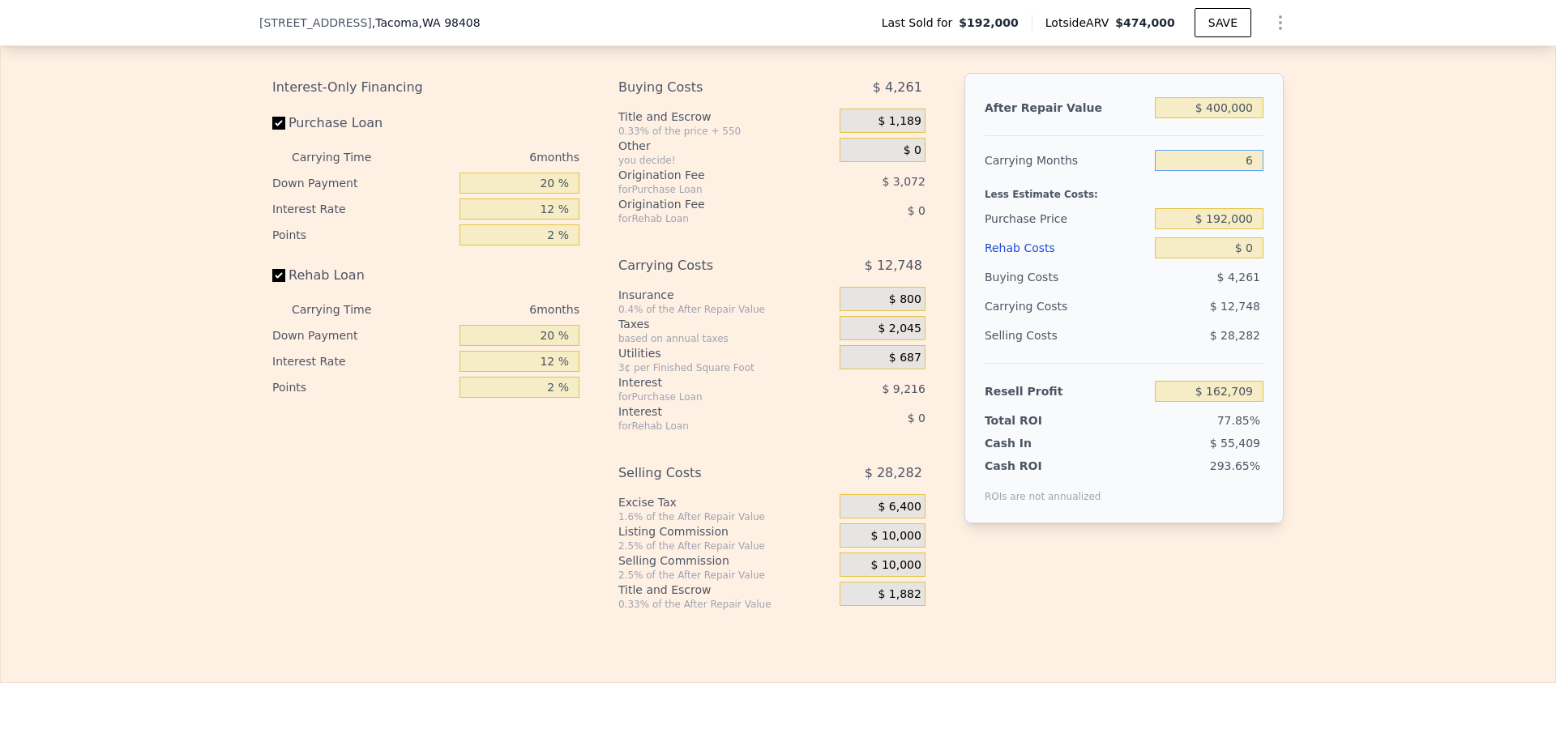
click at [1245, 171] on input "6" at bounding box center [1209, 160] width 109 height 21
type input "4"
type input "$ 166,959"
type input "4"
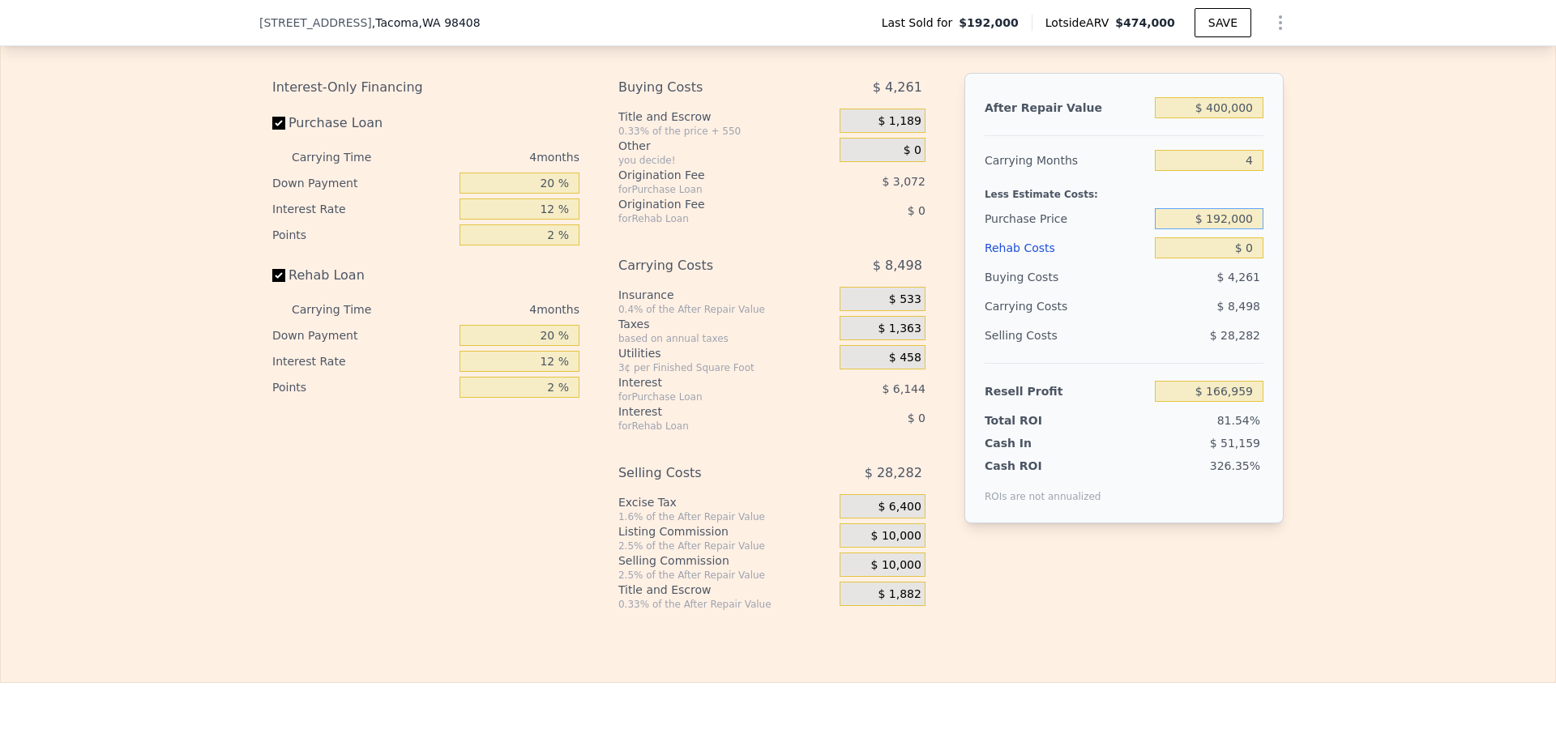
click at [1234, 229] on input "$ 192,000" at bounding box center [1209, 218] width 109 height 21
type input "$ 280,000"
click at [1219, 321] on div "$ 8,498" at bounding box center [1178, 306] width 171 height 29
type input "$ 74,442"
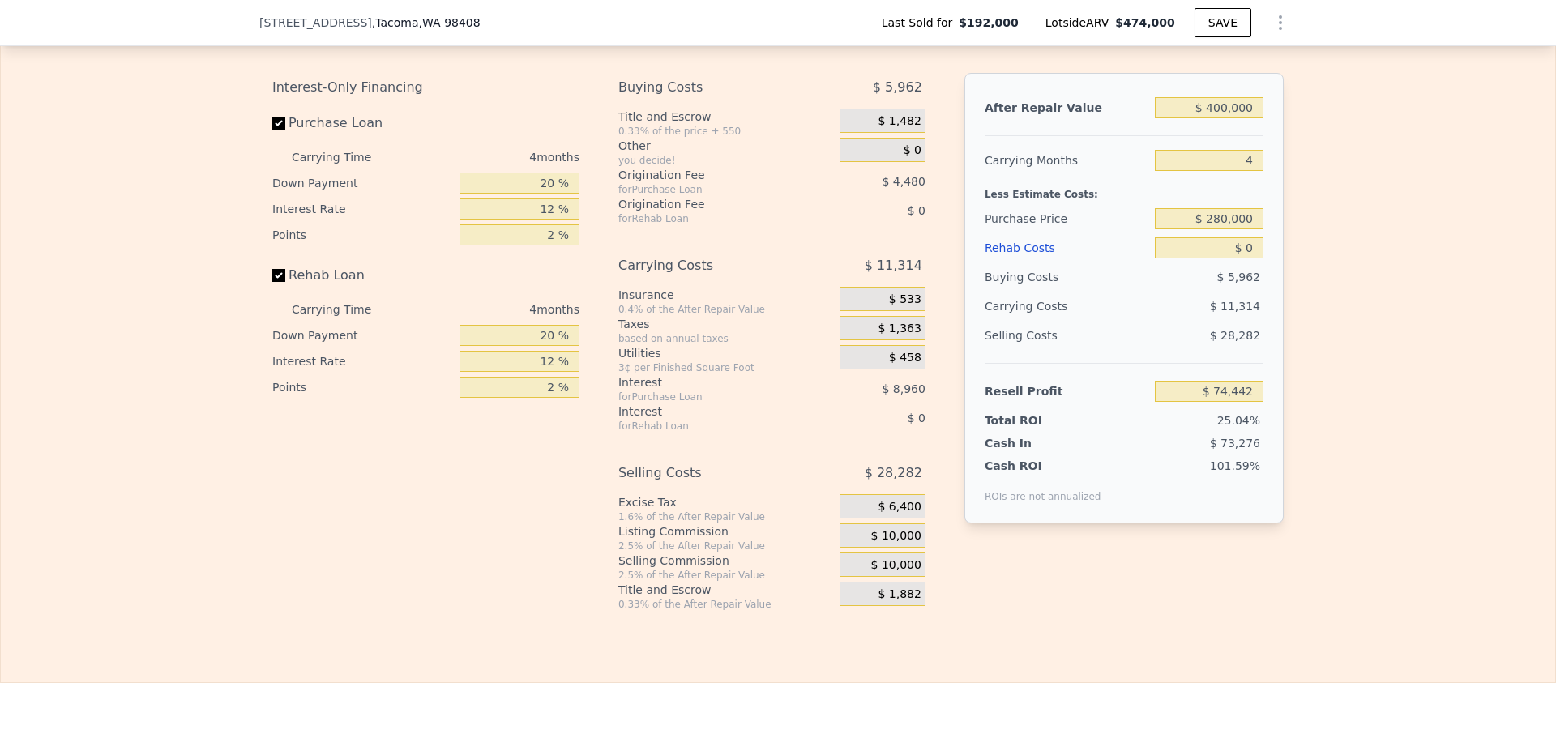
click at [882, 544] on span "$ 10,000" at bounding box center [896, 536] width 50 height 15
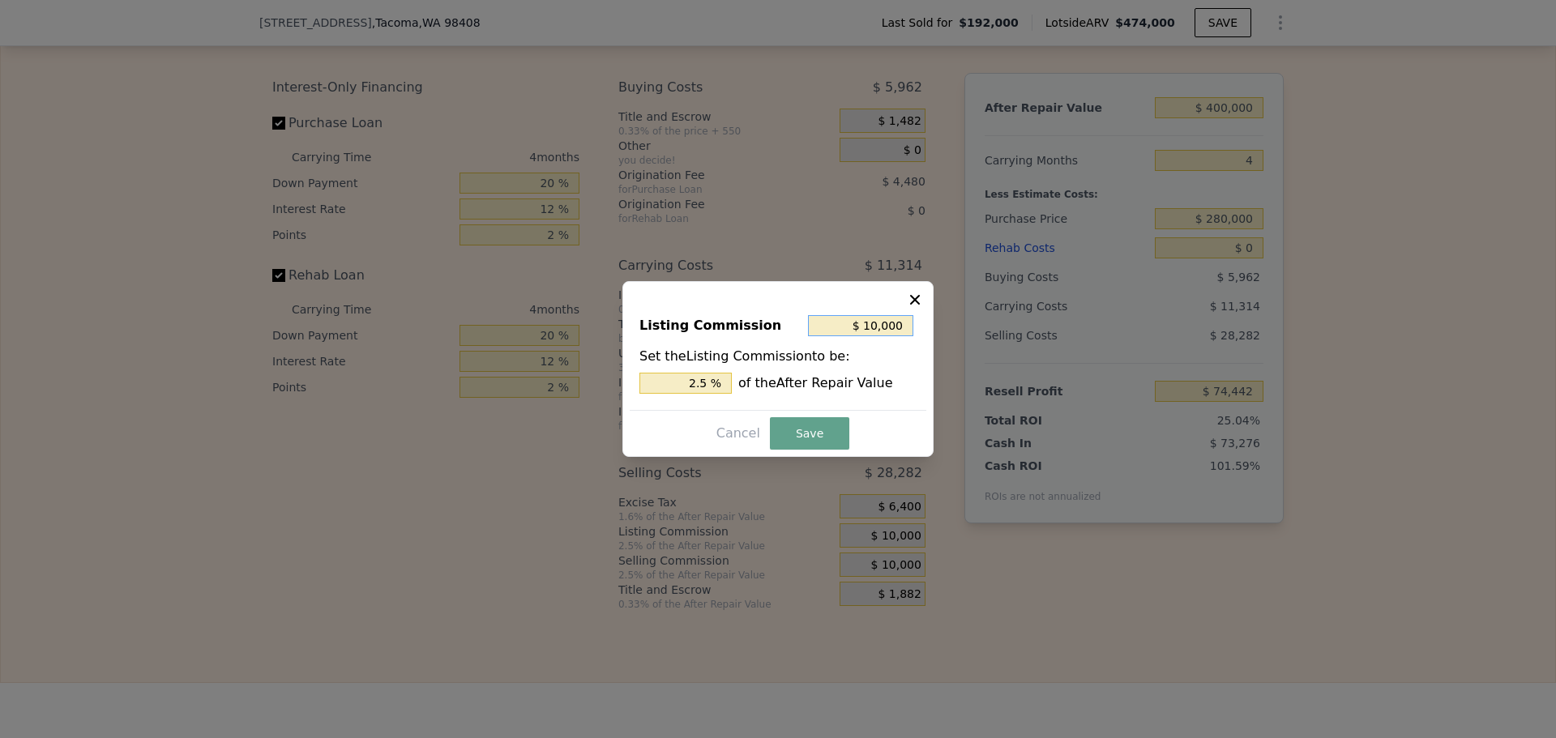
click at [881, 329] on input "$ 10,000" at bounding box center [860, 325] width 105 height 21
type input "$ 1"
type input "0.000 %"
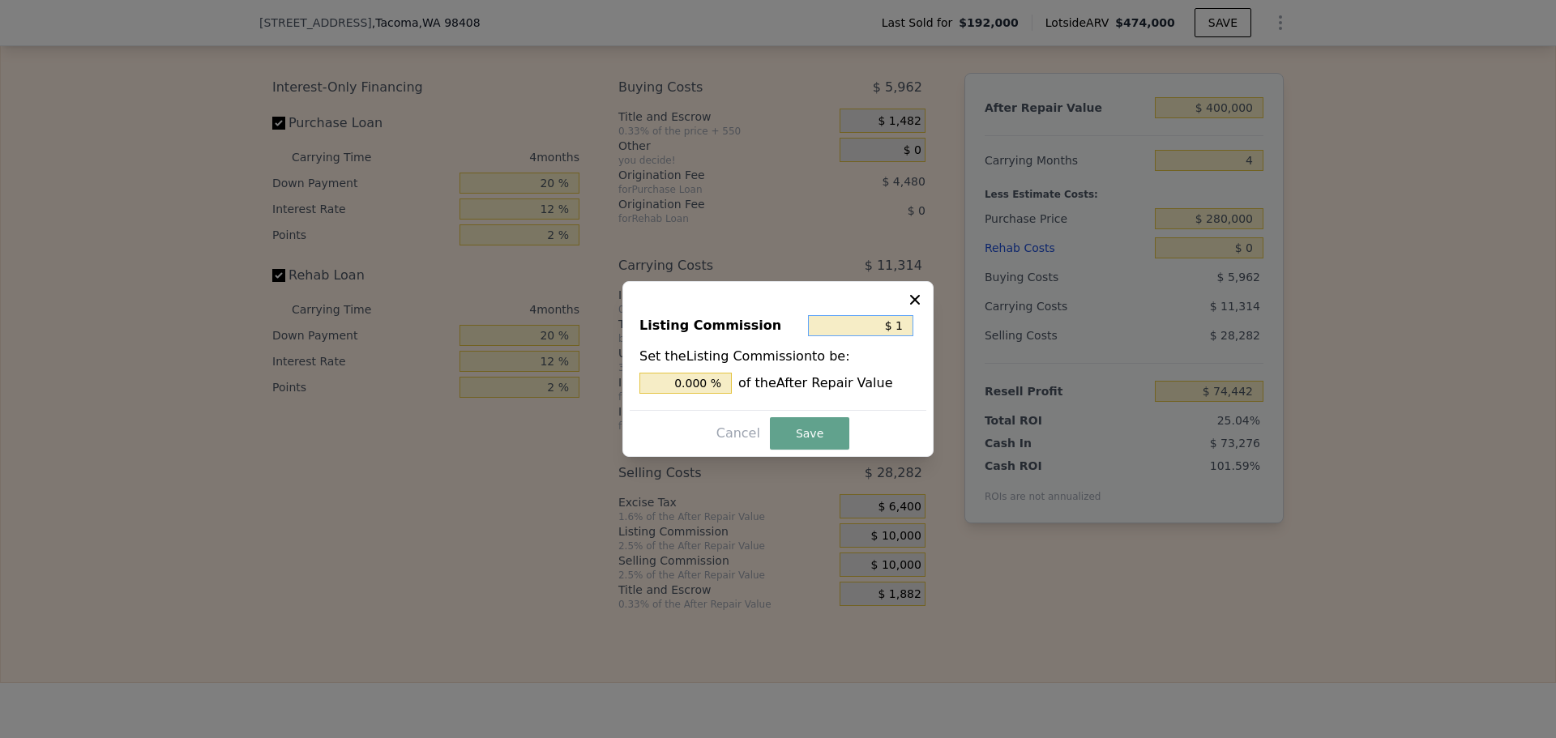
type input "$ 10"
type input "0.003 %"
type input "$ 100"
type input "0.025 %"
type input "$ 1,000"
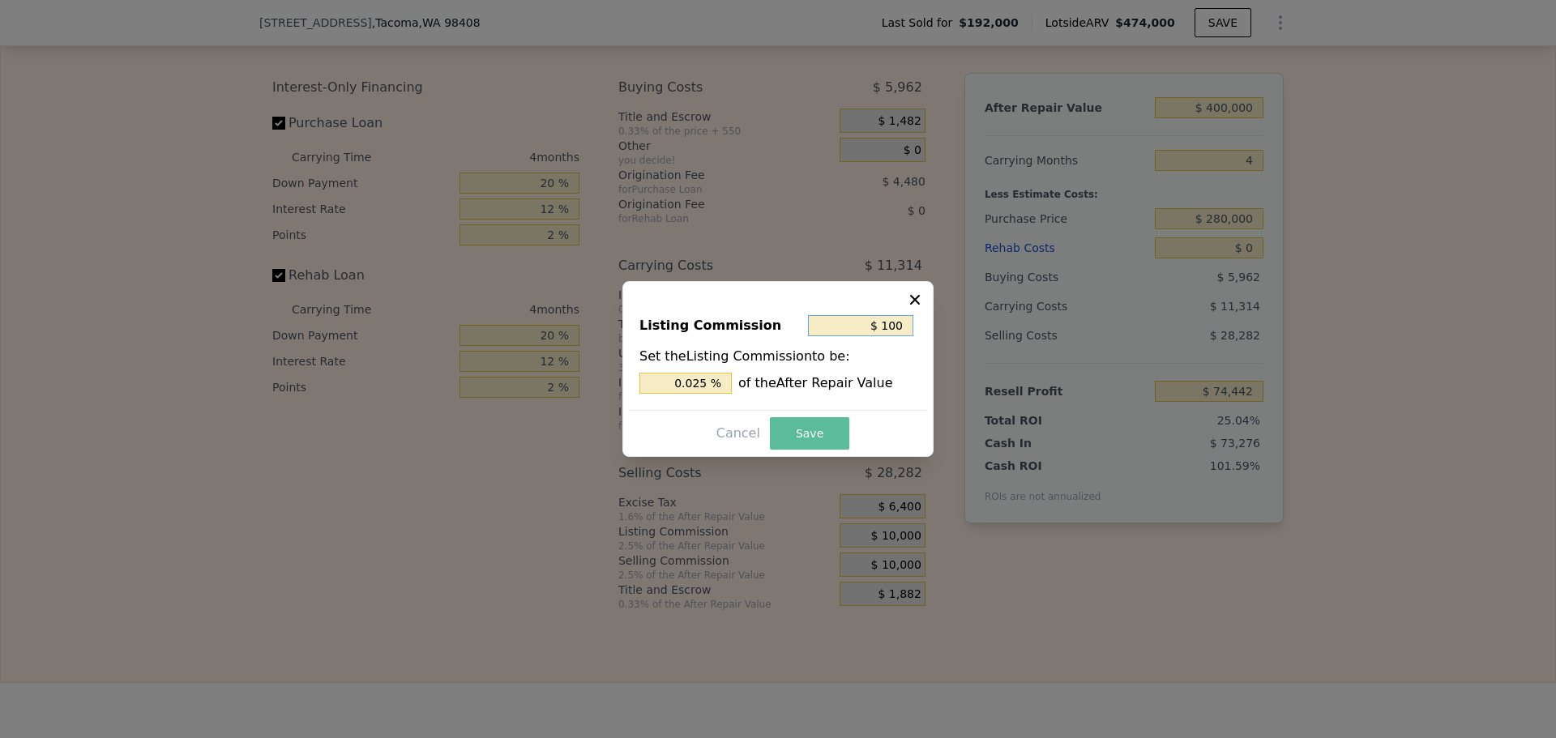
type input "0.25 %"
type input "$ 1,000"
click at [802, 449] on button "Save" at bounding box center [809, 433] width 79 height 32
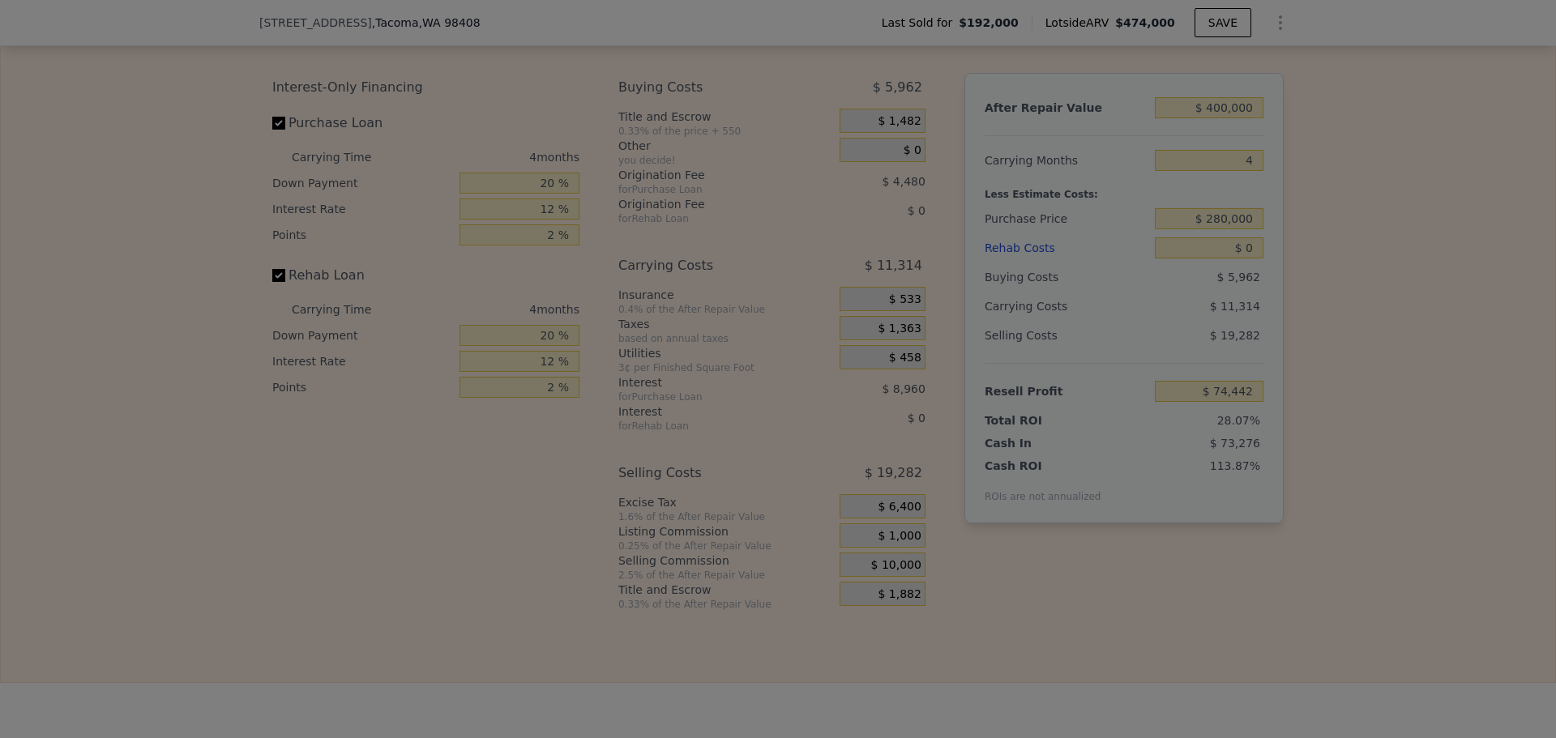
type input "$ 83,442"
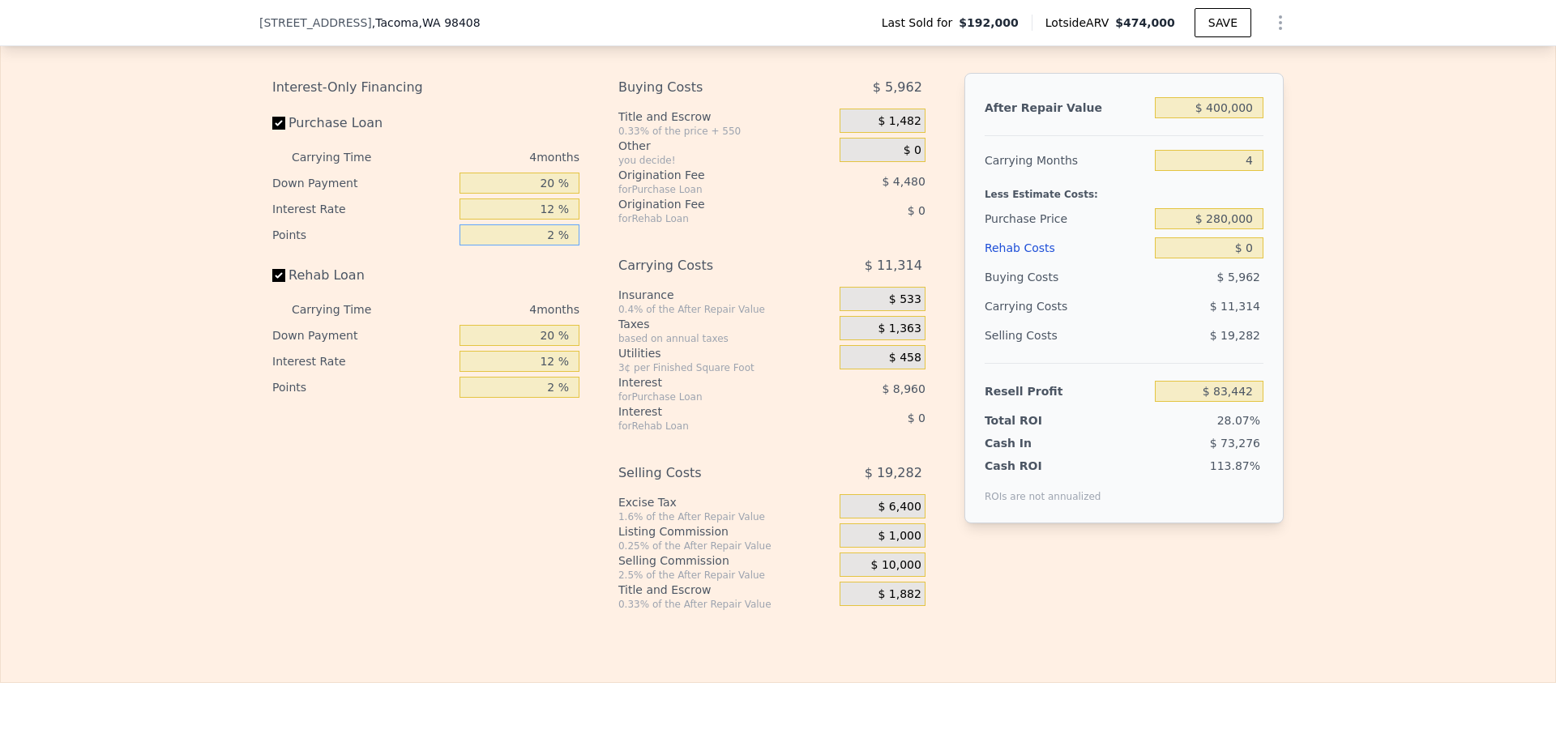
click at [536, 246] on input "2 %" at bounding box center [520, 235] width 120 height 21
type input "1 %"
type input "$ 85,682"
type input "1 %"
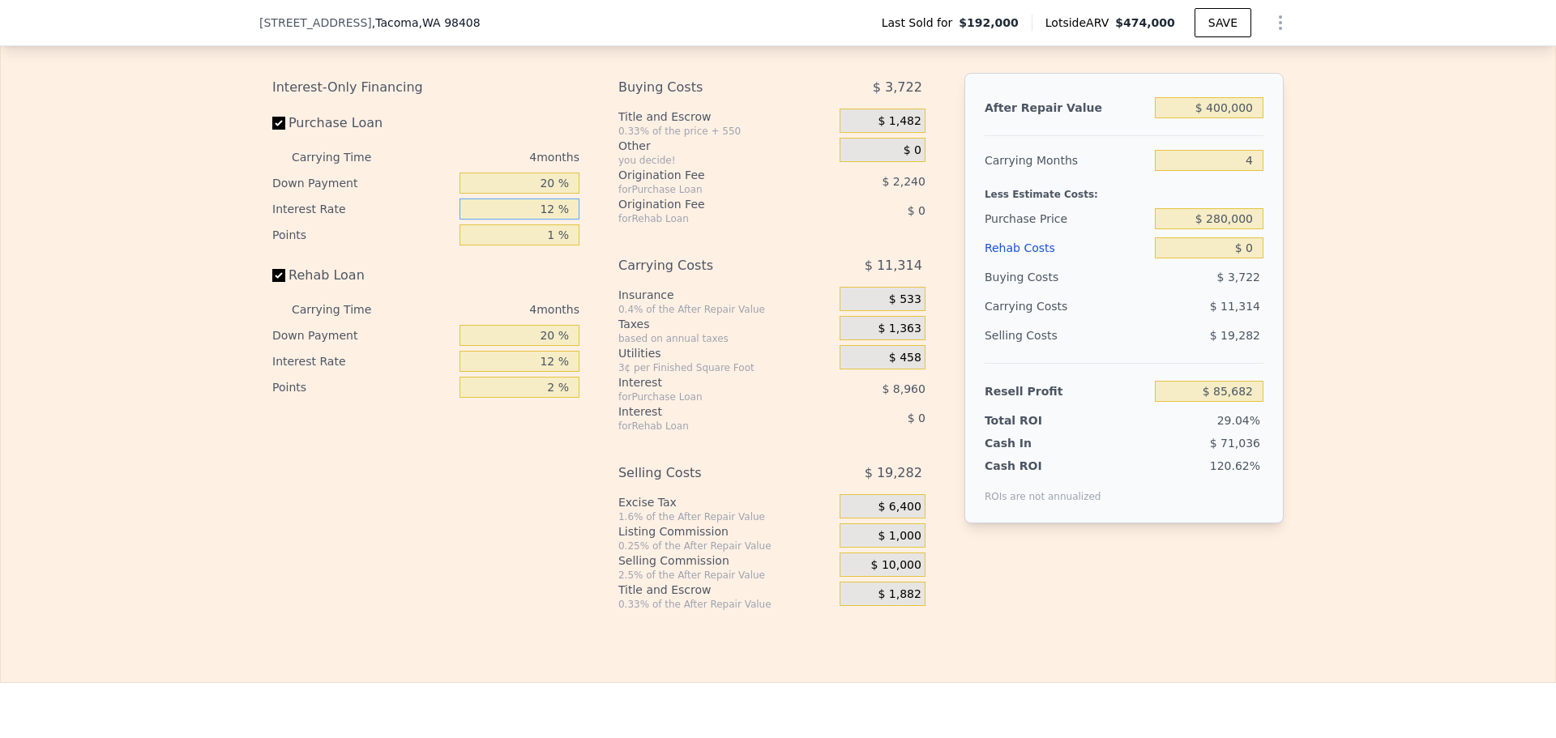
click at [549, 220] on input "12 %" at bounding box center [520, 209] width 120 height 21
click at [545, 220] on input "12 %" at bounding box center [520, 209] width 120 height 21
type input "10 %"
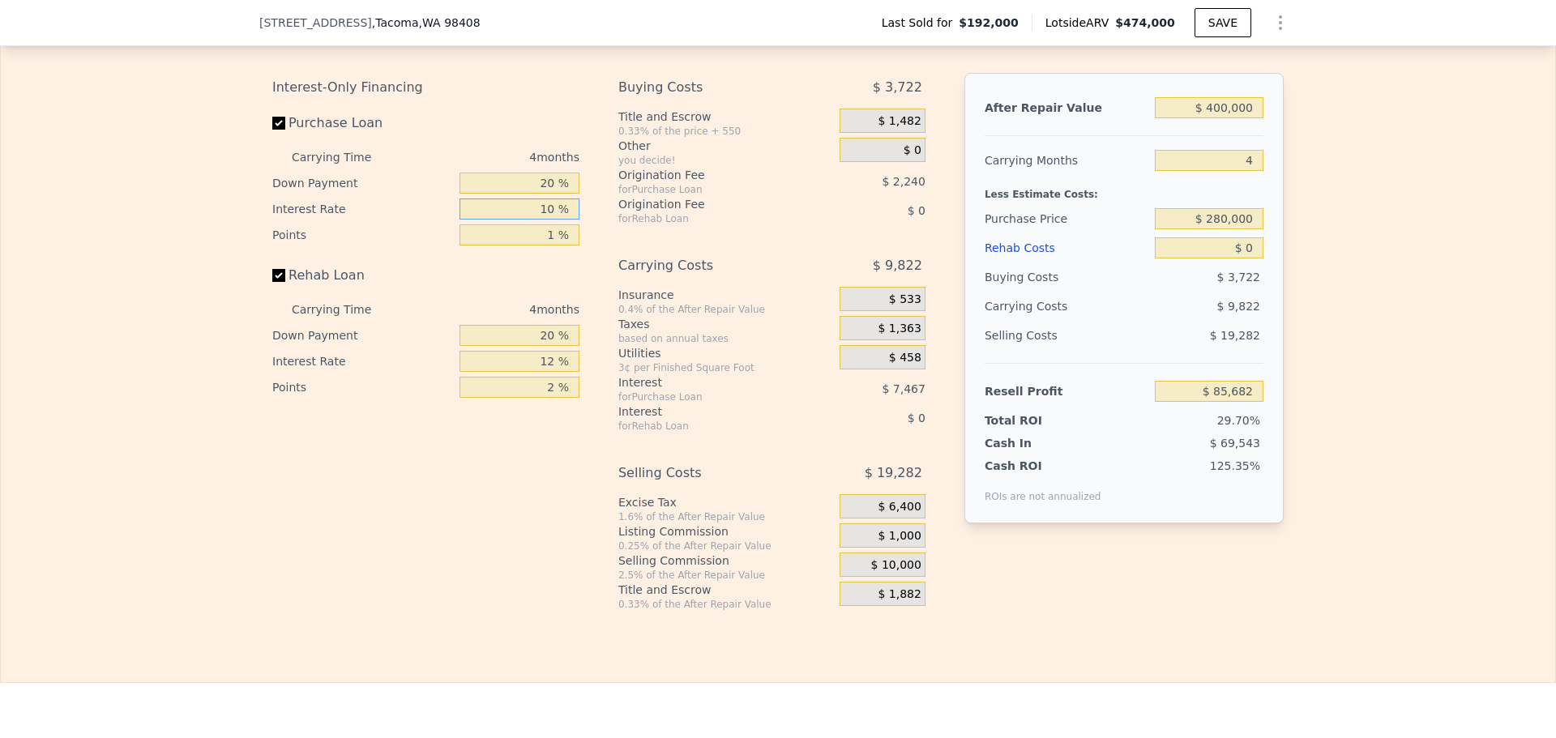
type input "$ 87,174"
type input "10 %"
click at [558, 194] on input "20 %" at bounding box center [520, 183] width 120 height 21
click at [550, 194] on input "20 %" at bounding box center [520, 183] width 120 height 21
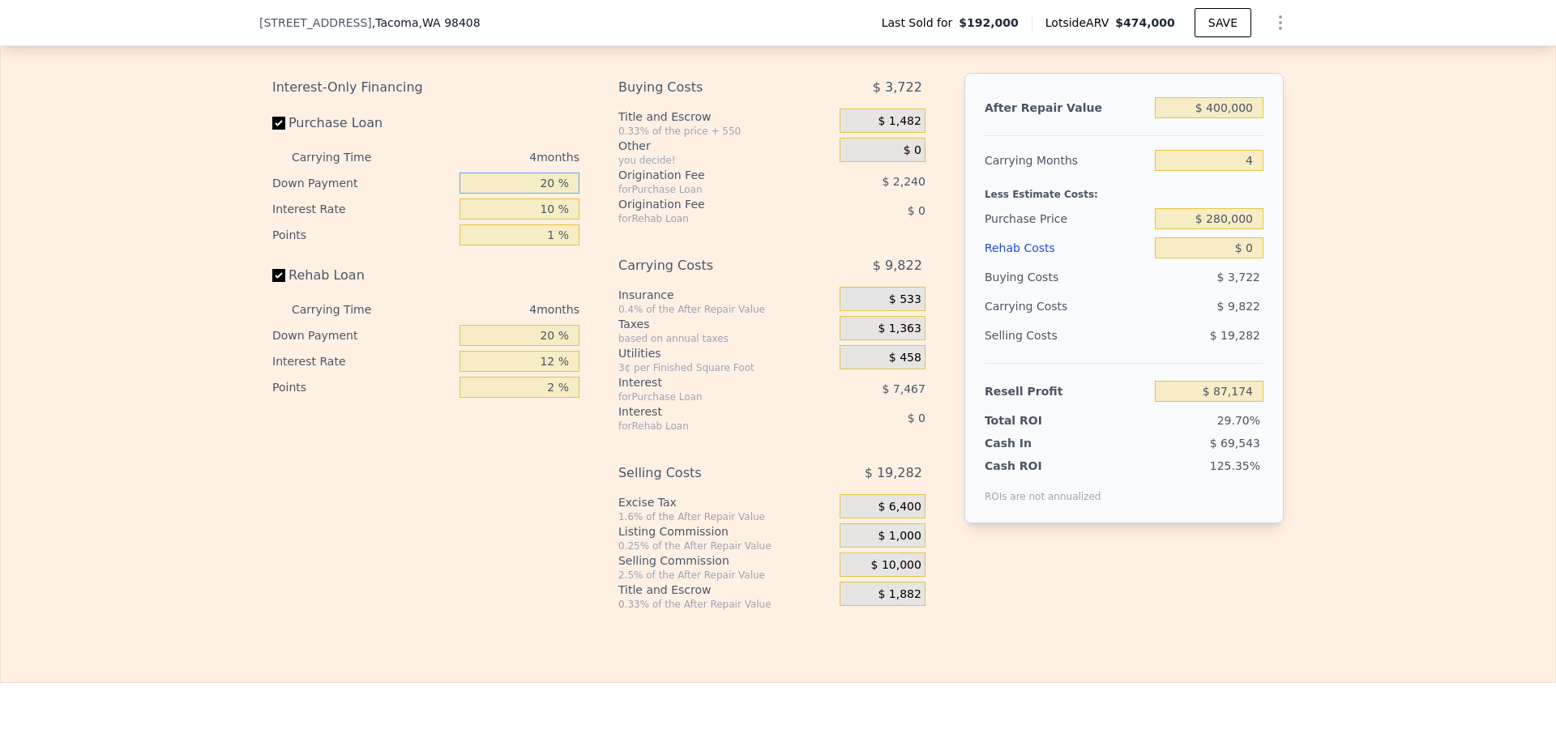
click at [550, 194] on input "20 %" at bounding box center [520, 183] width 120 height 21
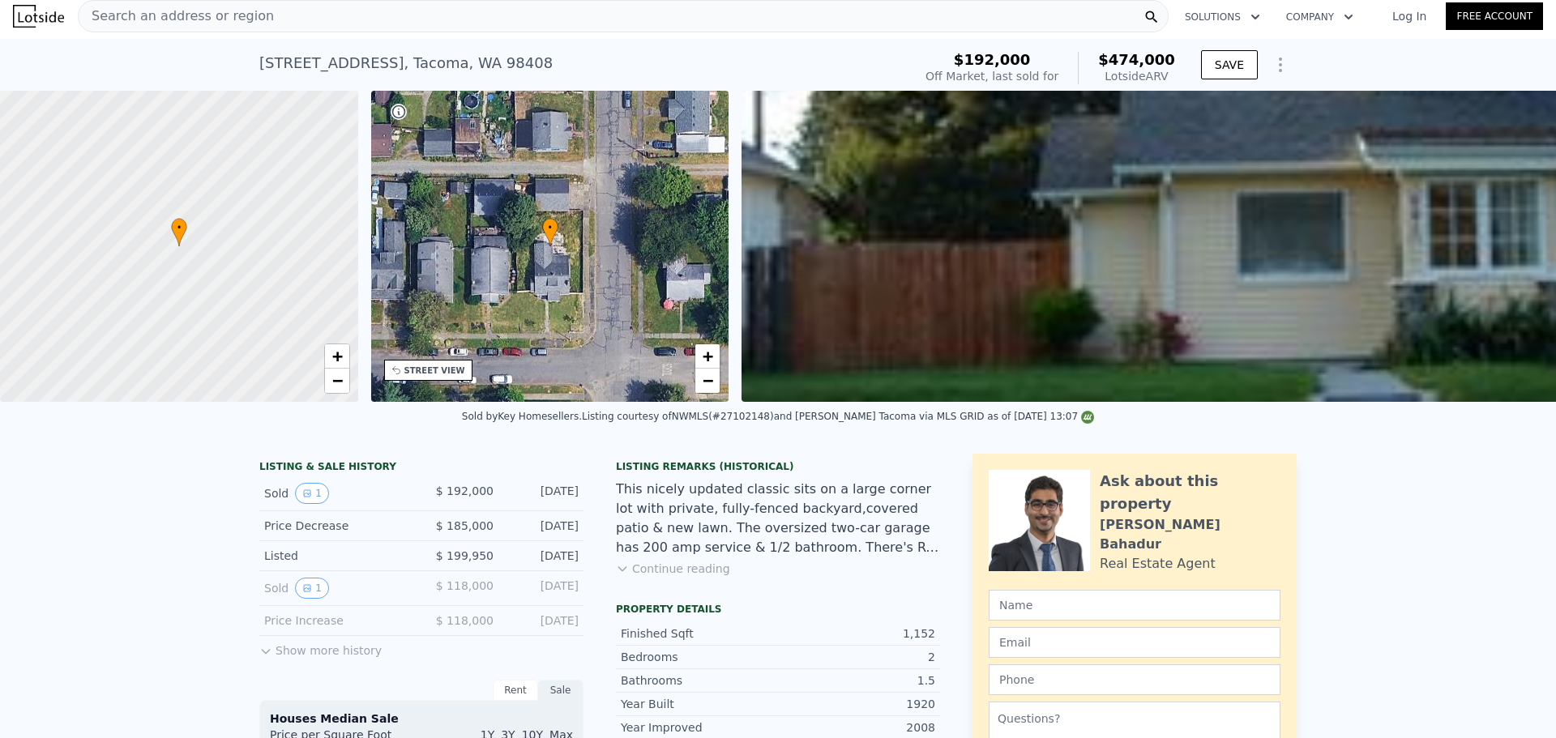
scroll to position [0, 0]
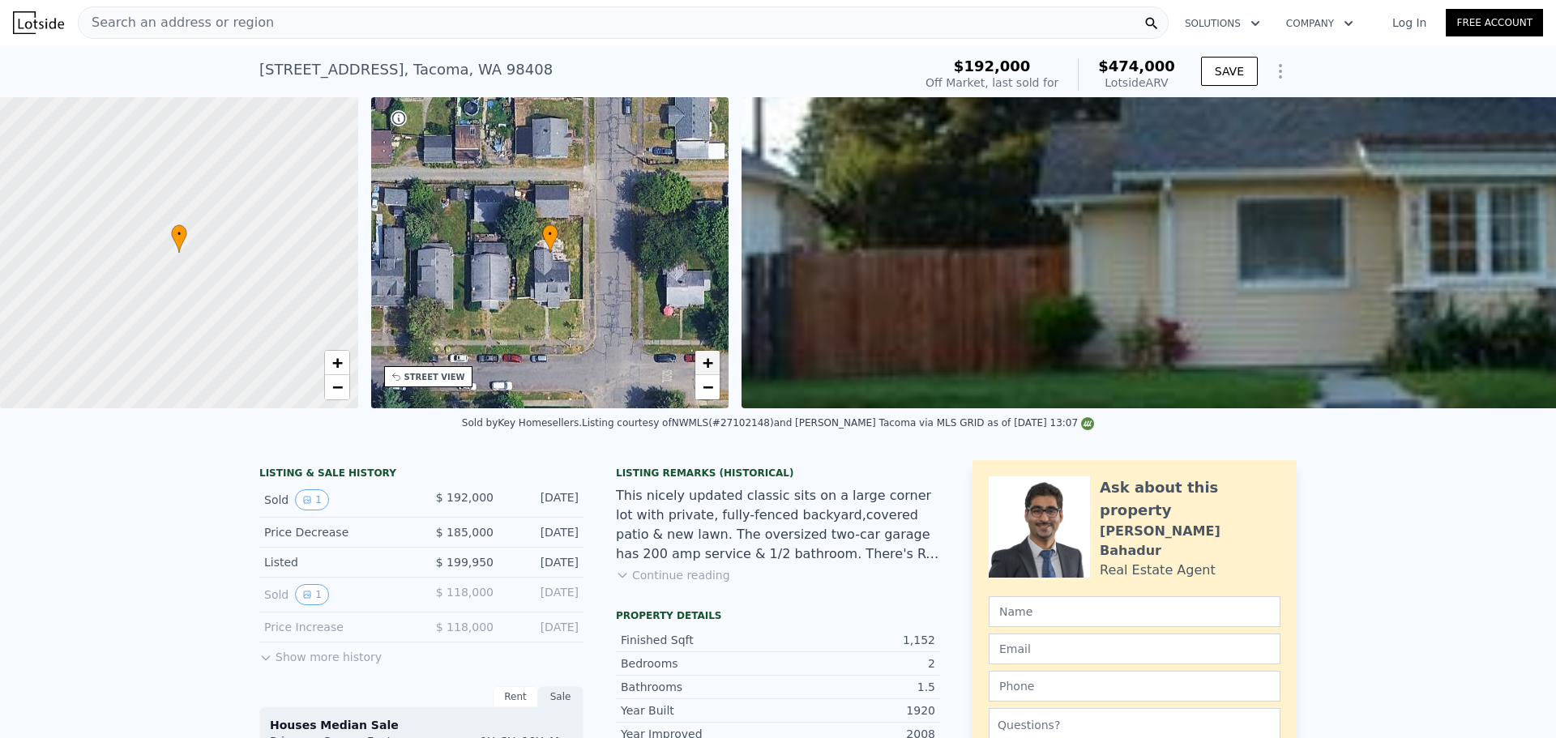
click at [699, 364] on link "+" at bounding box center [707, 363] width 24 height 24
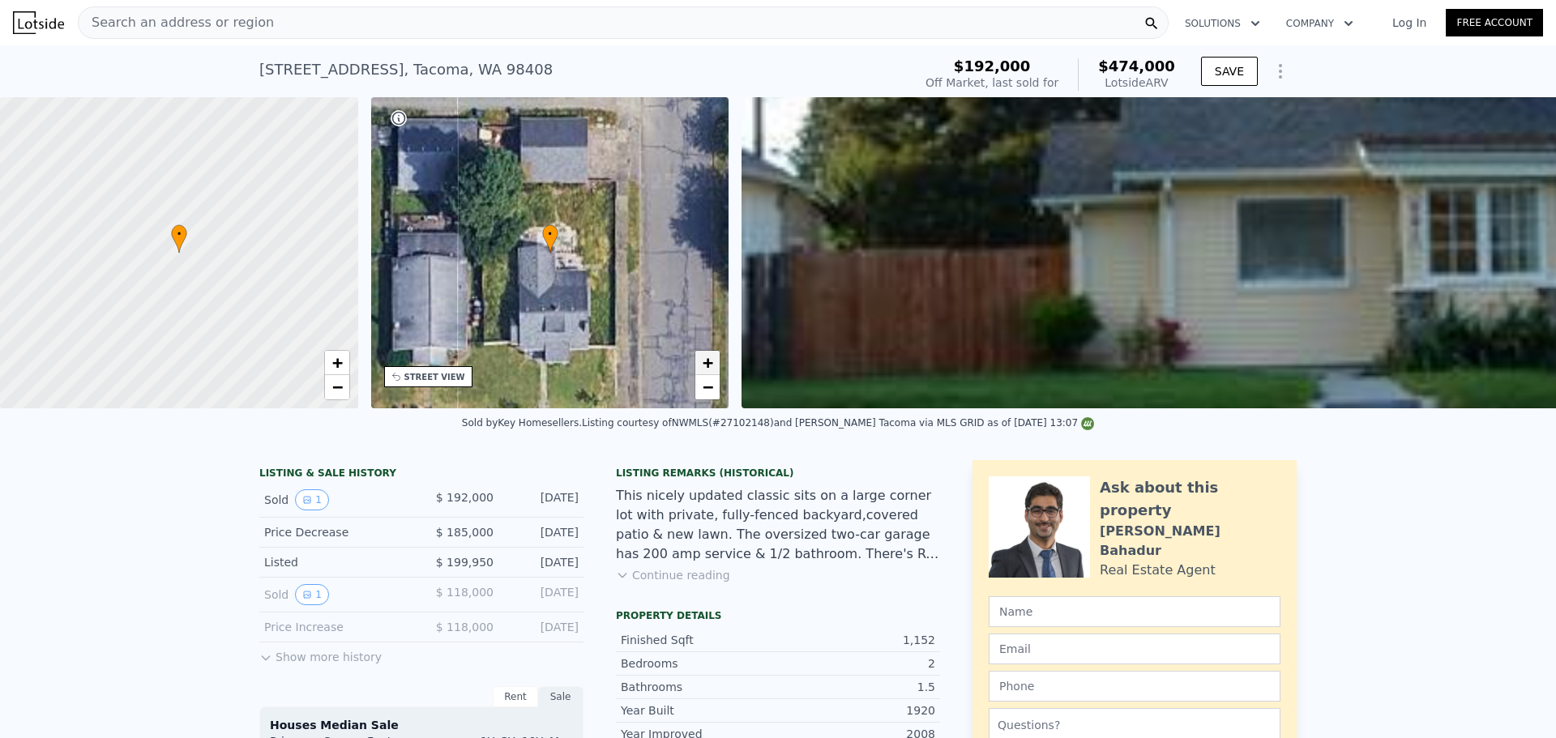
click at [699, 364] on link "+" at bounding box center [707, 363] width 24 height 24
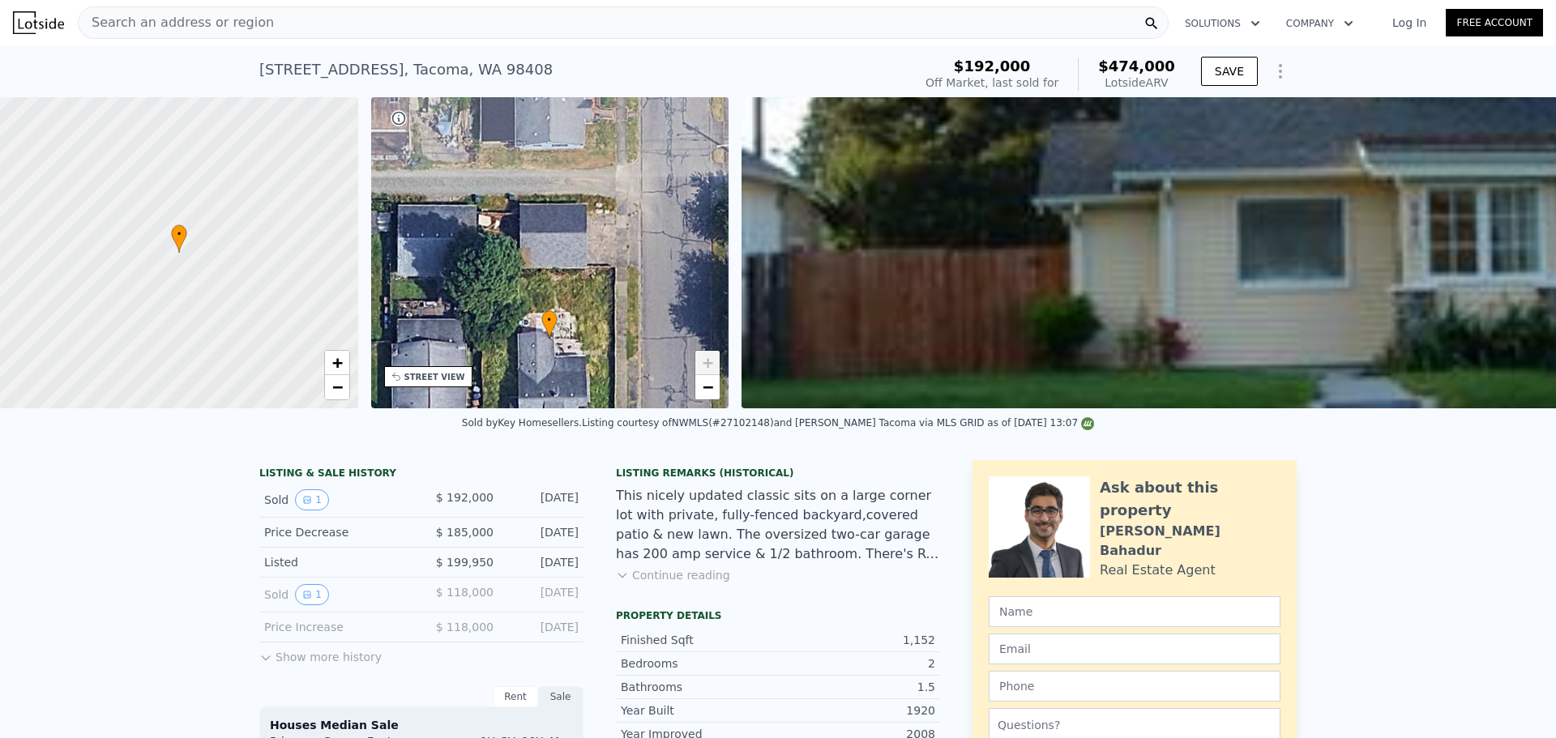
drag, startPoint x: 634, startPoint y: 220, endPoint x: 634, endPoint y: 306, distance: 85.1
click at [634, 306] on div "• + −" at bounding box center [550, 252] width 358 height 311
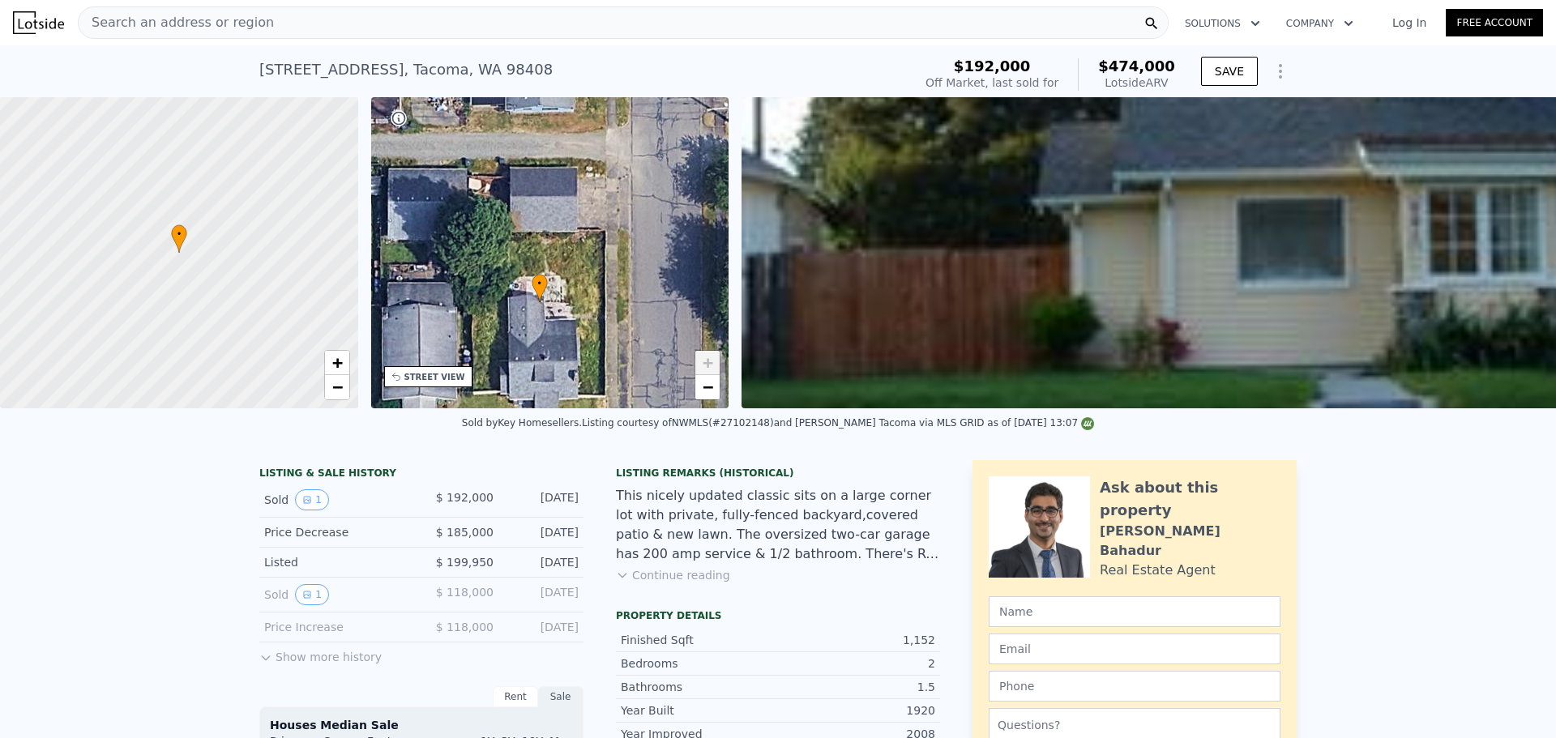
drag, startPoint x: 554, startPoint y: 328, endPoint x: 544, endPoint y: 297, distance: 32.6
click at [544, 297] on icon at bounding box center [540, 288] width 16 height 28
click at [704, 388] on span "−" at bounding box center [708, 387] width 11 height 20
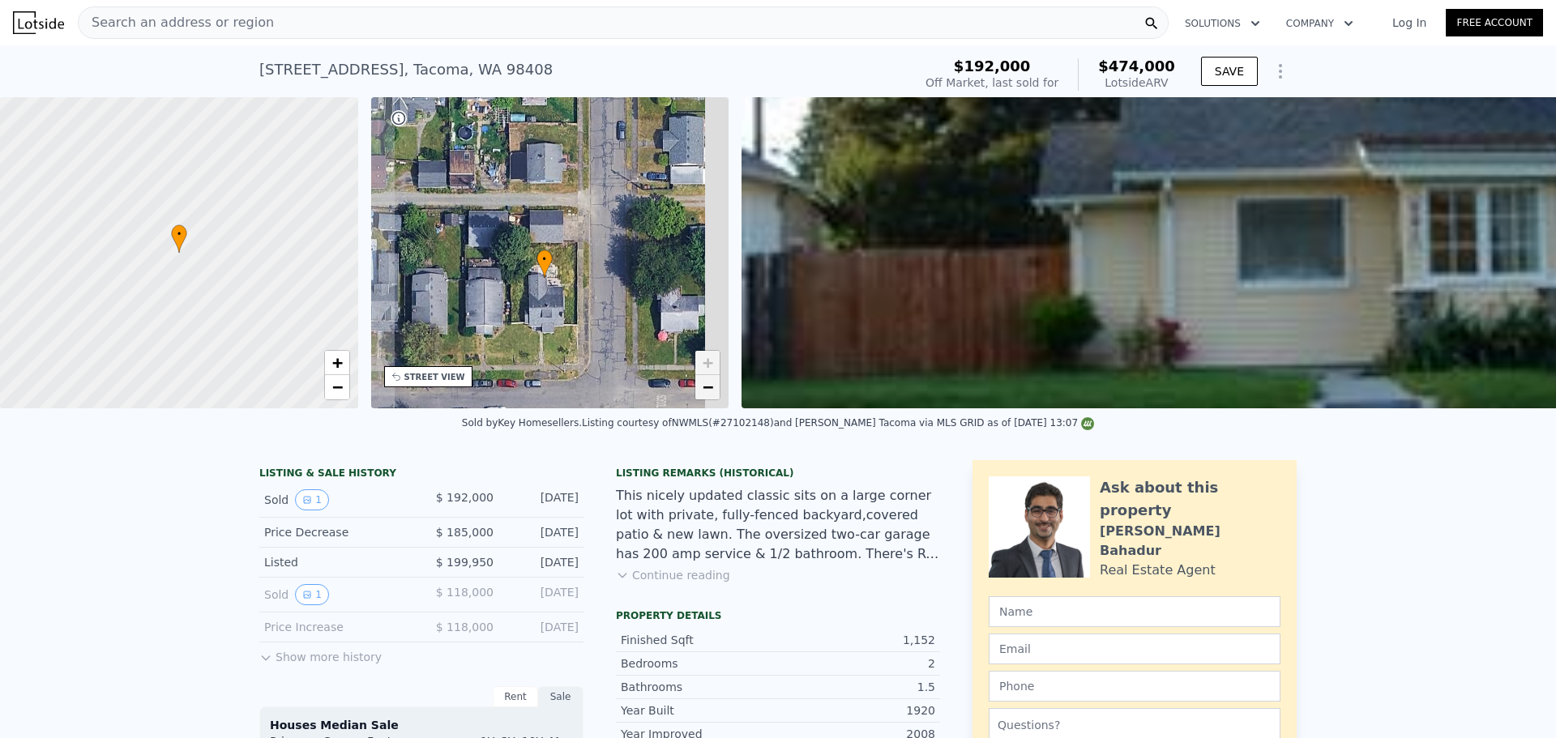
click at [704, 388] on span "−" at bounding box center [708, 387] width 11 height 20
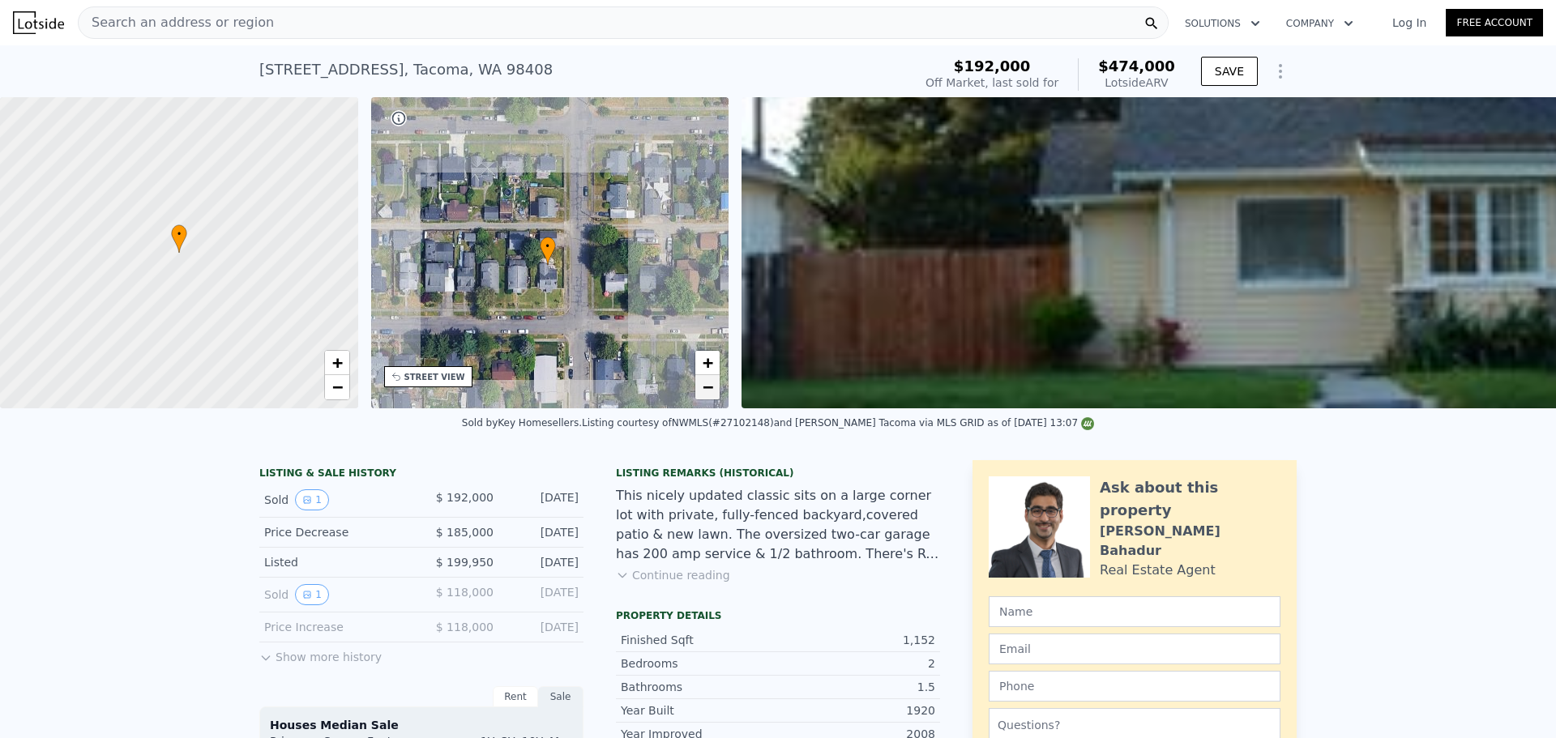
click at [704, 388] on span "−" at bounding box center [708, 387] width 11 height 20
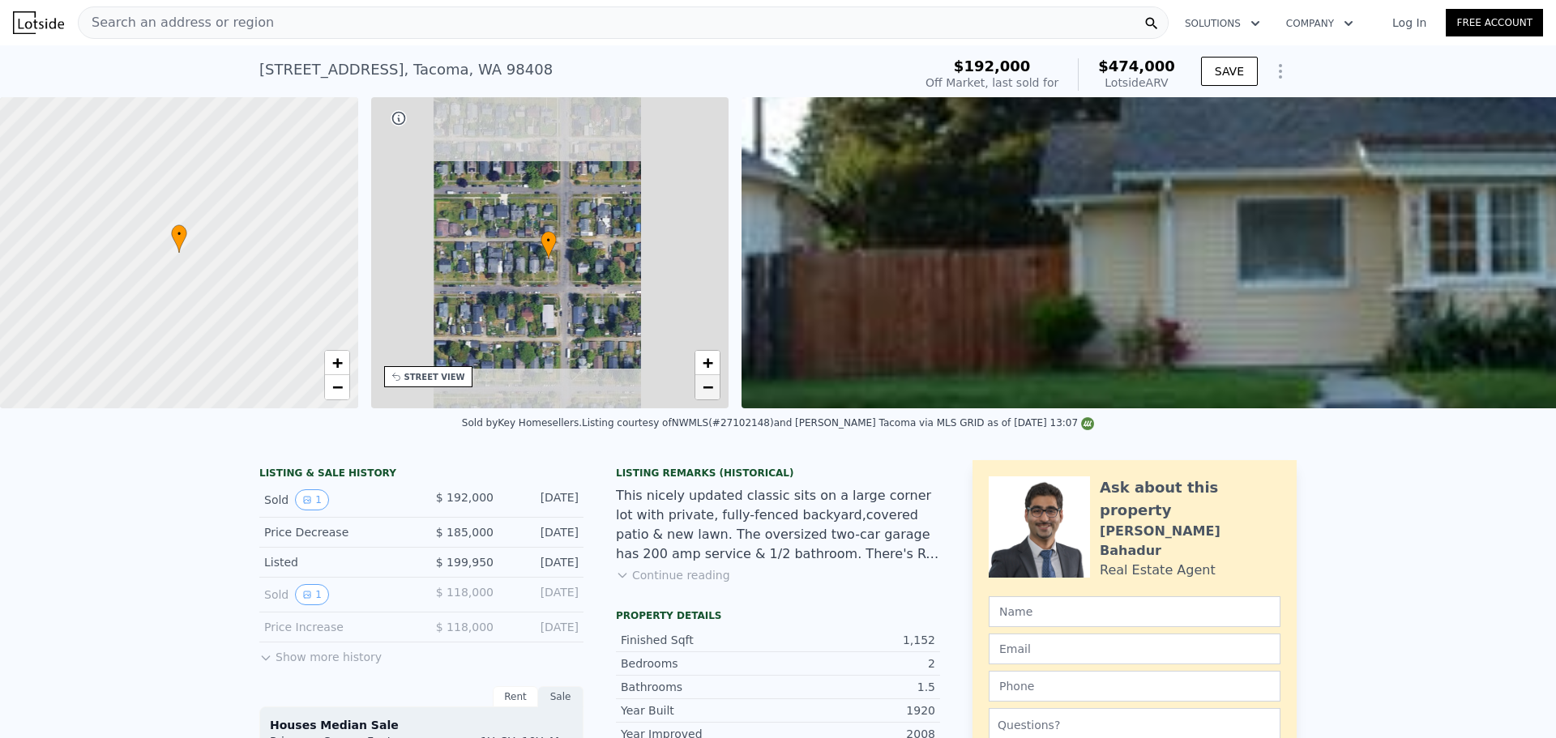
click at [704, 388] on span "−" at bounding box center [708, 387] width 11 height 20
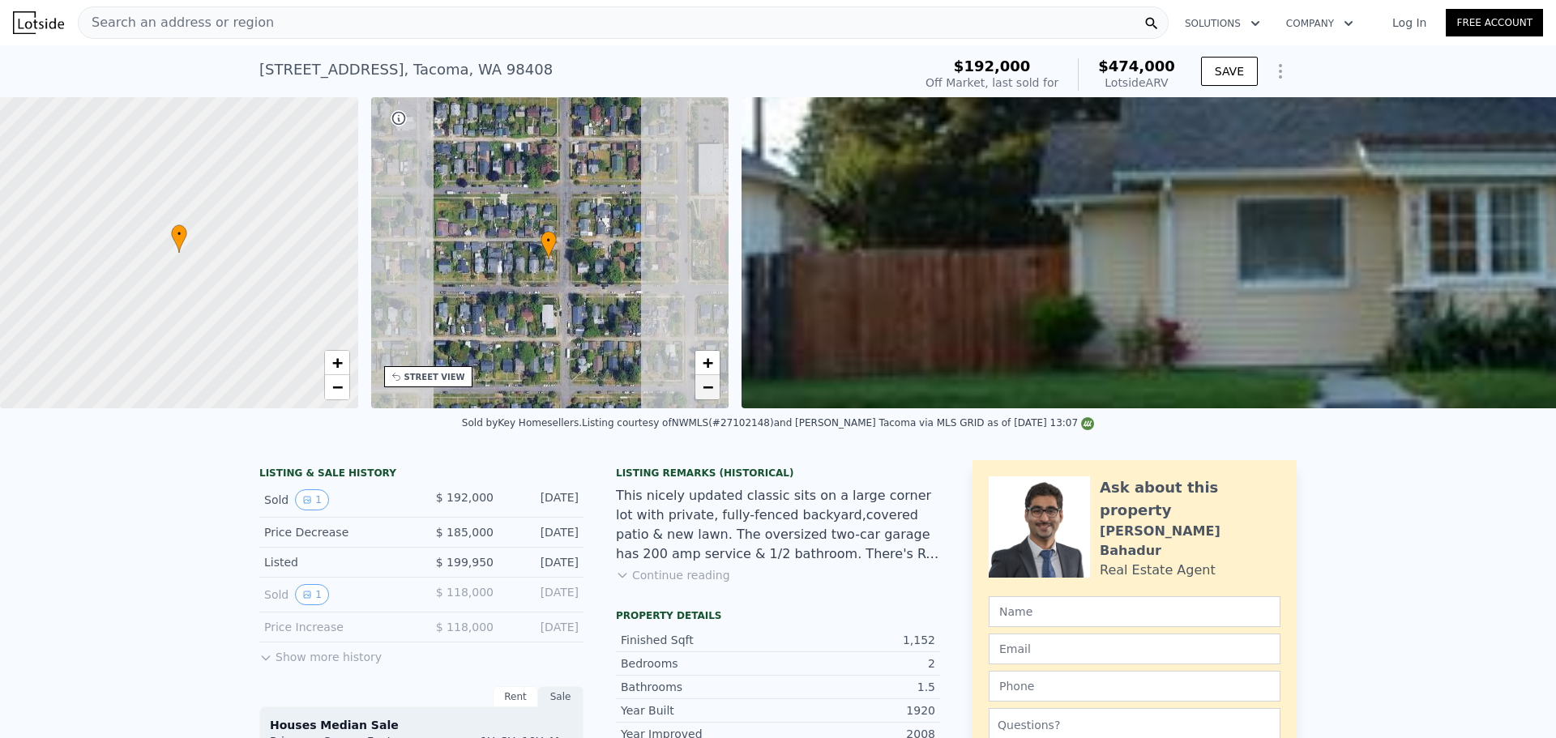
click at [704, 388] on span "−" at bounding box center [708, 387] width 11 height 20
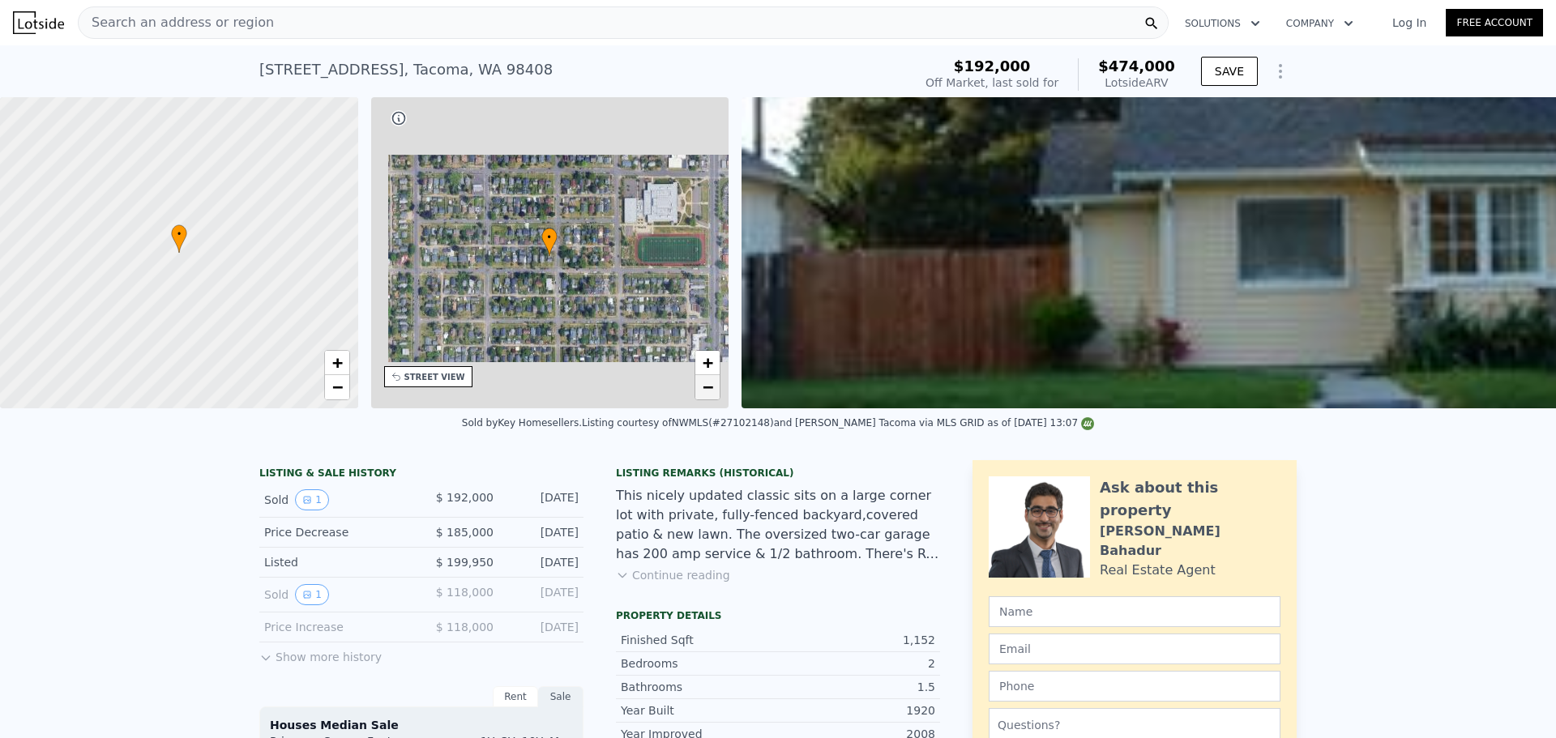
click at [704, 388] on span "−" at bounding box center [708, 387] width 11 height 20
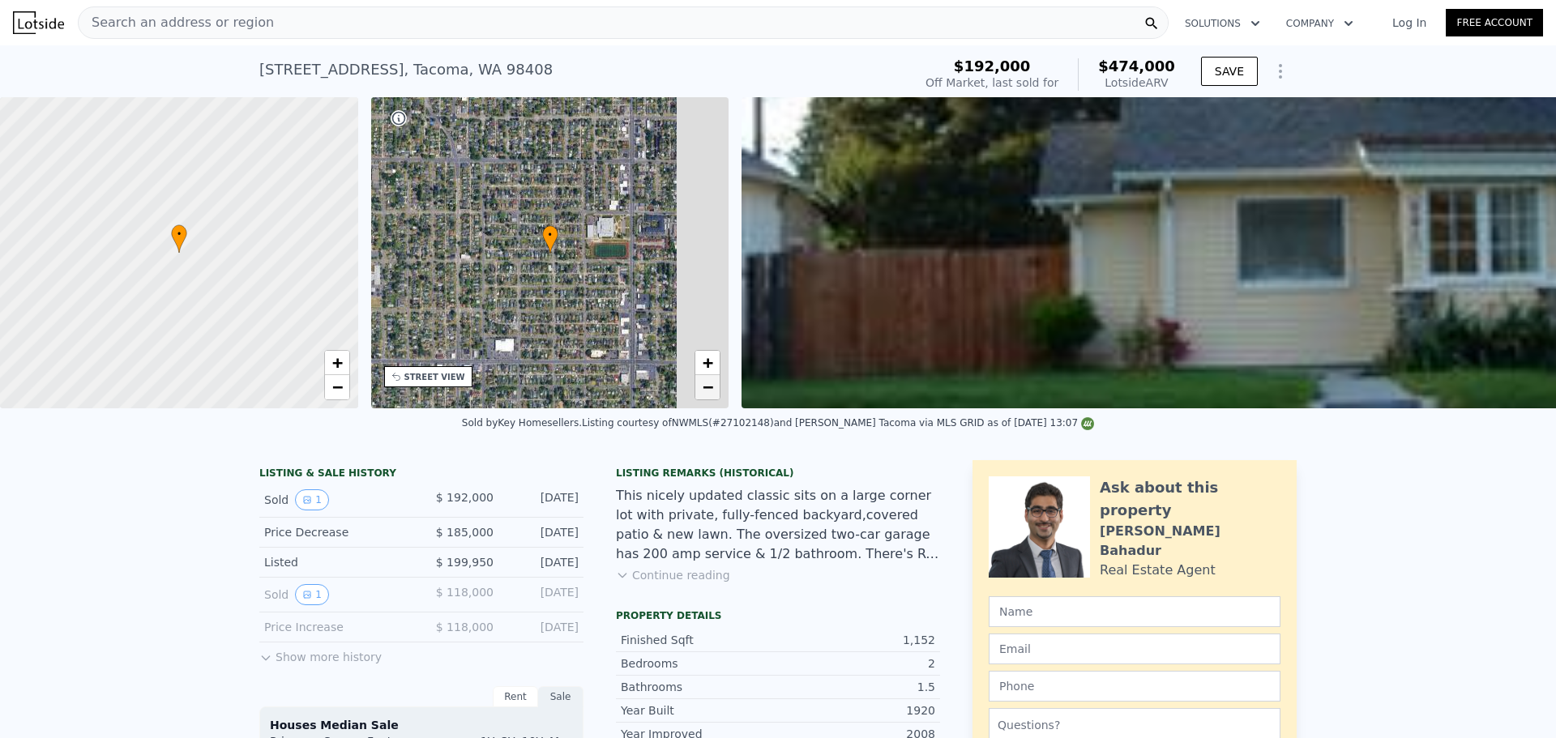
click at [704, 388] on span "−" at bounding box center [708, 387] width 11 height 20
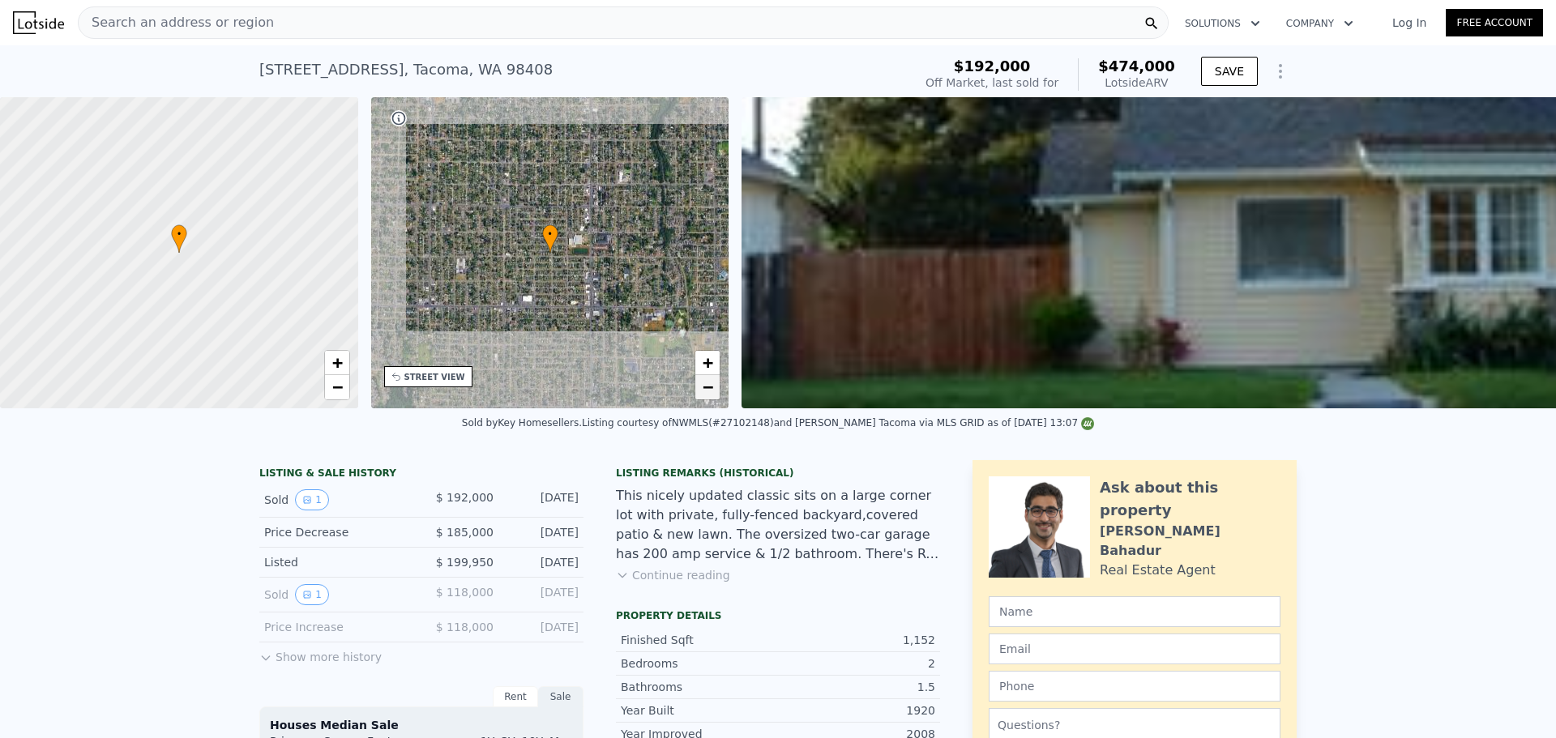
click at [704, 388] on span "−" at bounding box center [708, 387] width 11 height 20
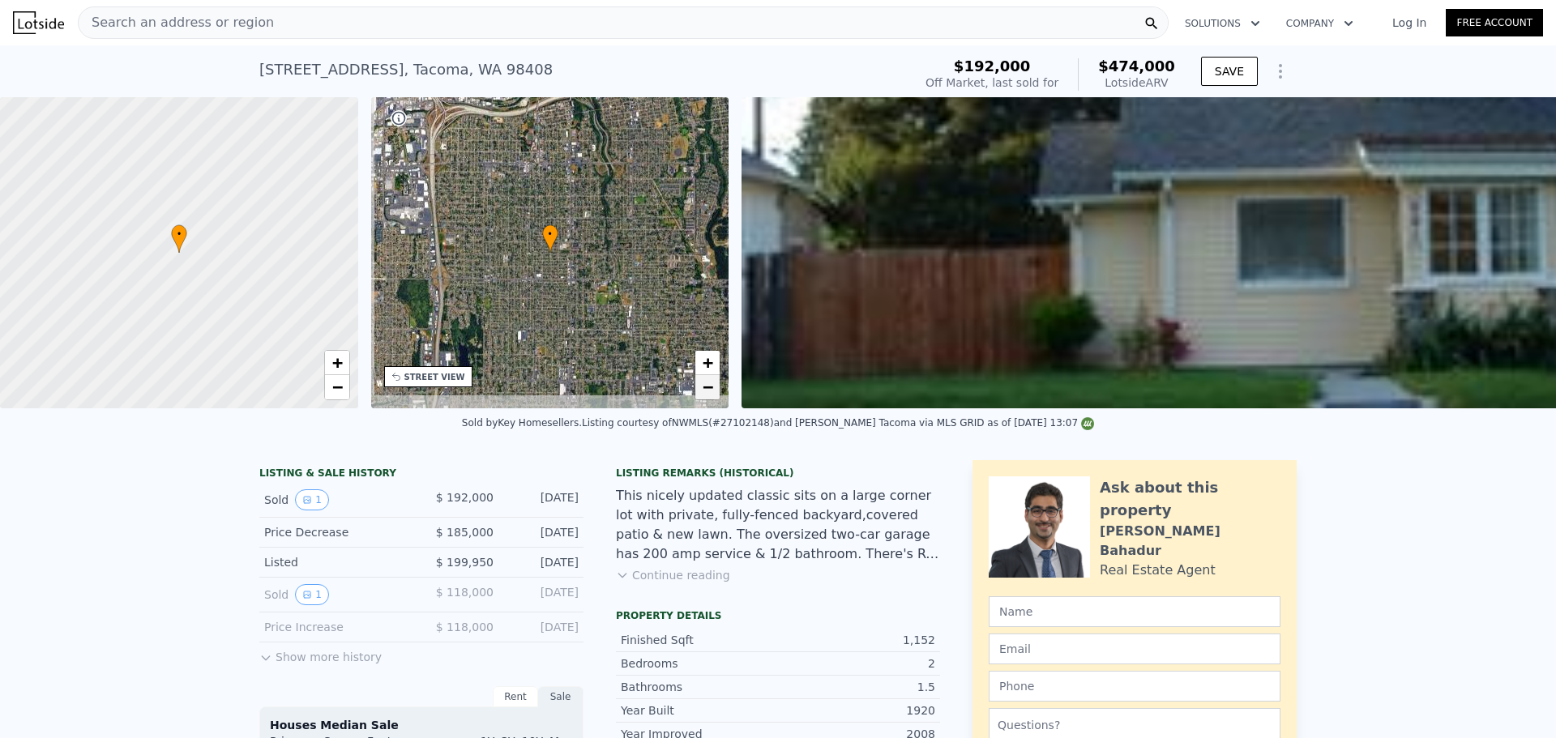
click at [704, 388] on span "−" at bounding box center [708, 387] width 11 height 20
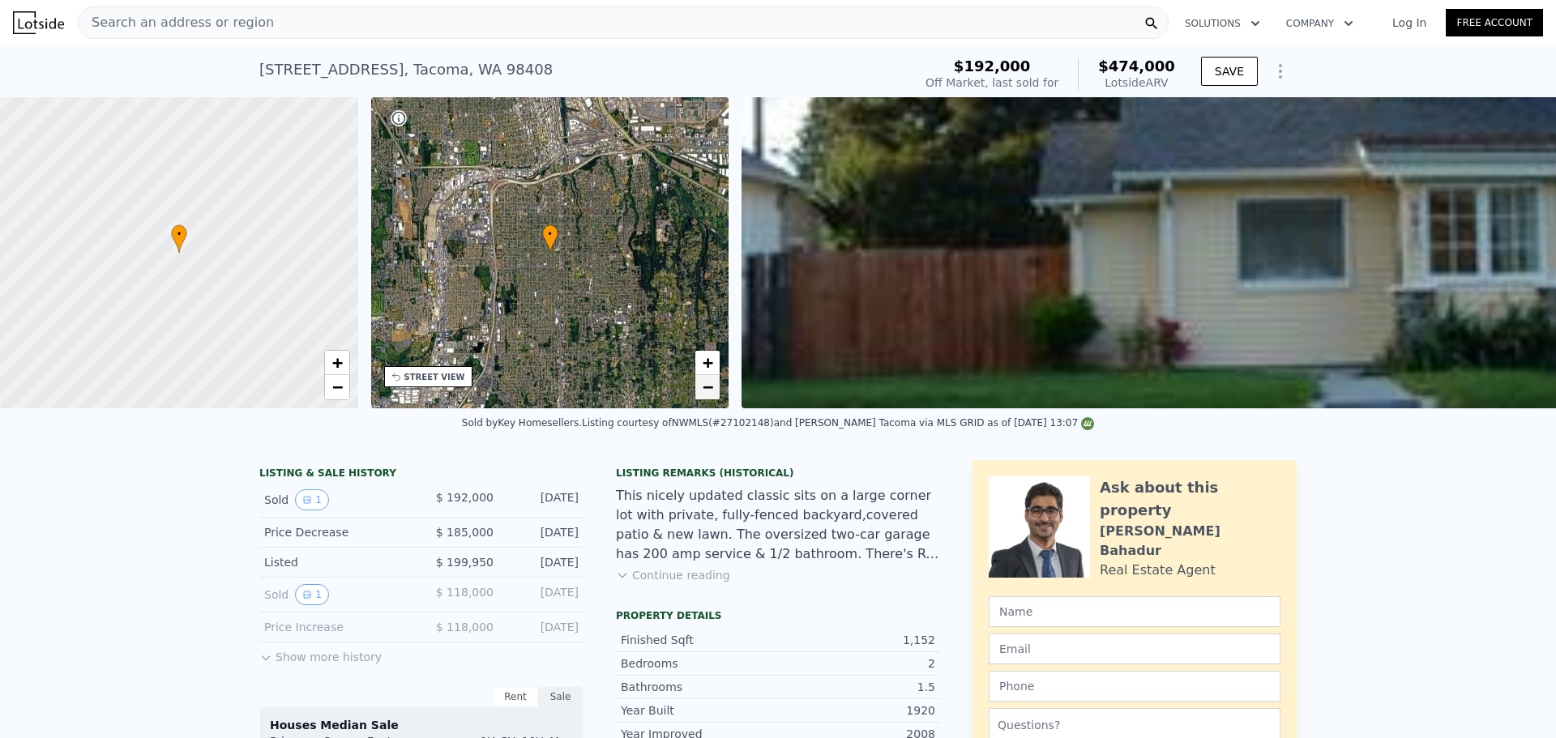
click at [704, 388] on span "−" at bounding box center [708, 387] width 11 height 20
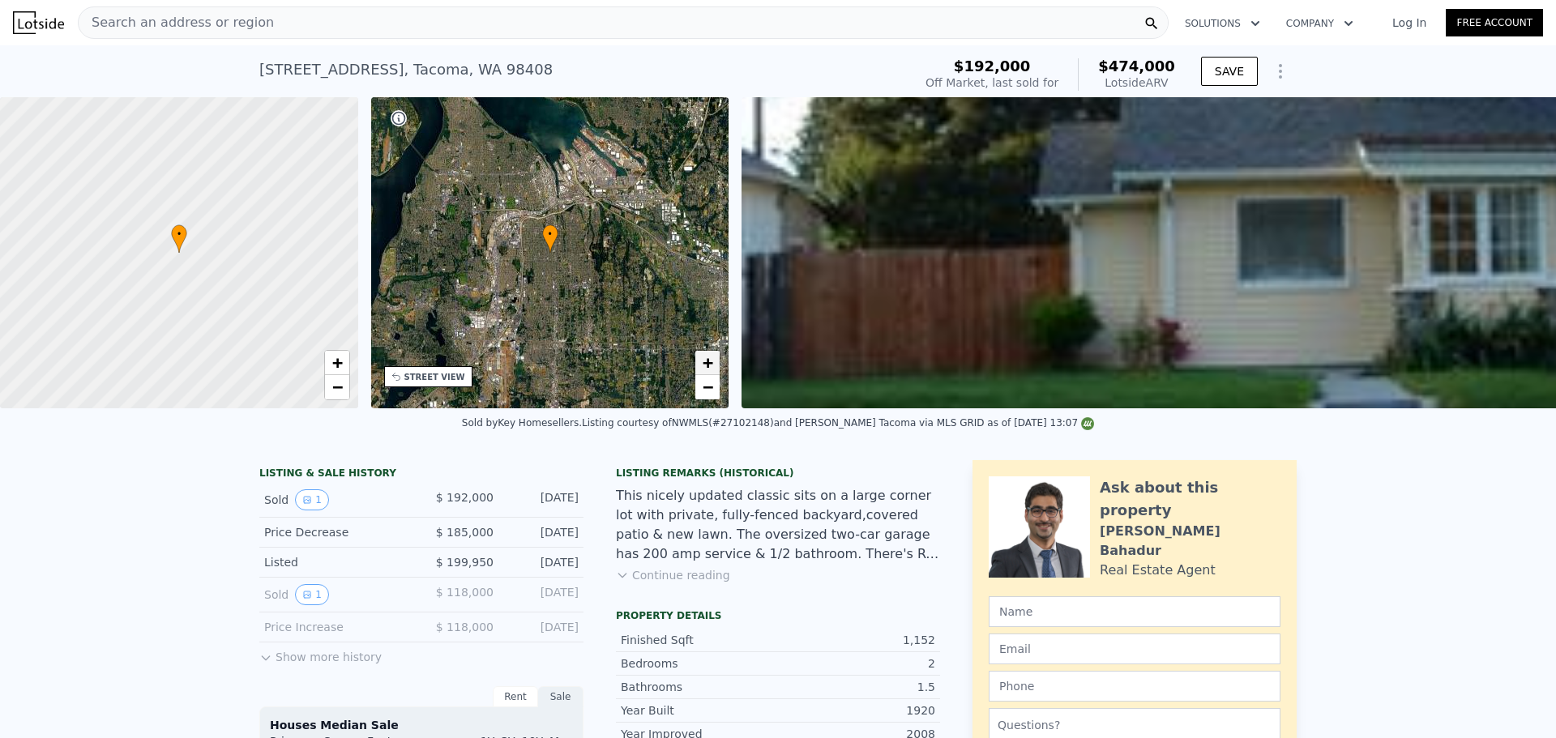
click at [704, 354] on span "+" at bounding box center [708, 363] width 11 height 20
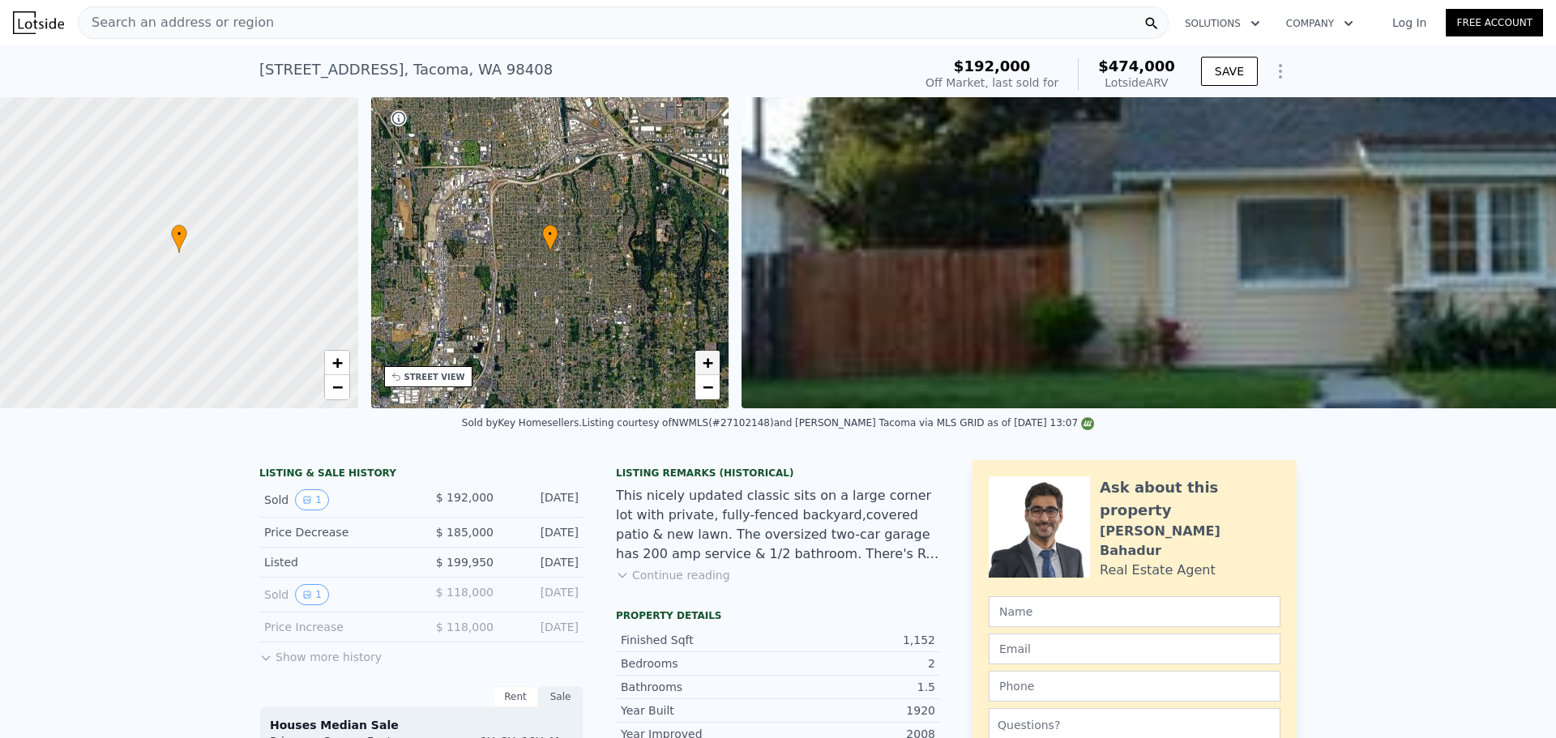
click at [704, 354] on span "+" at bounding box center [708, 363] width 11 height 20
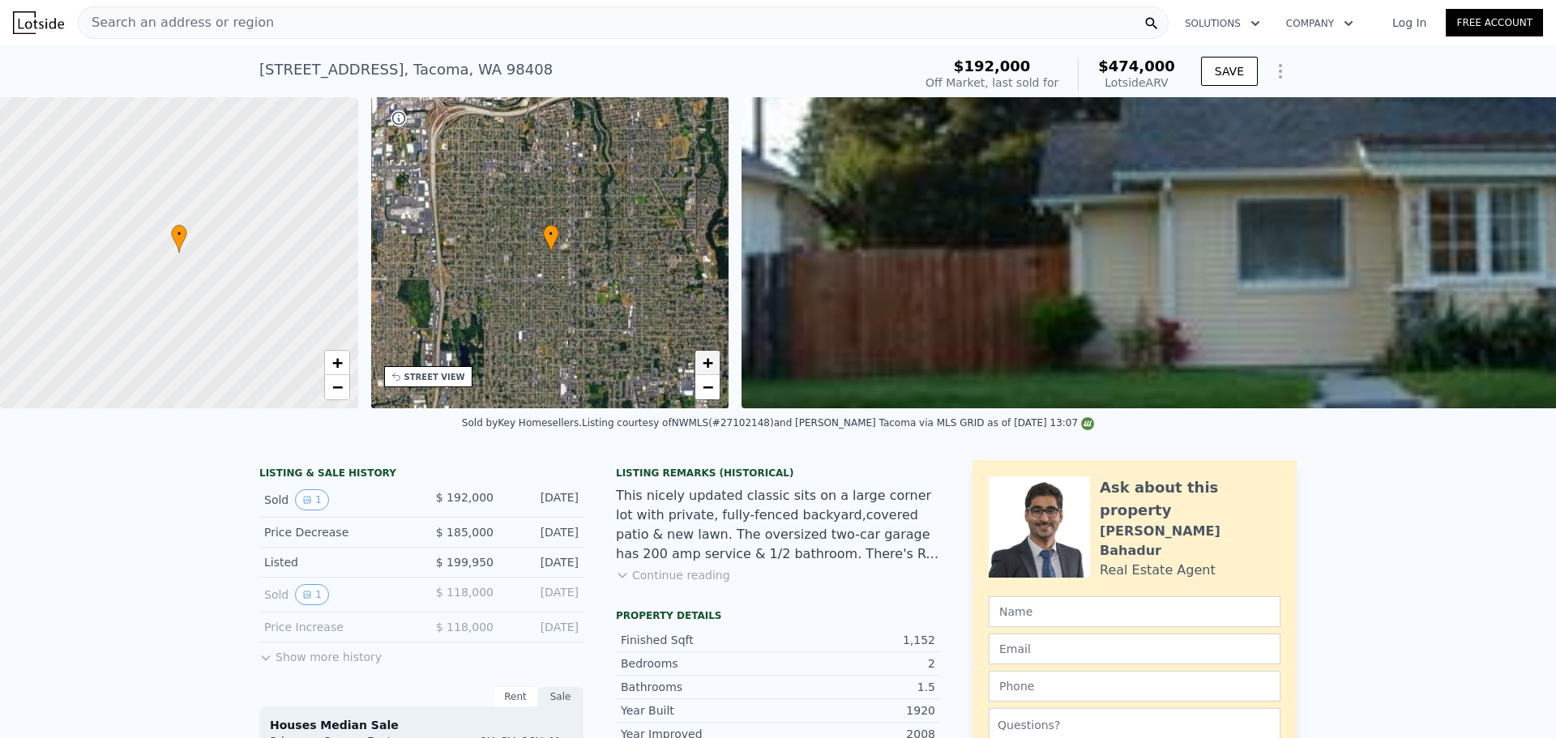
click at [704, 354] on span "+" at bounding box center [708, 363] width 11 height 20
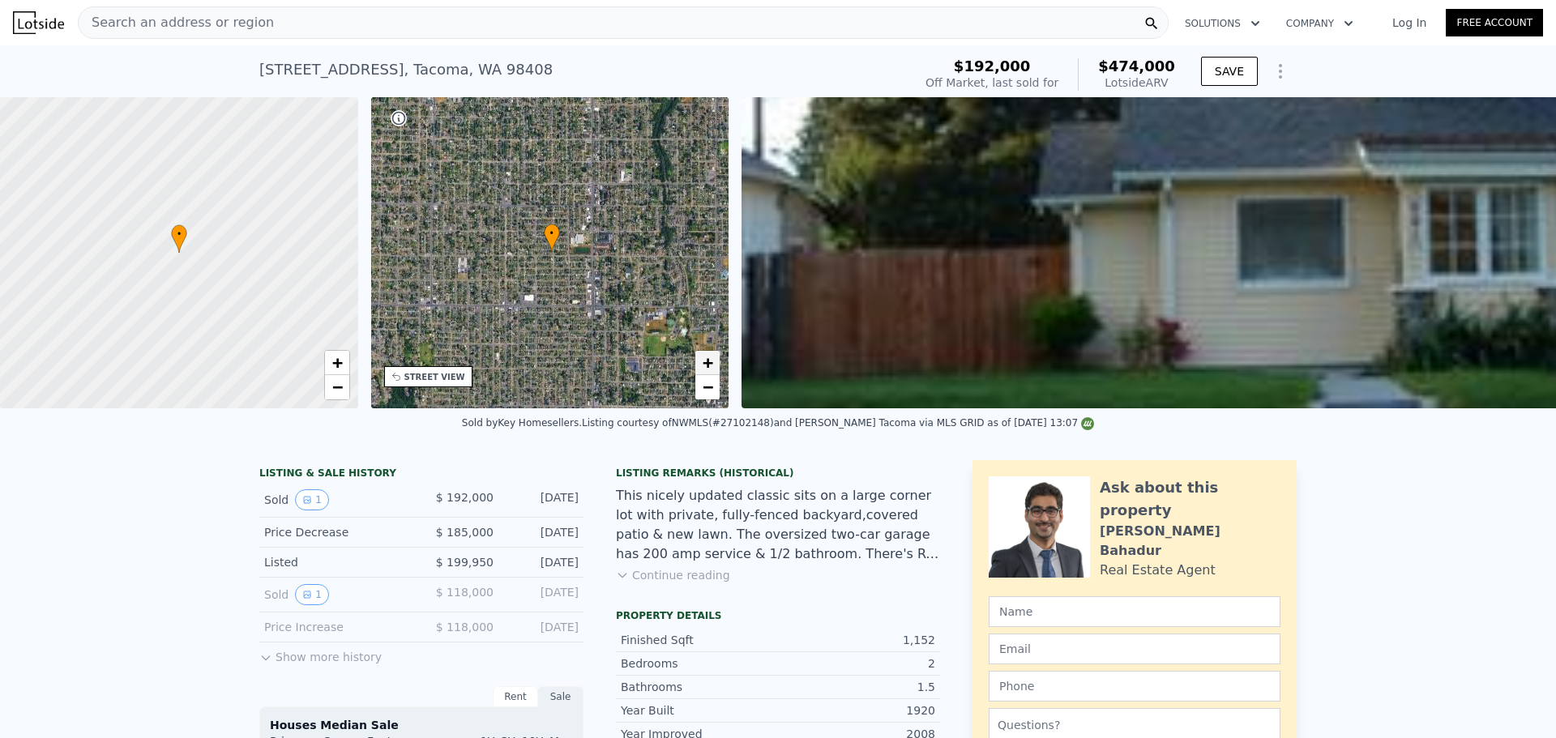
click at [704, 354] on span "+" at bounding box center [708, 363] width 11 height 20
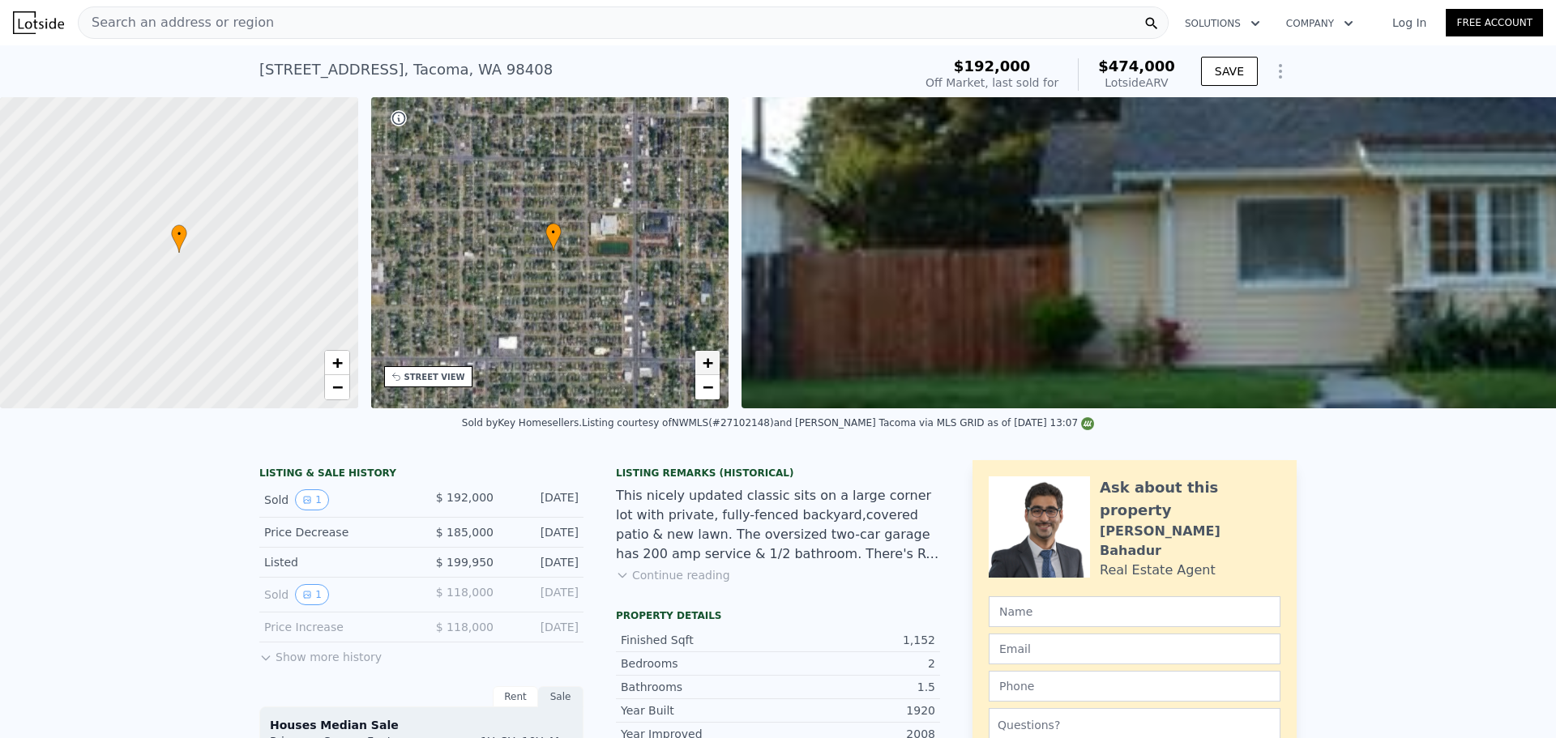
click at [704, 354] on span "+" at bounding box center [708, 363] width 11 height 20
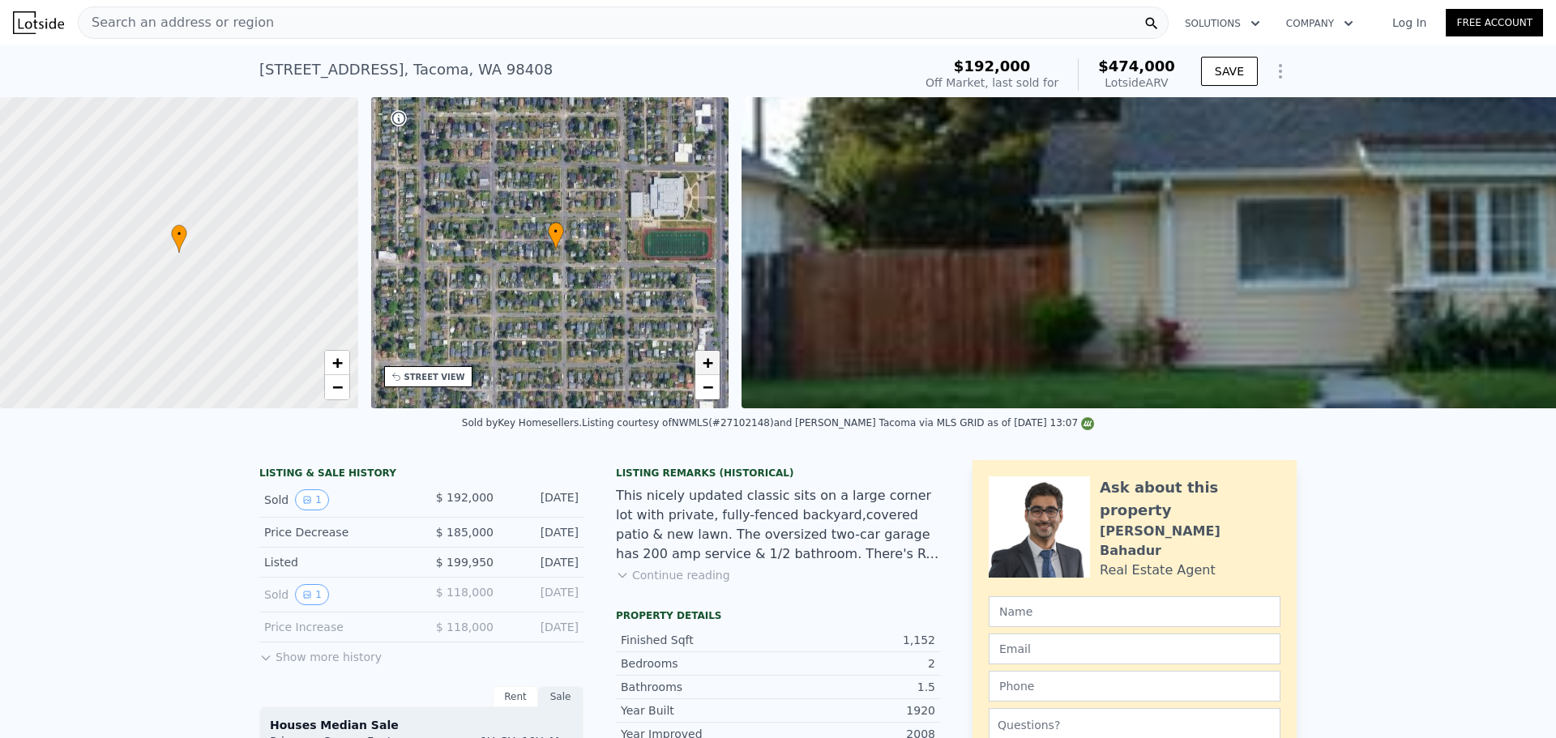
click at [704, 354] on span "+" at bounding box center [708, 363] width 11 height 20
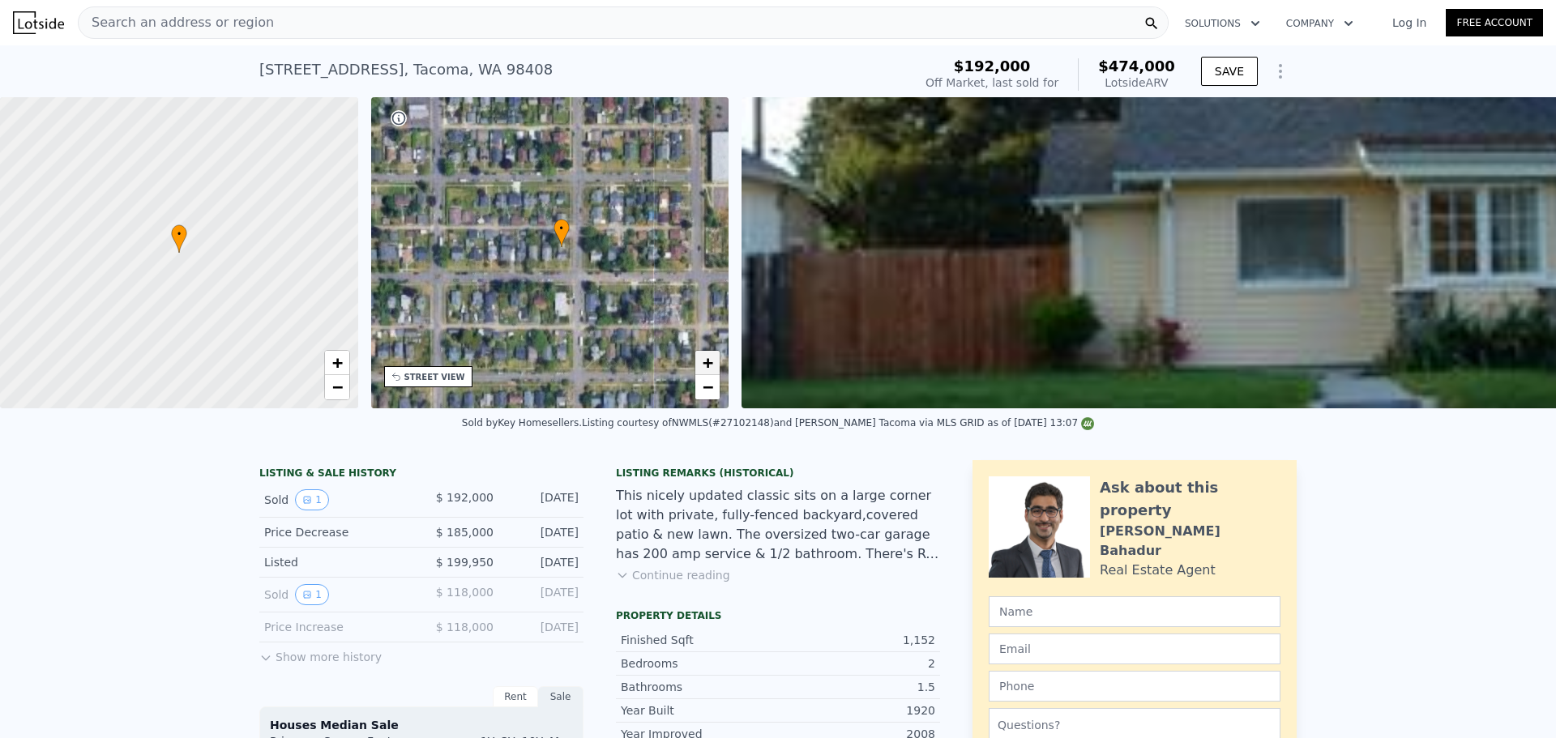
click at [704, 354] on span "+" at bounding box center [708, 363] width 11 height 20
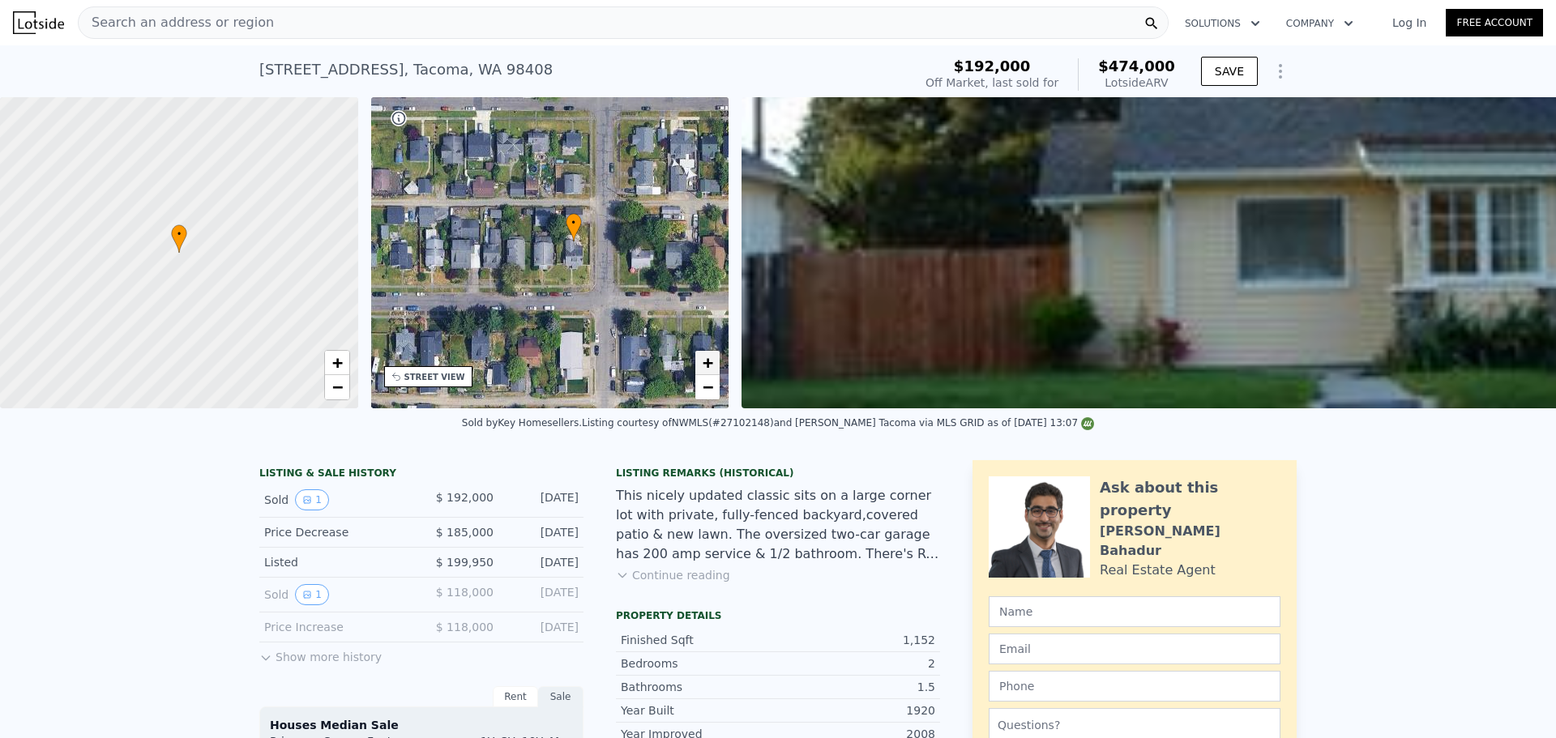
click at [704, 354] on span "+" at bounding box center [708, 363] width 11 height 20
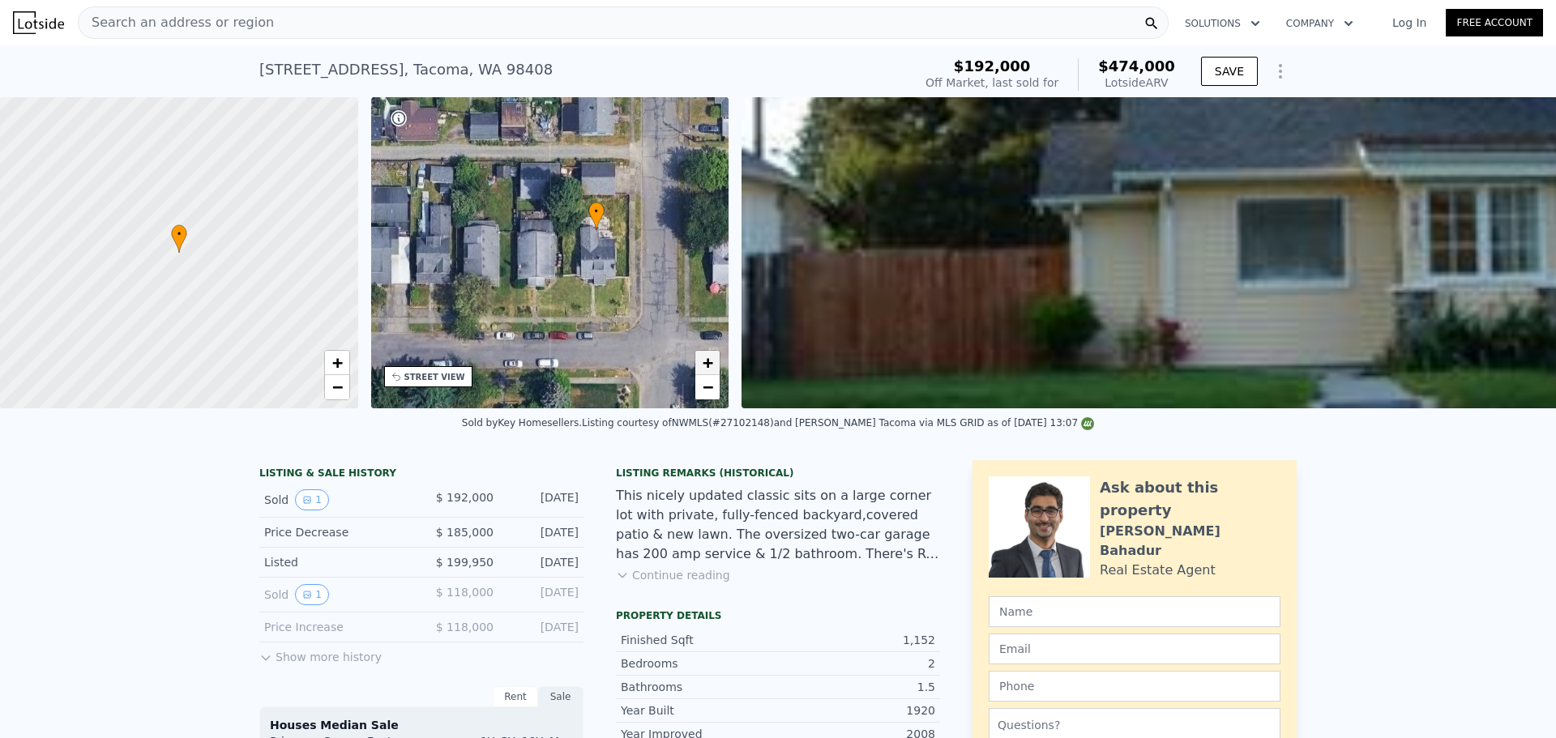
click at [704, 354] on span "+" at bounding box center [708, 363] width 11 height 20
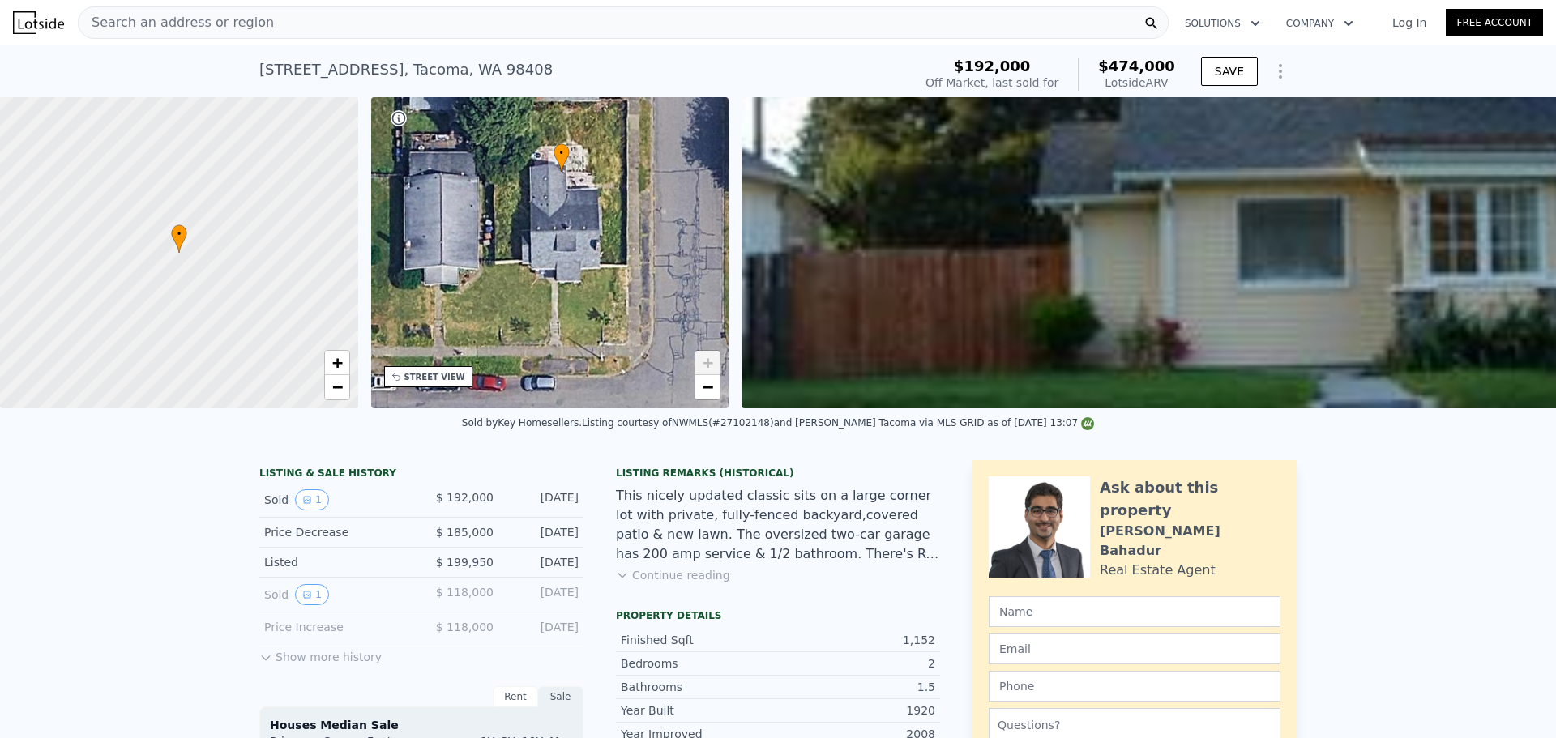
drag, startPoint x: 665, startPoint y: 289, endPoint x: 584, endPoint y: 254, distance: 88.5
click at [584, 254] on div "• + −" at bounding box center [550, 252] width 358 height 311
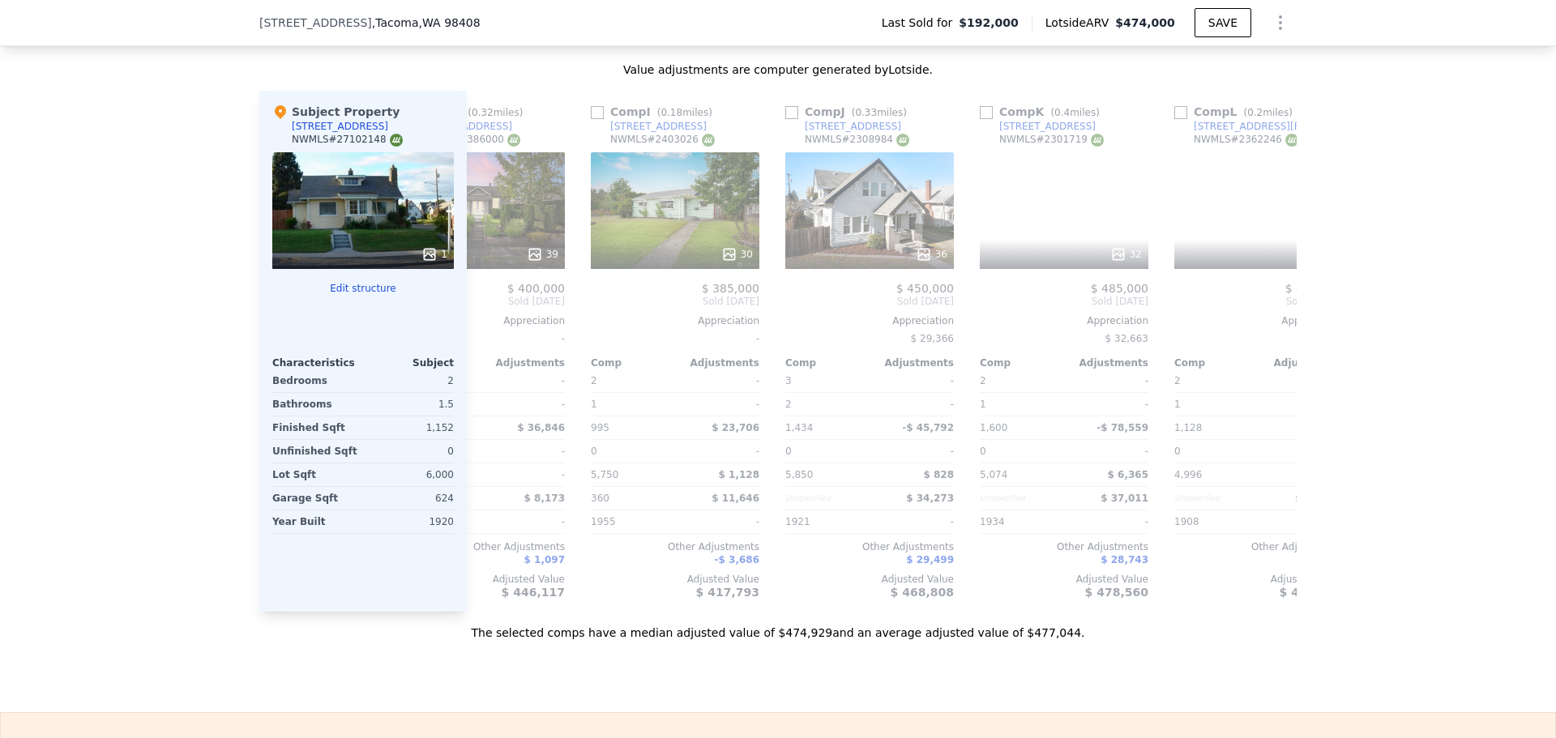
scroll to position [0, 1543]
